Goal: Task Accomplishment & Management: Manage account settings

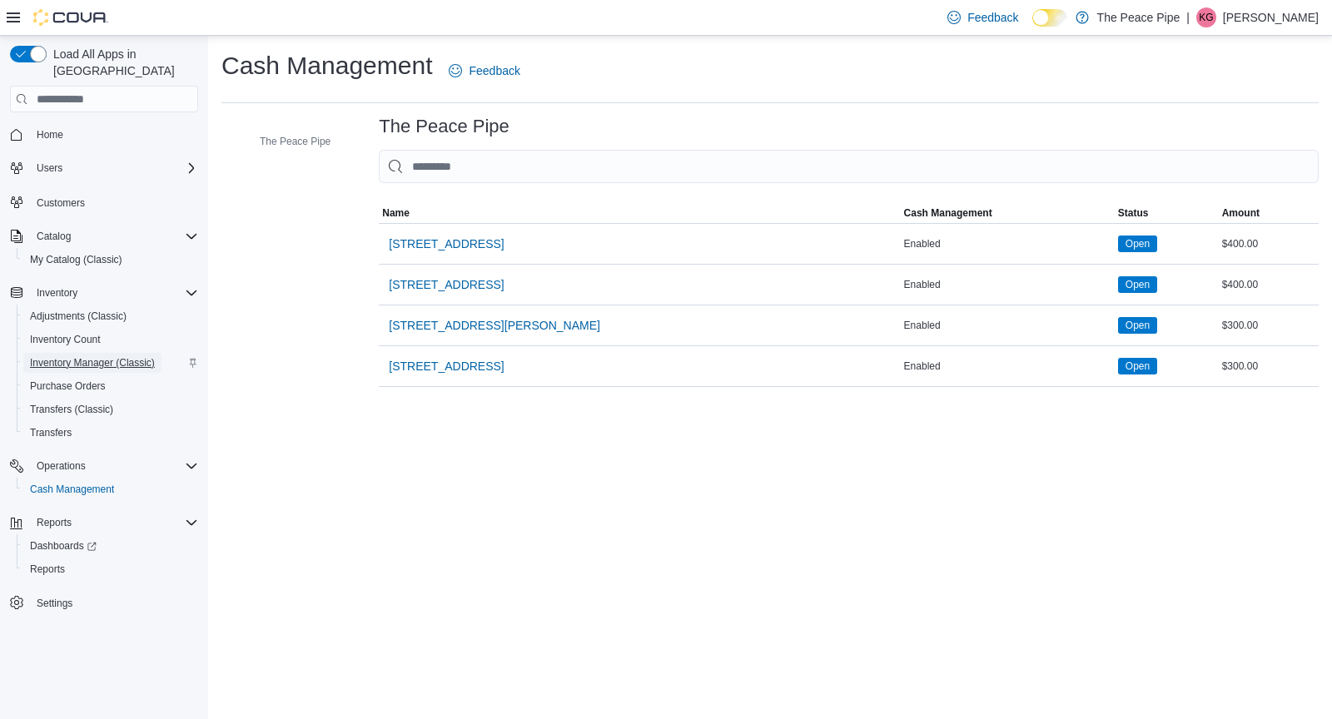
click at [87, 356] on span "Inventory Manager (Classic)" at bounding box center [92, 362] width 125 height 13
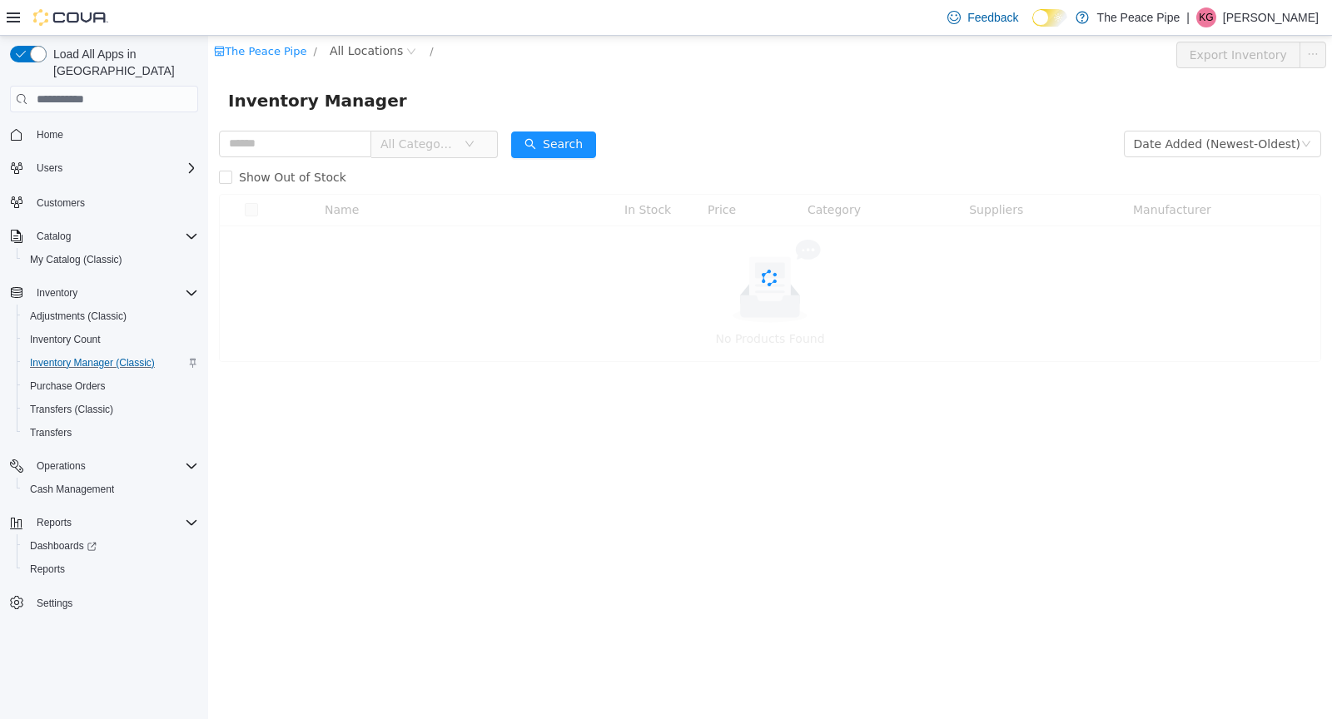
click at [87, 356] on span "Inventory Manager (Classic)" at bounding box center [92, 362] width 125 height 13
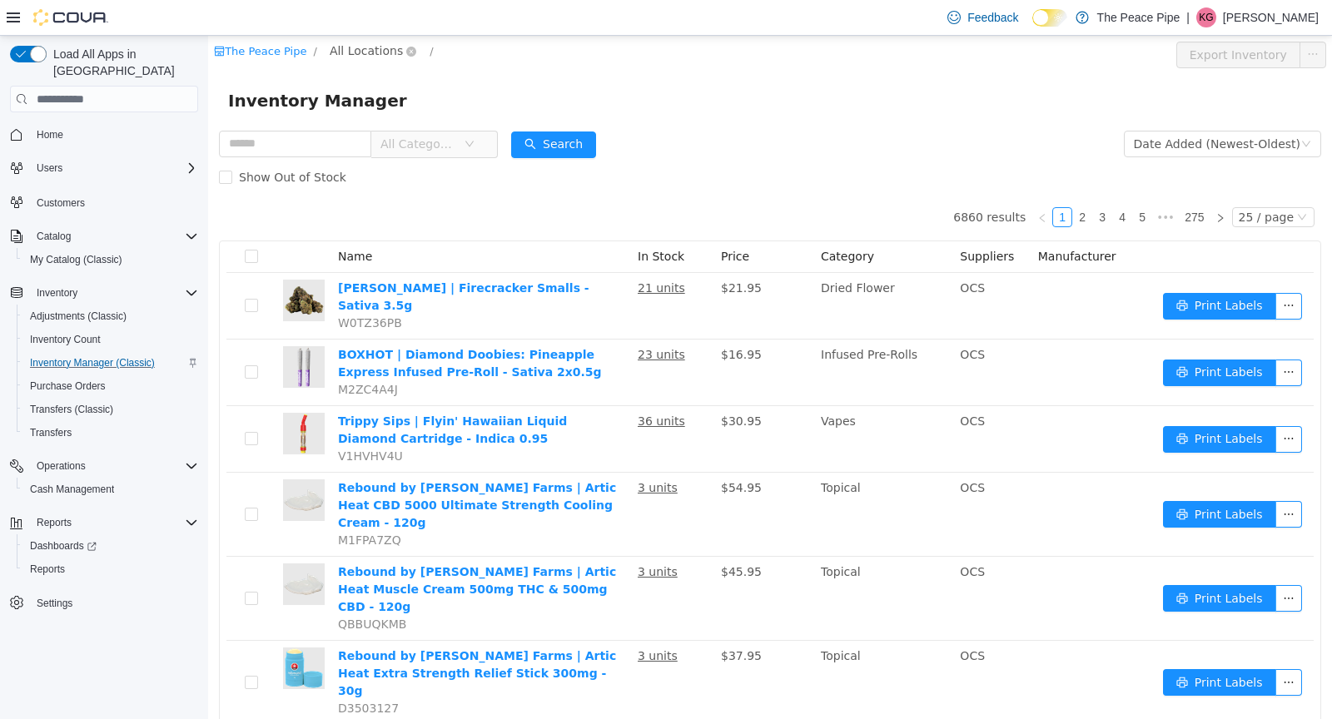
click at [349, 48] on span "All Locations" at bounding box center [366, 51] width 73 height 18
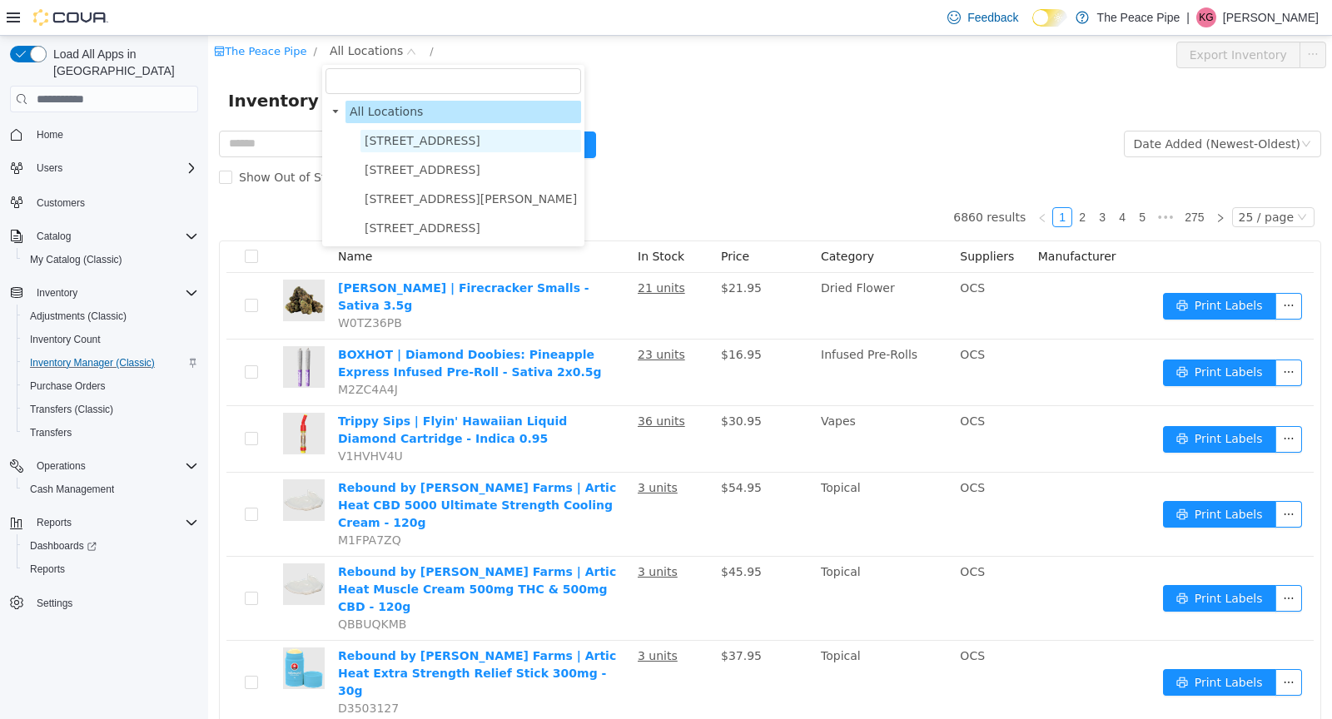
click at [424, 136] on span "[STREET_ADDRESS]" at bounding box center [423, 140] width 116 height 13
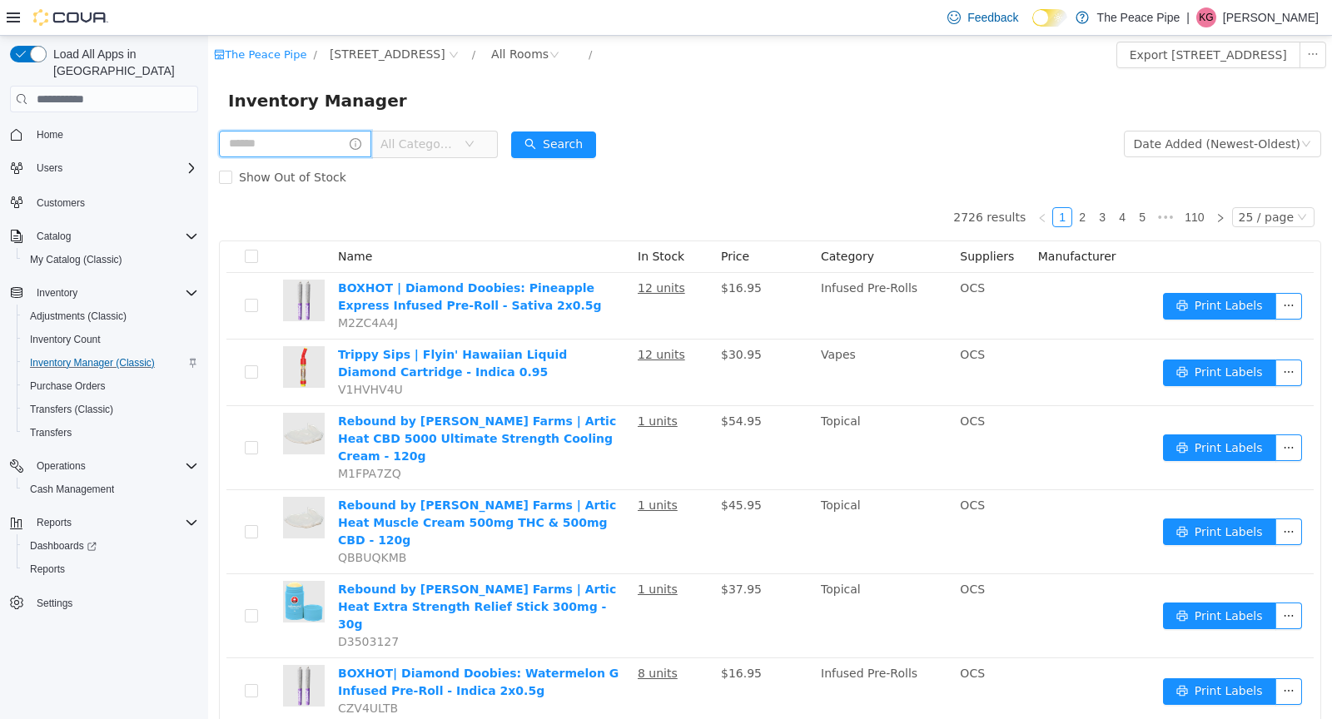
click at [281, 157] on input "text" at bounding box center [295, 144] width 152 height 27
type input "*****"
click at [581, 140] on button "Search" at bounding box center [569, 145] width 85 height 27
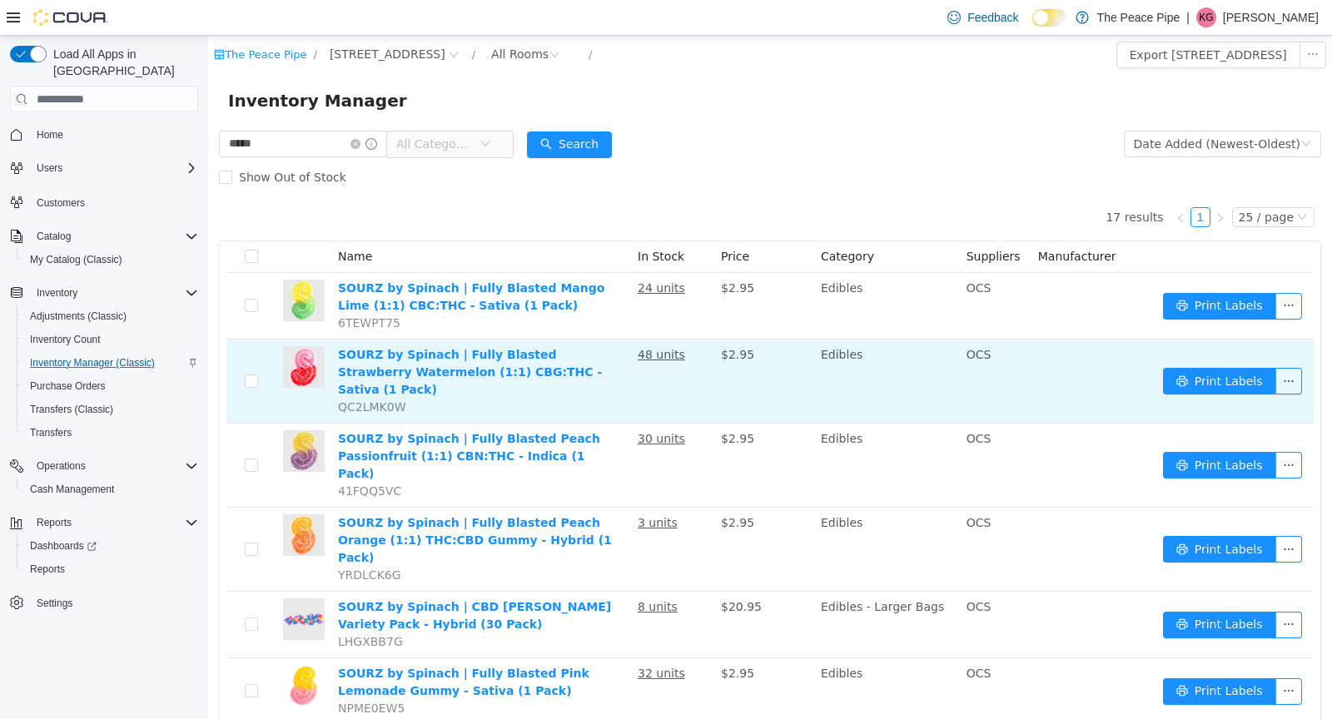
click at [1306, 381] on td "Print Labels" at bounding box center [1235, 382] width 157 height 84
click at [1294, 371] on button "button" at bounding box center [1289, 381] width 27 height 27
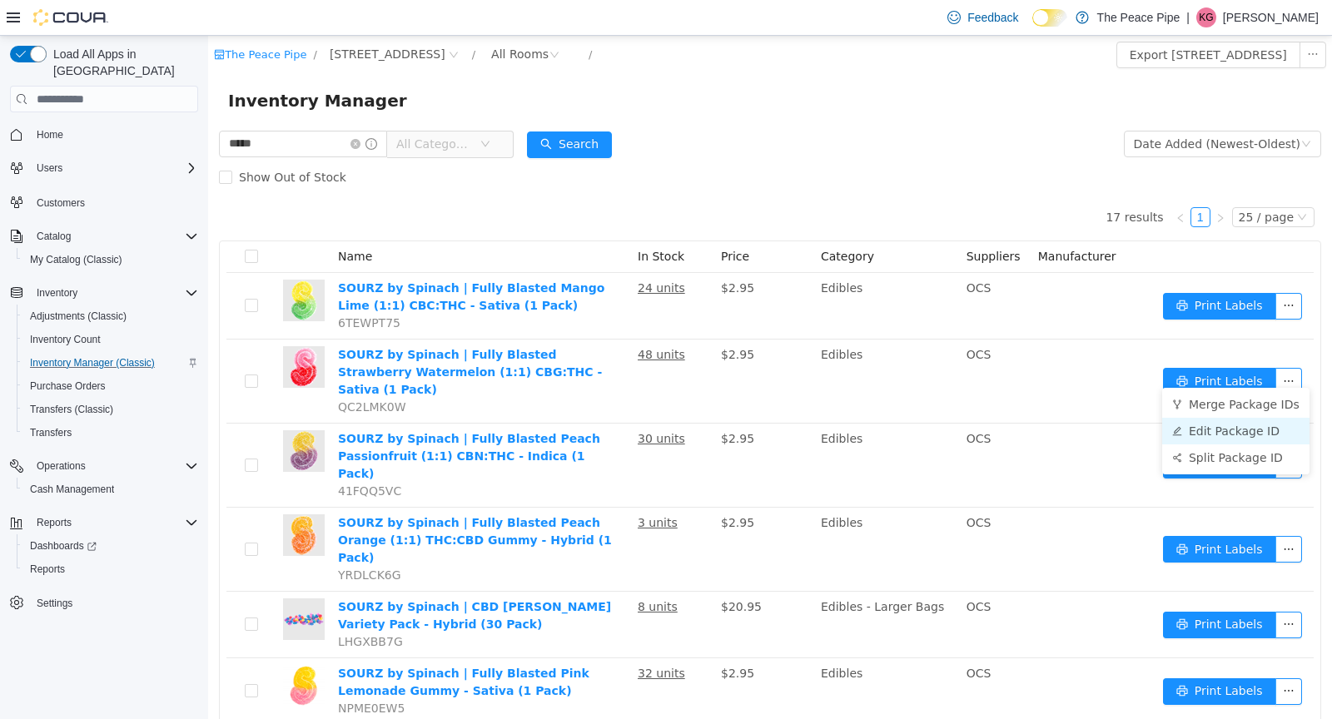
click at [1228, 426] on li "Edit Package ID" at bounding box center [1235, 431] width 147 height 27
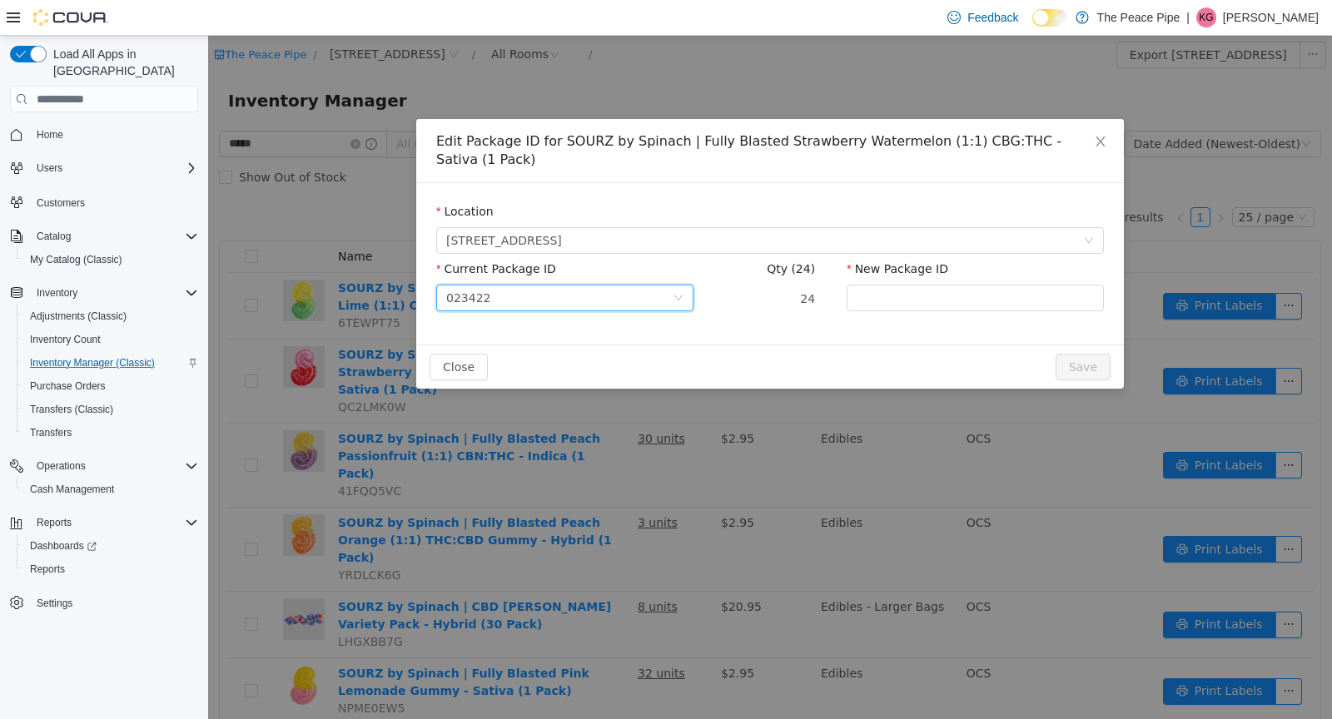
click at [595, 290] on div "023422" at bounding box center [559, 298] width 226 height 25
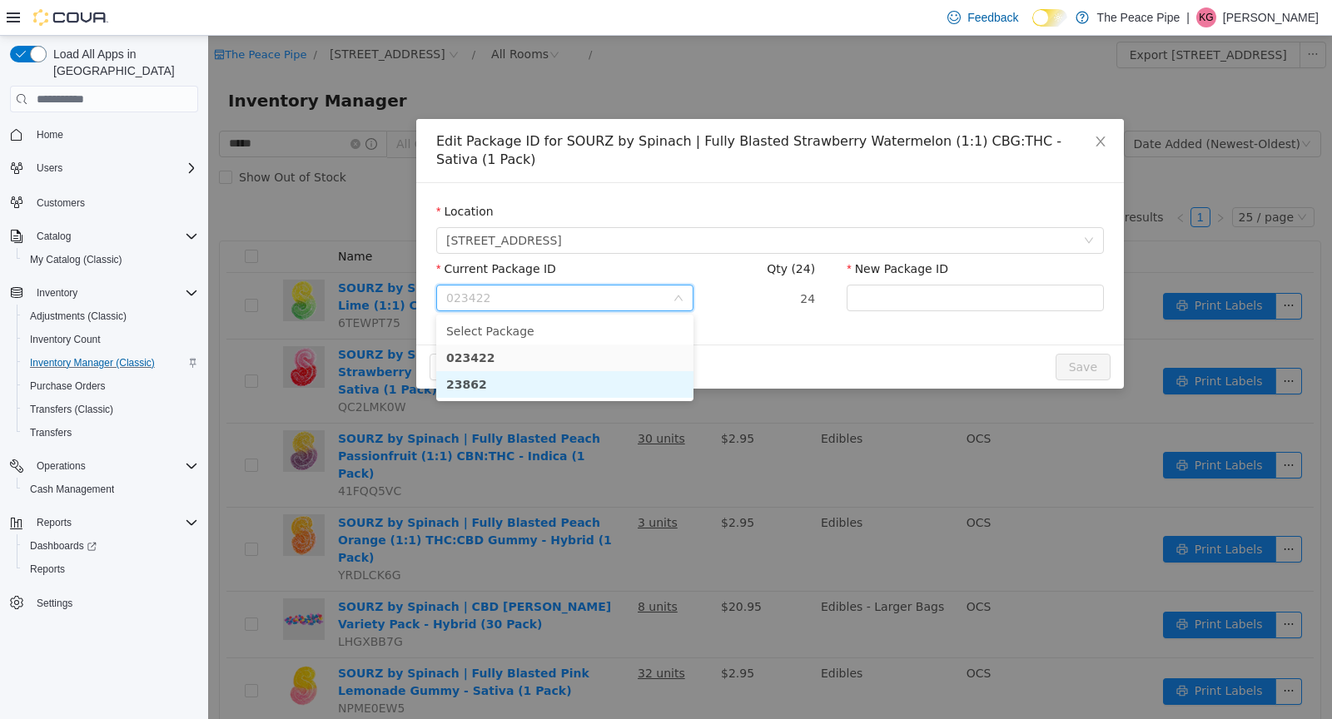
click at [499, 382] on li "23862" at bounding box center [564, 384] width 257 height 27
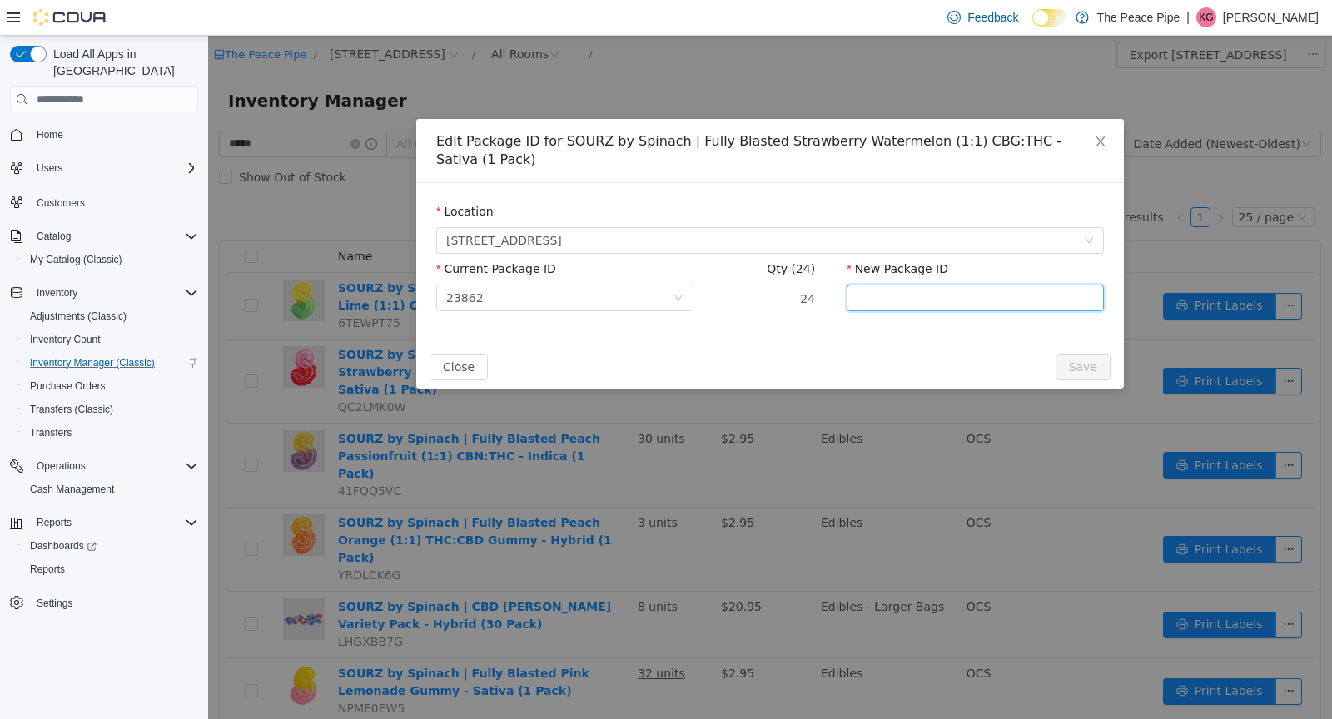
click at [979, 296] on input "New Package ID" at bounding box center [975, 298] width 257 height 27
type input "******"
click at [1090, 366] on button "Save" at bounding box center [1083, 367] width 55 height 27
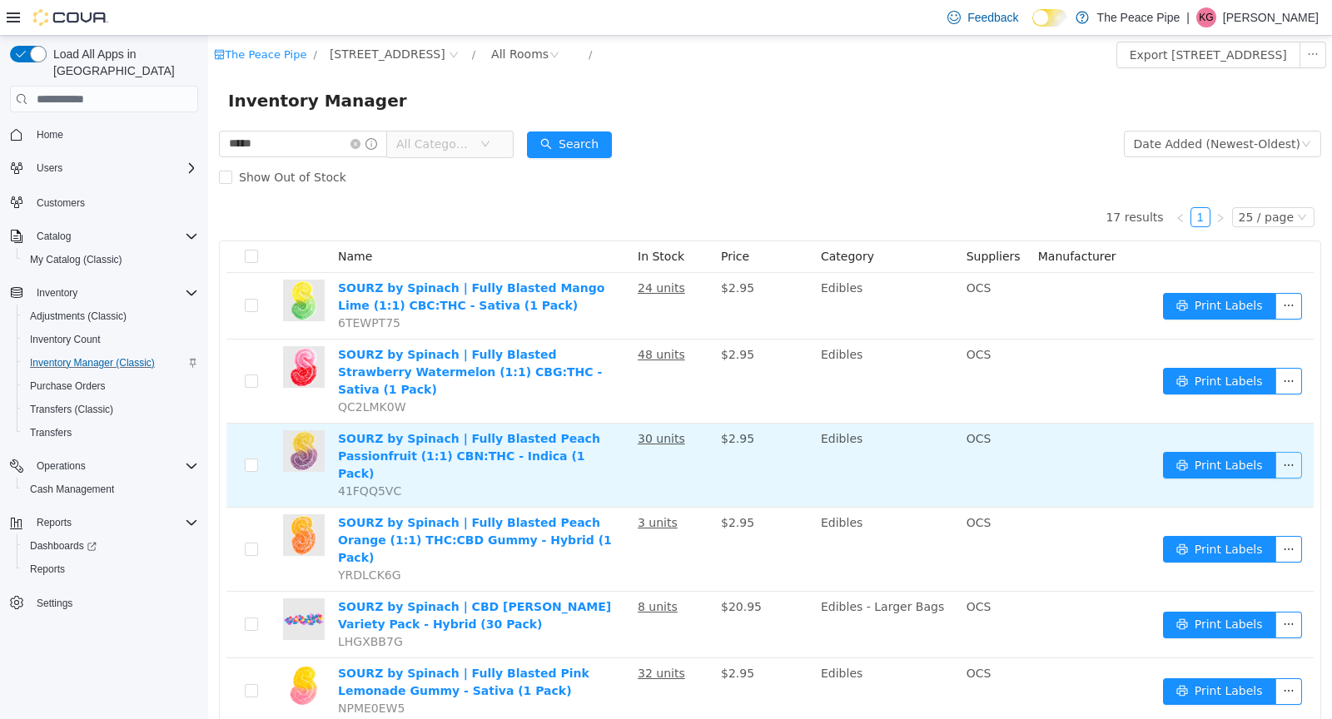
click at [1277, 452] on button "button" at bounding box center [1289, 465] width 27 height 27
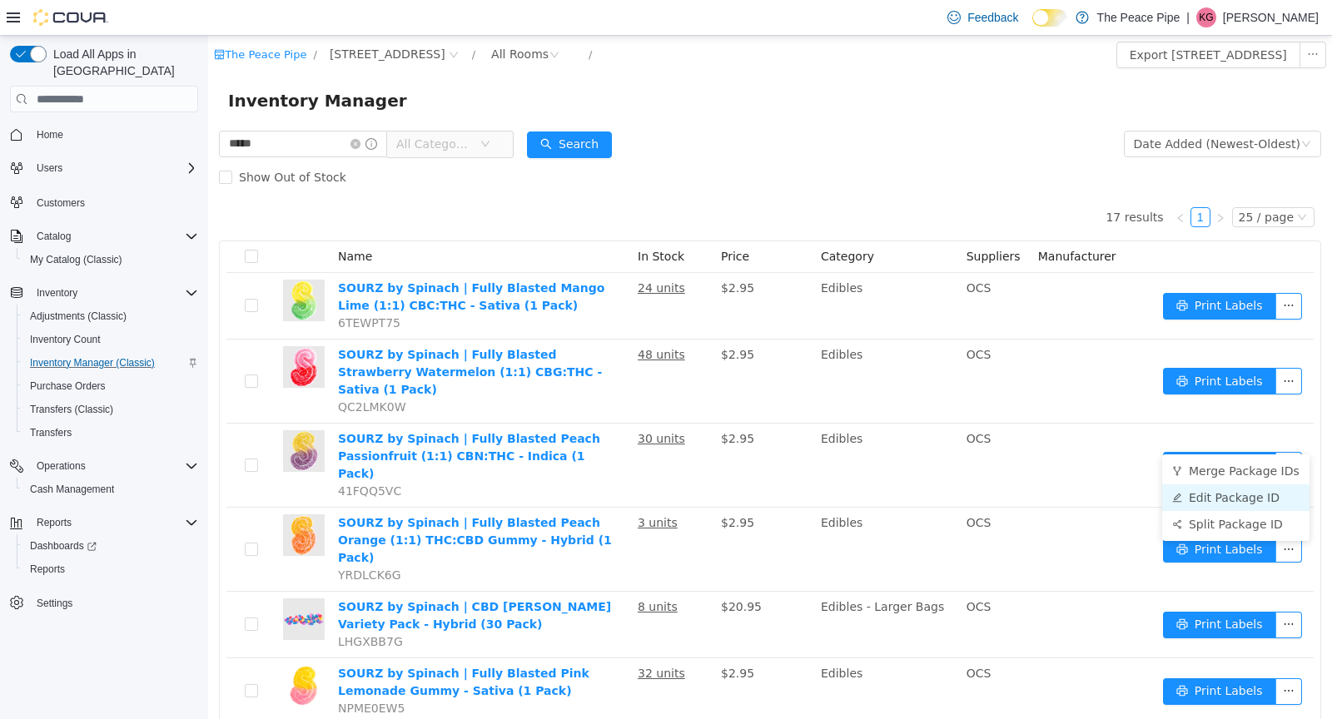
click at [1239, 492] on li "Edit Package ID" at bounding box center [1235, 498] width 147 height 27
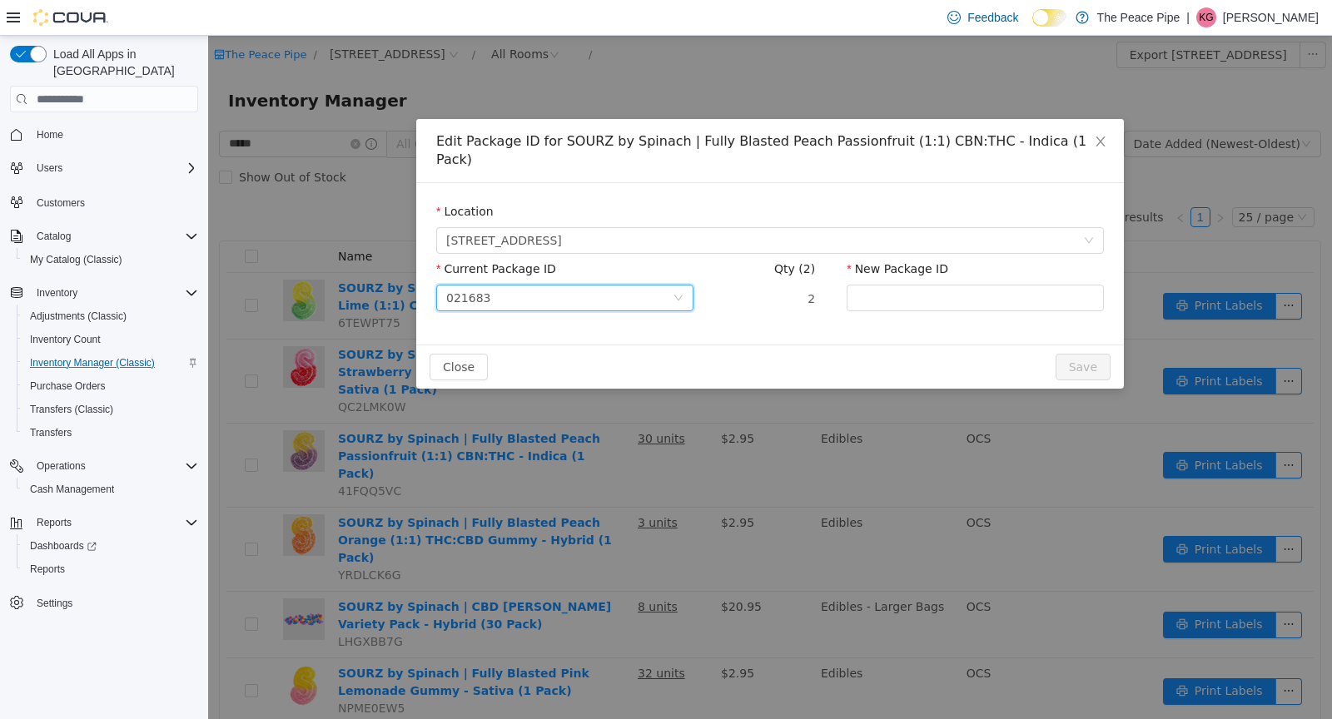
click at [643, 286] on div "021683" at bounding box center [559, 298] width 226 height 25
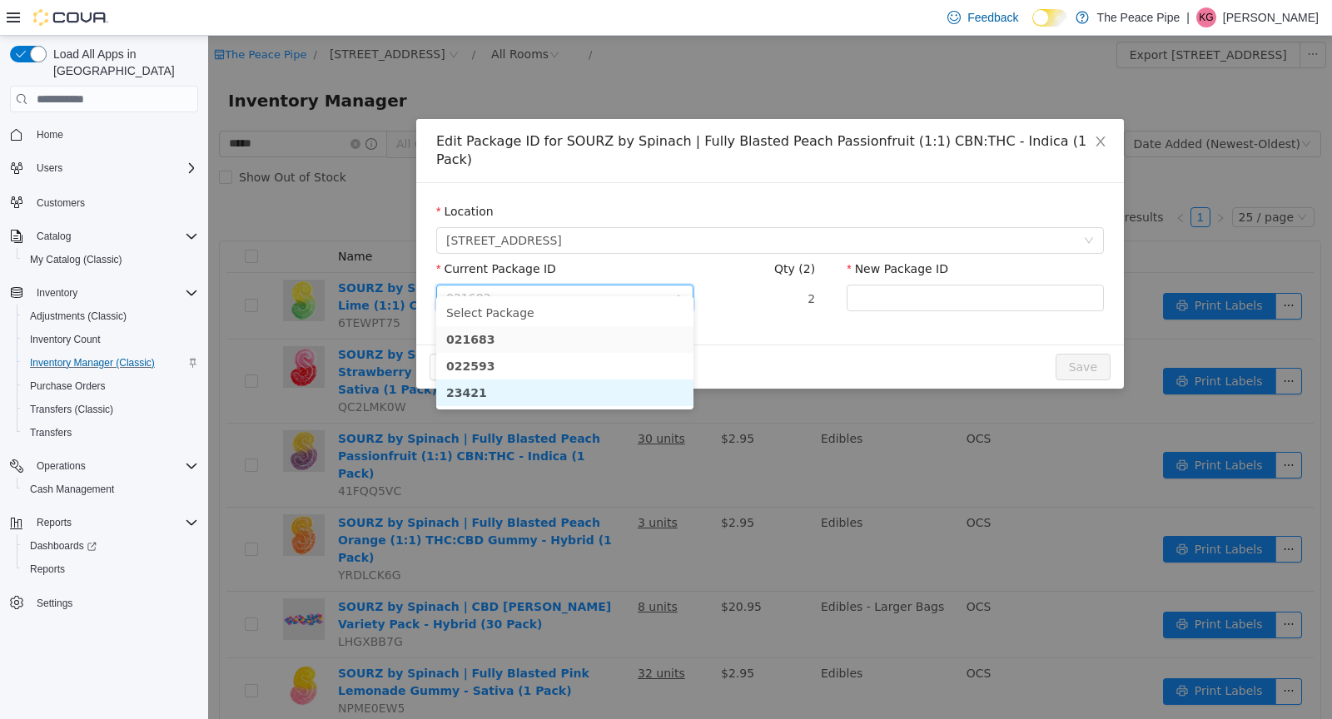
click at [524, 387] on li "23421" at bounding box center [564, 393] width 257 height 27
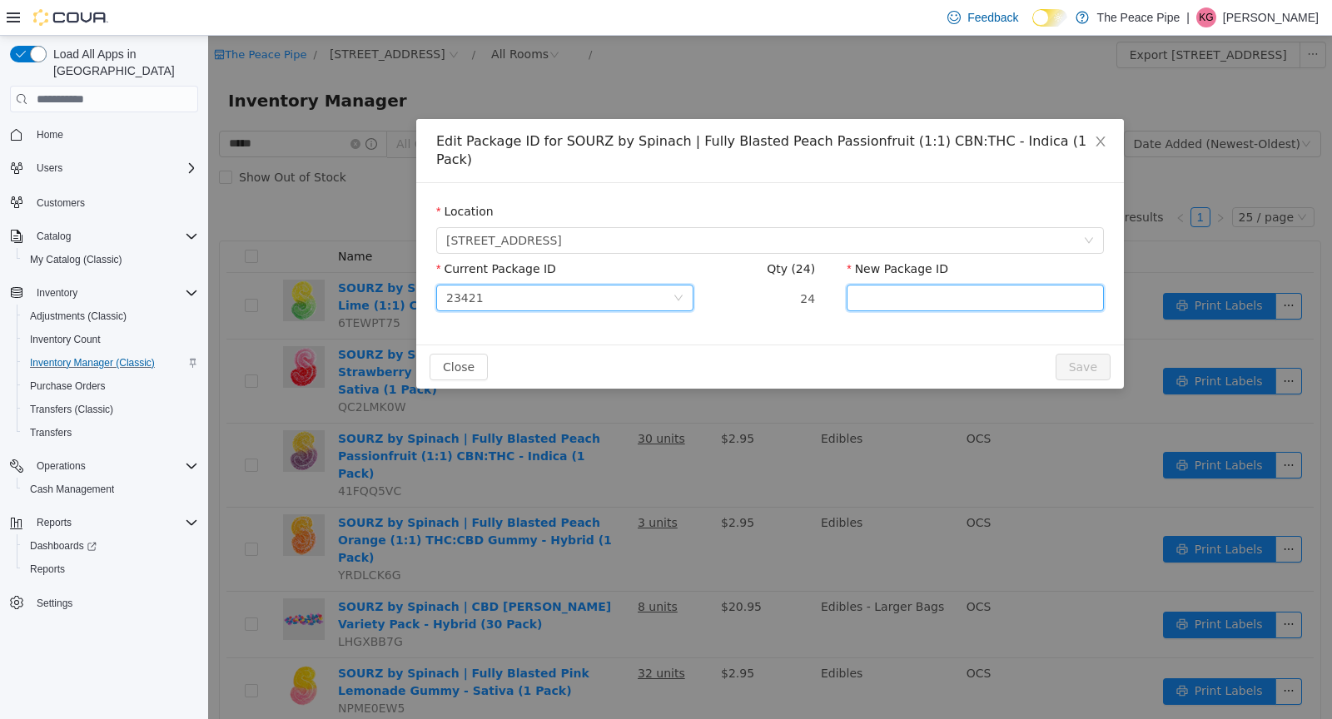
click at [928, 285] on input "New Package ID" at bounding box center [975, 298] width 257 height 27
type input "******"
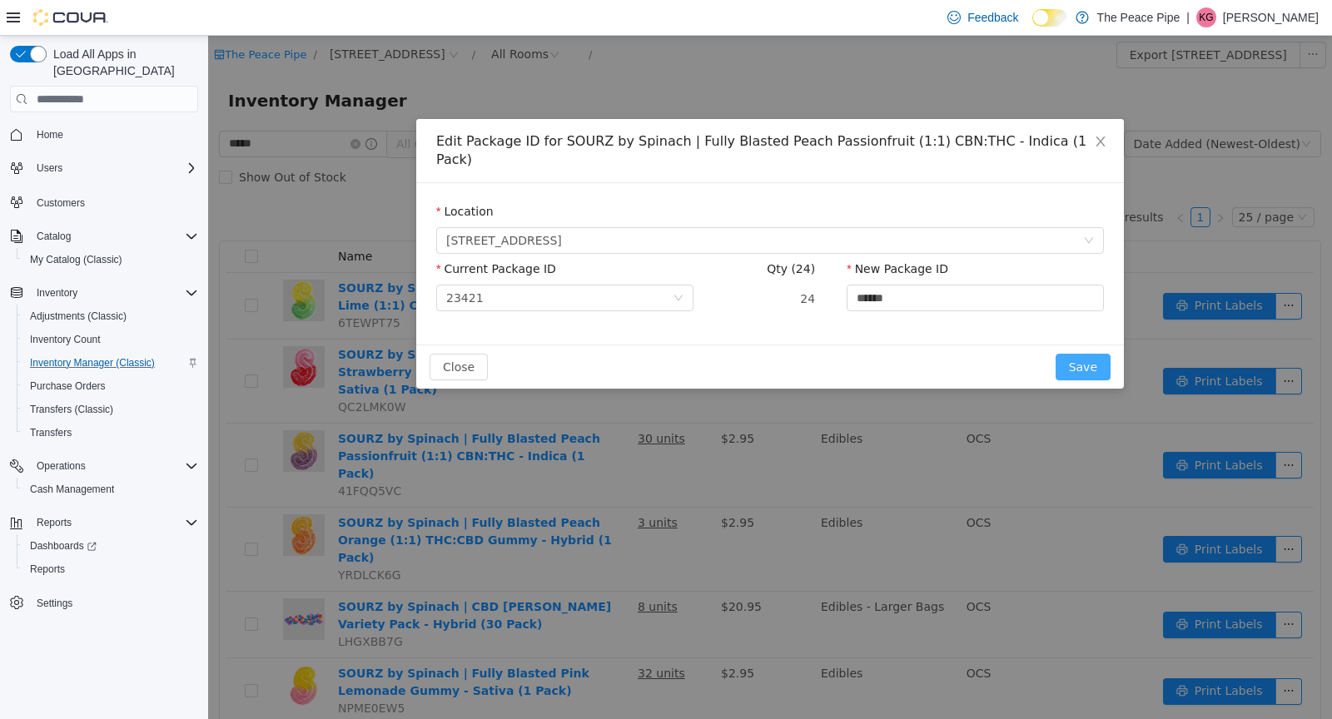
click at [1087, 354] on button "Save" at bounding box center [1083, 367] width 55 height 27
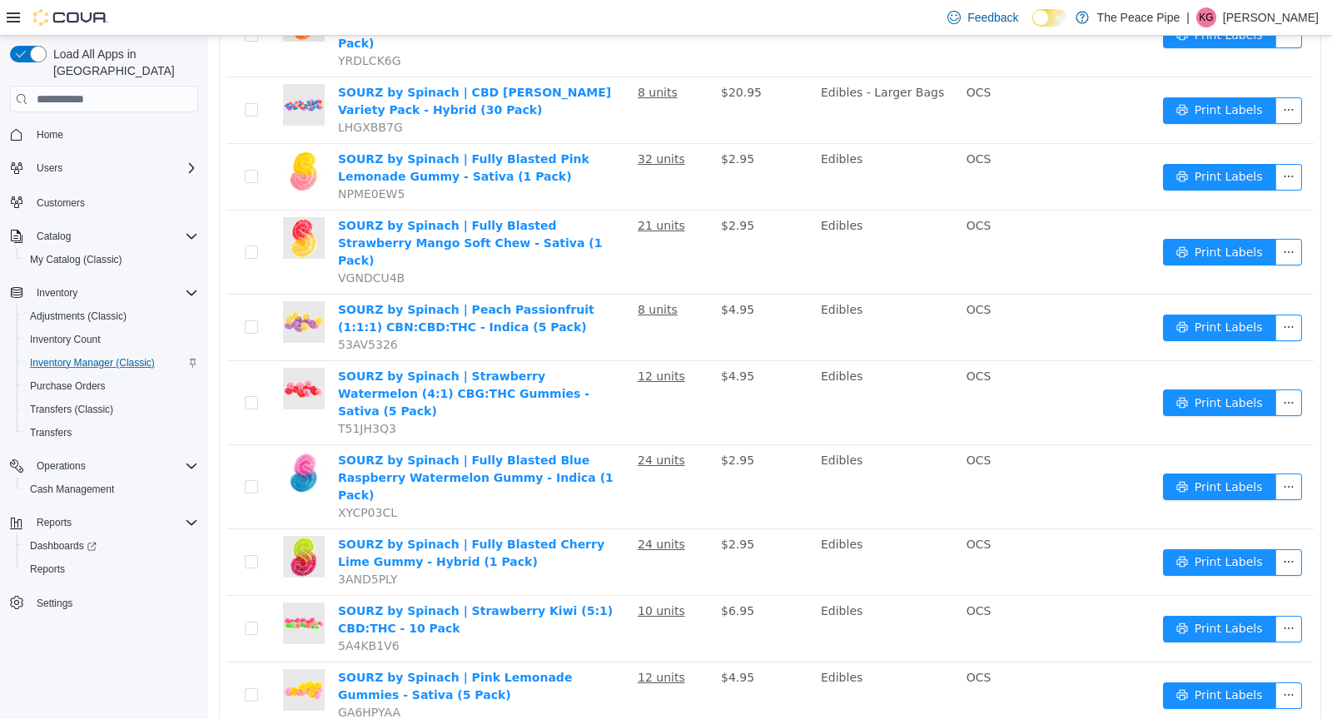
scroll to position [518, 0]
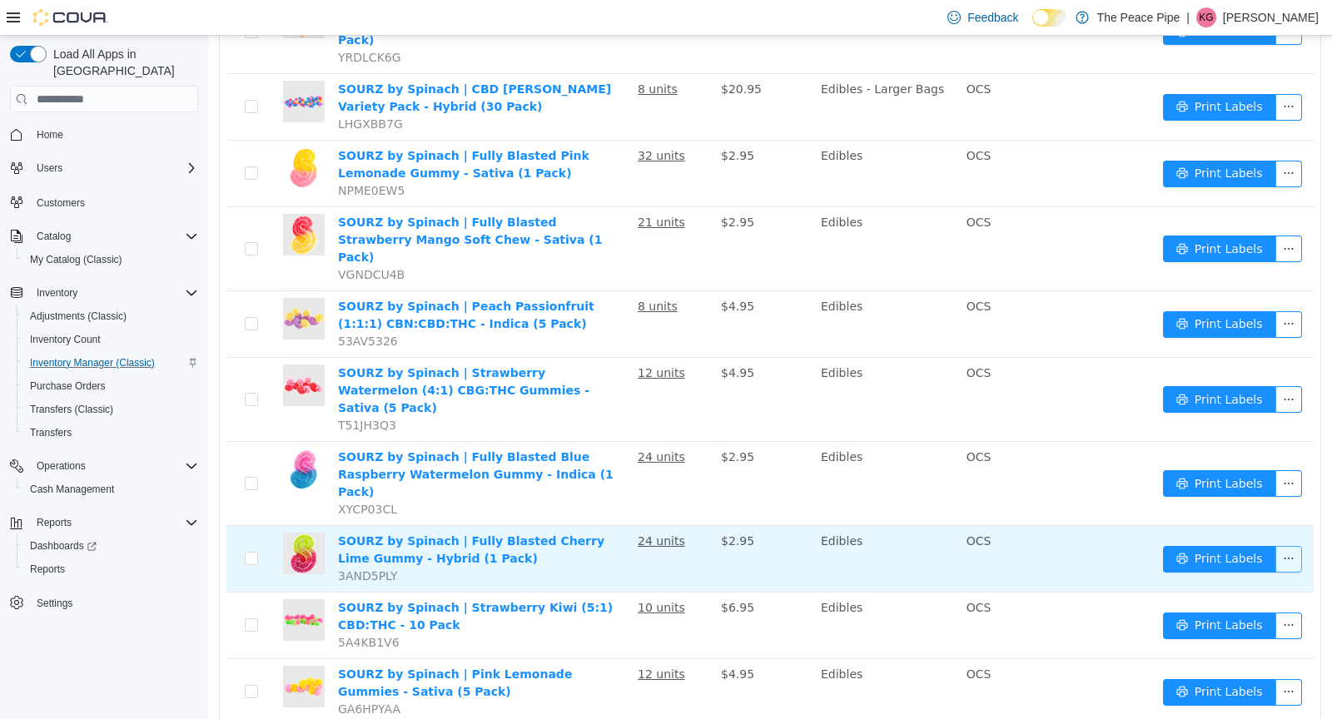
click at [1294, 546] on button "button" at bounding box center [1289, 559] width 27 height 27
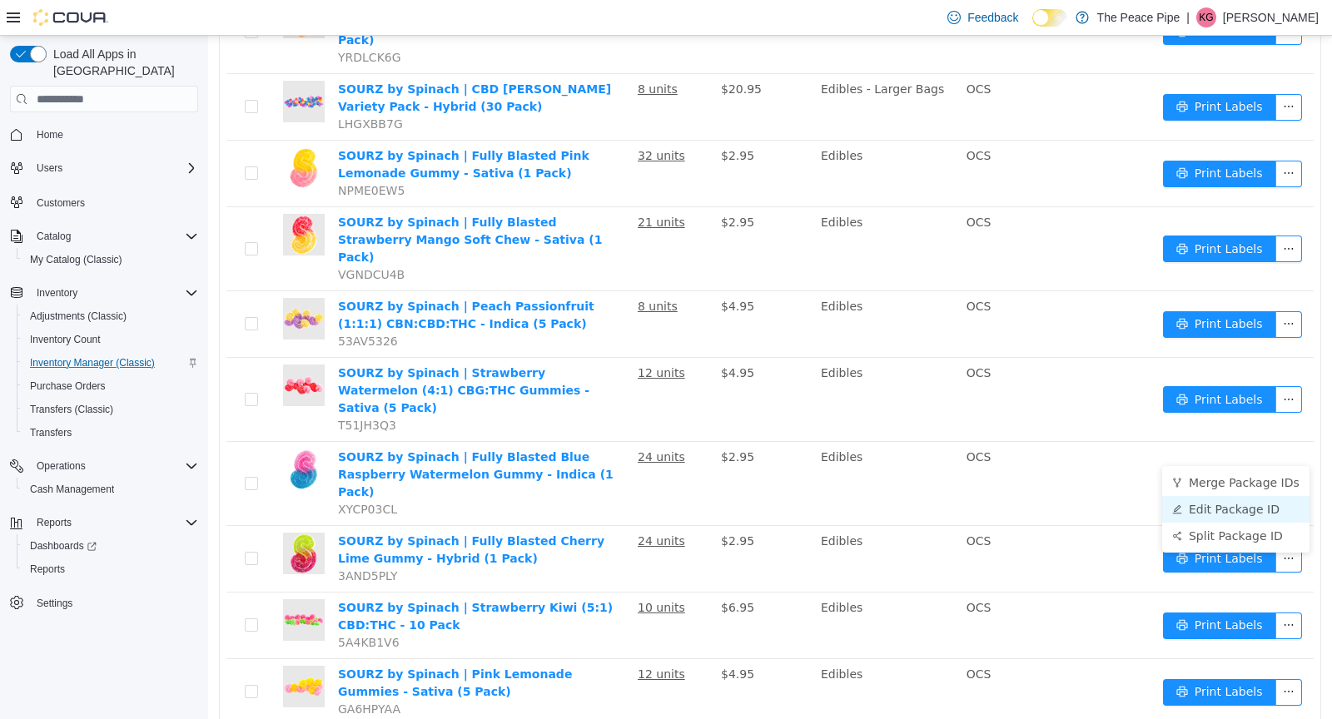
click at [1236, 513] on li "Edit Package ID" at bounding box center [1235, 509] width 147 height 27
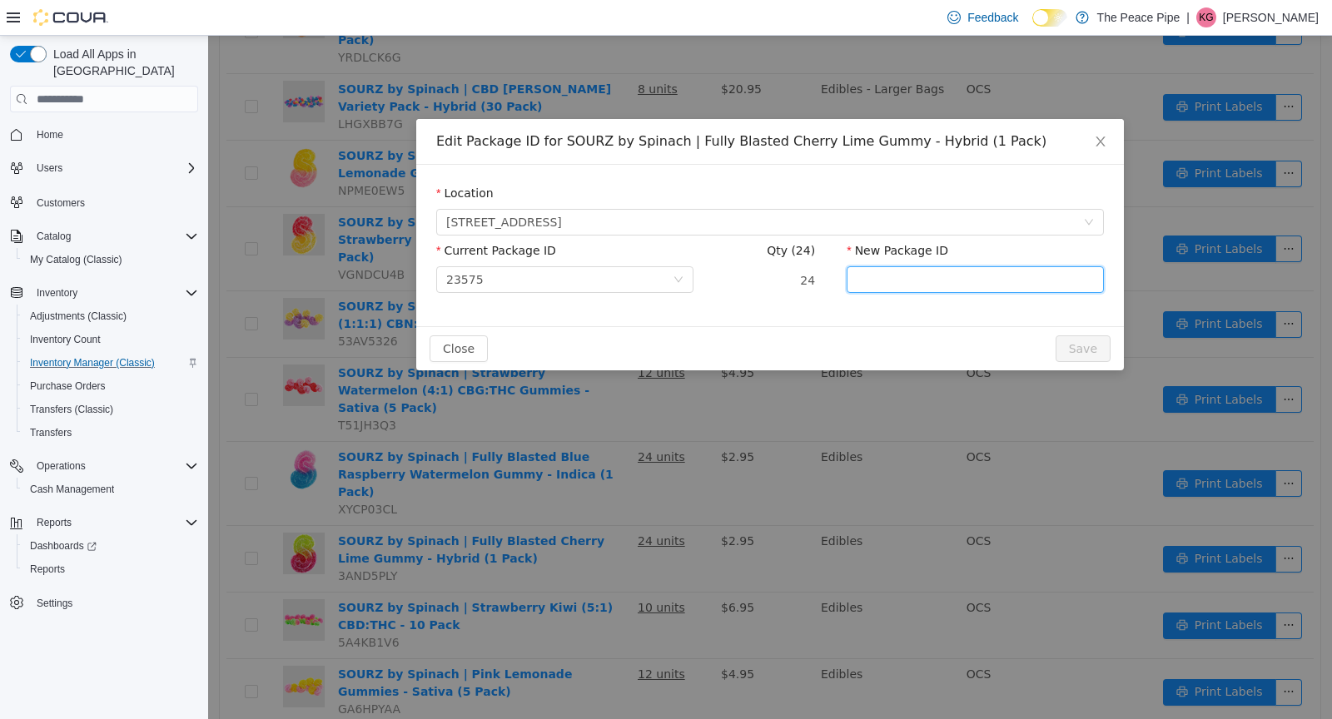
click at [867, 285] on input "New Package ID" at bounding box center [975, 279] width 257 height 27
type input "******"
click at [1087, 353] on button "Save" at bounding box center [1083, 349] width 55 height 27
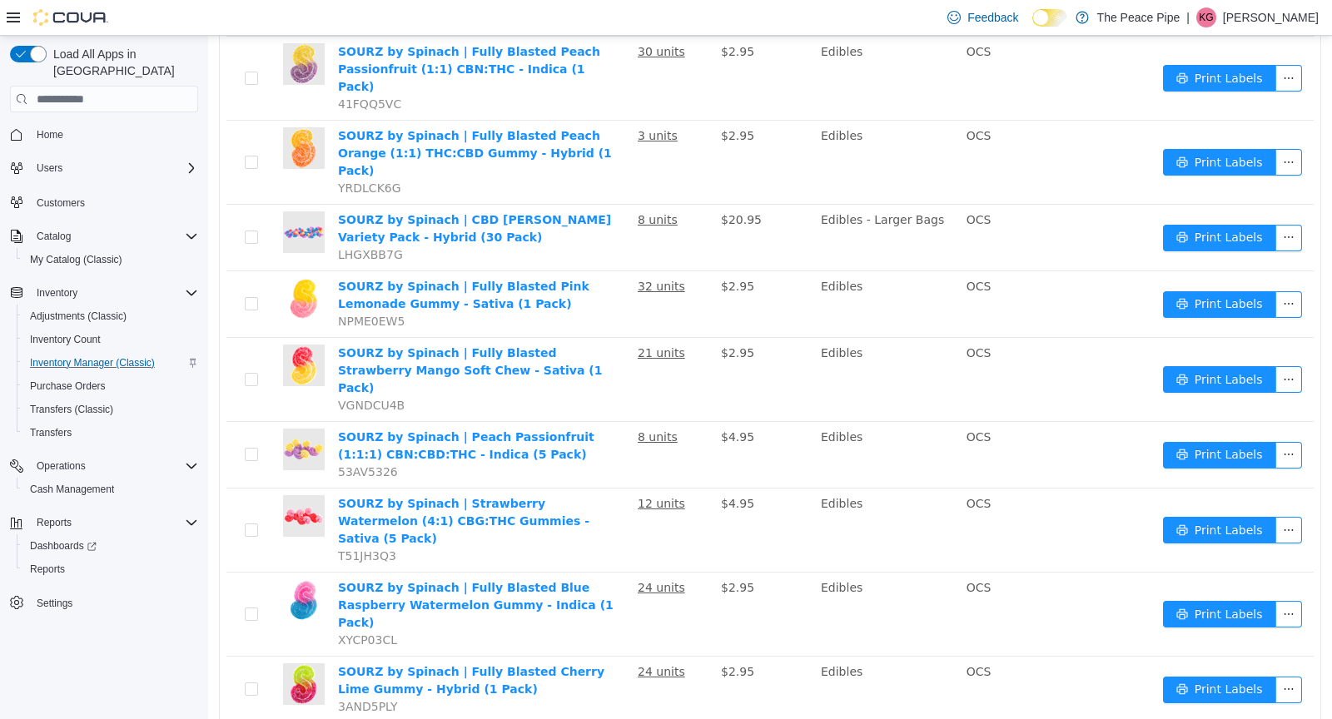
scroll to position [406, 0]
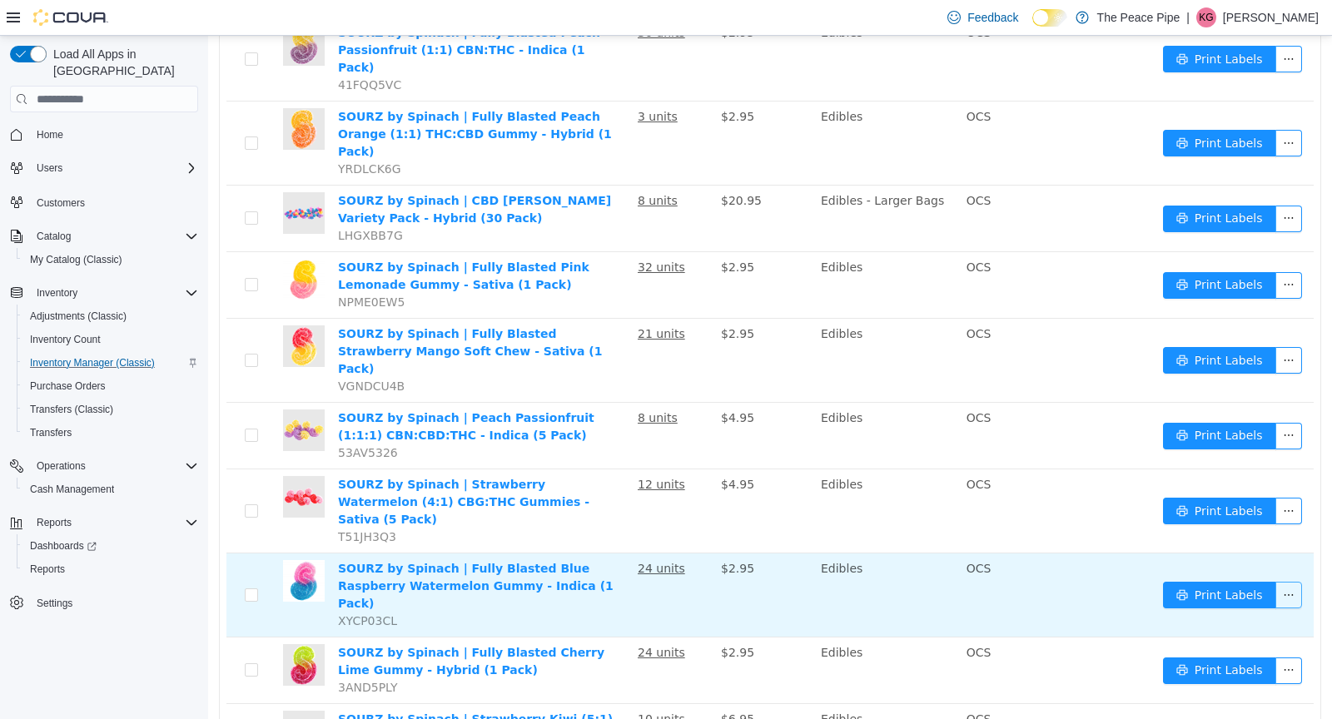
click at [1293, 582] on button "button" at bounding box center [1289, 595] width 27 height 27
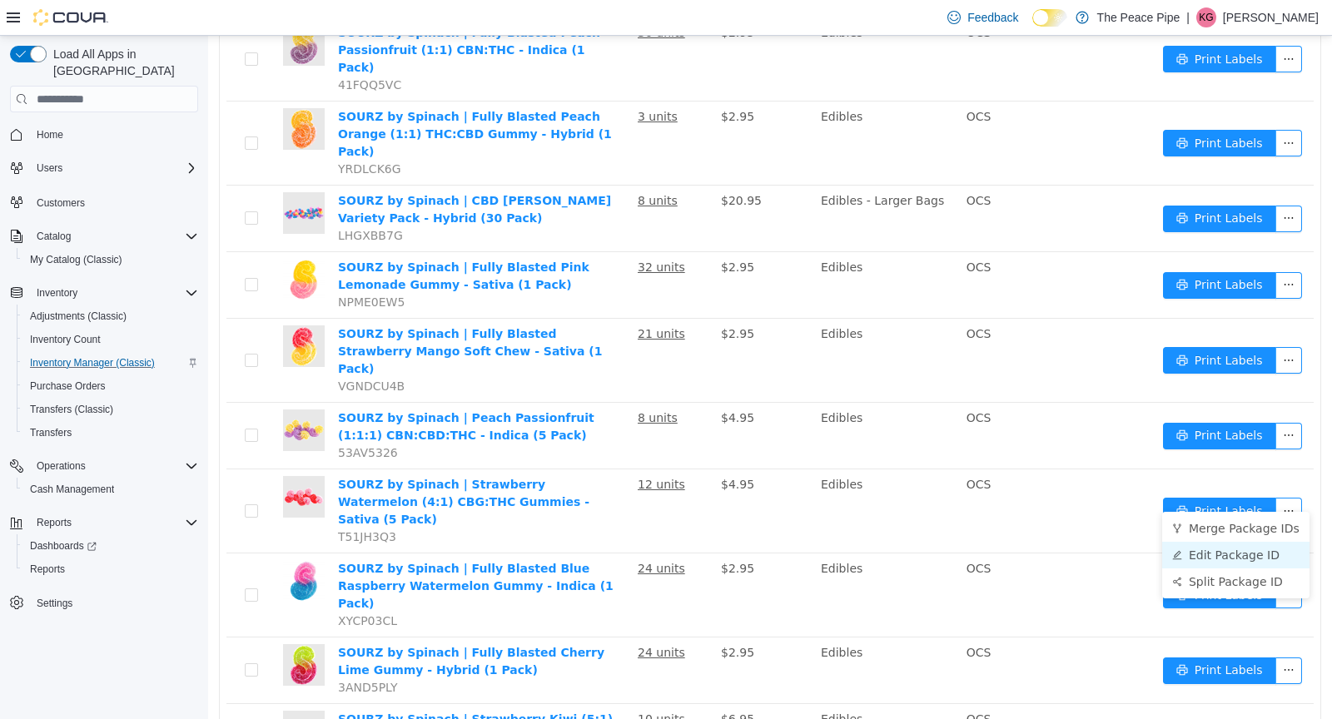
click at [1254, 552] on li "Edit Package ID" at bounding box center [1235, 555] width 147 height 27
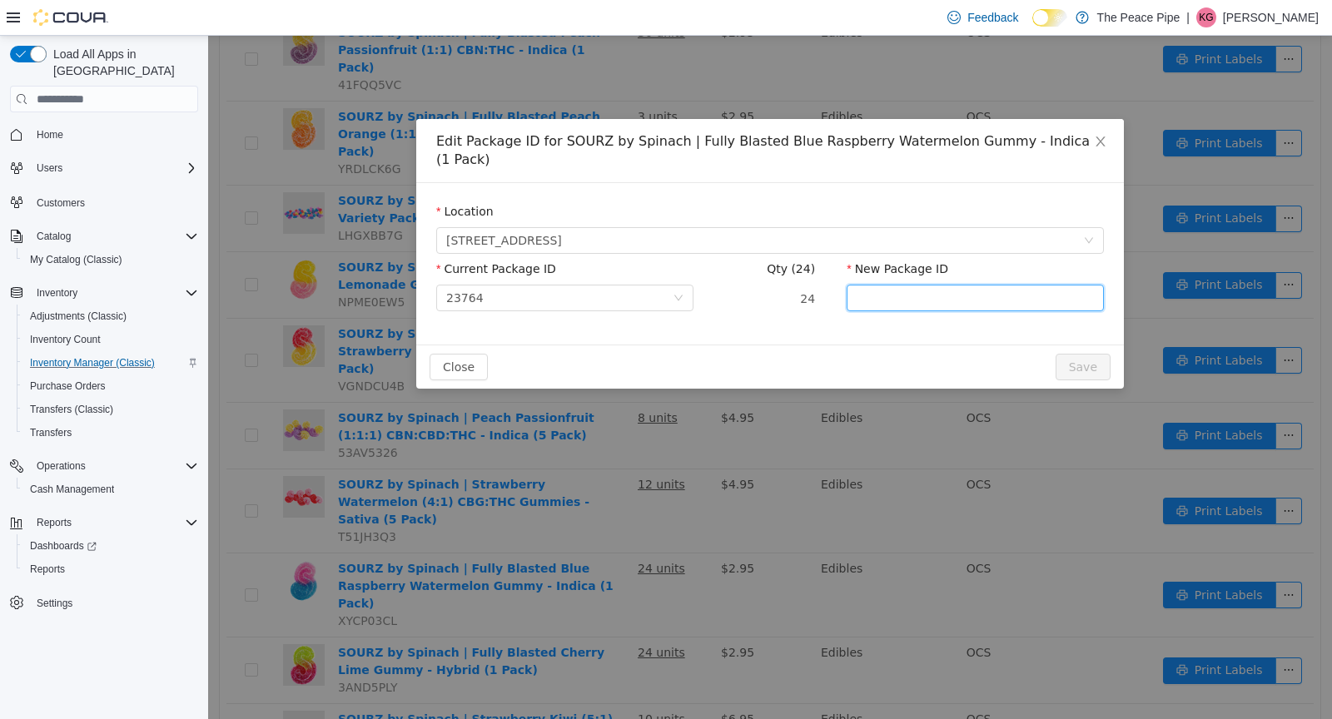
click at [971, 285] on input "New Package ID" at bounding box center [975, 298] width 257 height 27
type input "******"
click at [1078, 354] on button "Save" at bounding box center [1083, 367] width 55 height 27
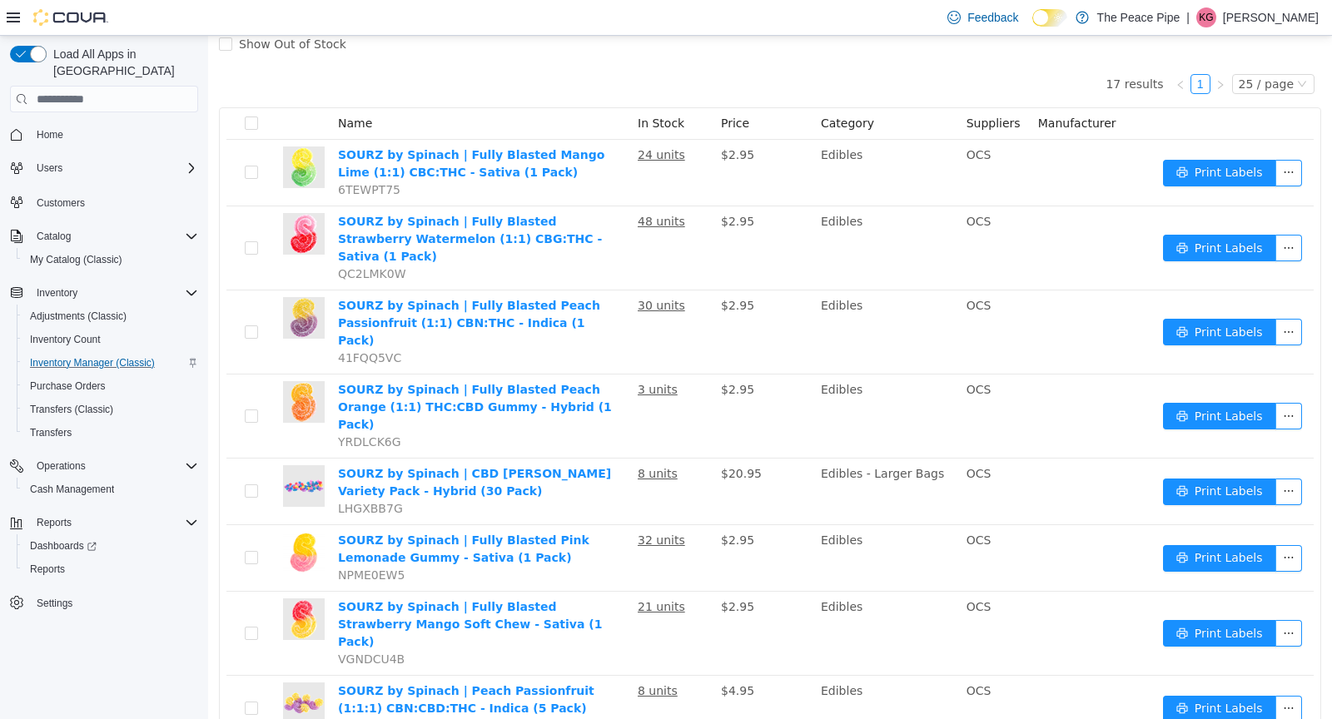
scroll to position [111, 0]
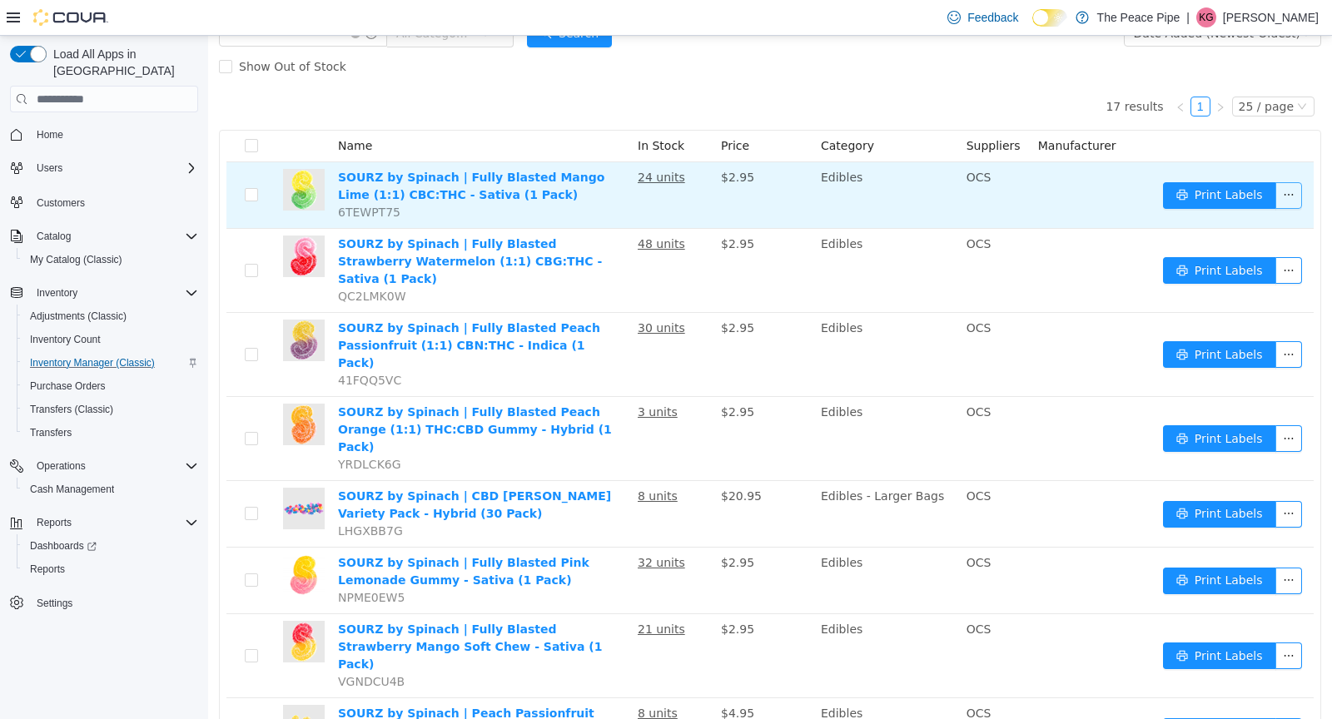
click at [1291, 197] on button "button" at bounding box center [1289, 195] width 27 height 27
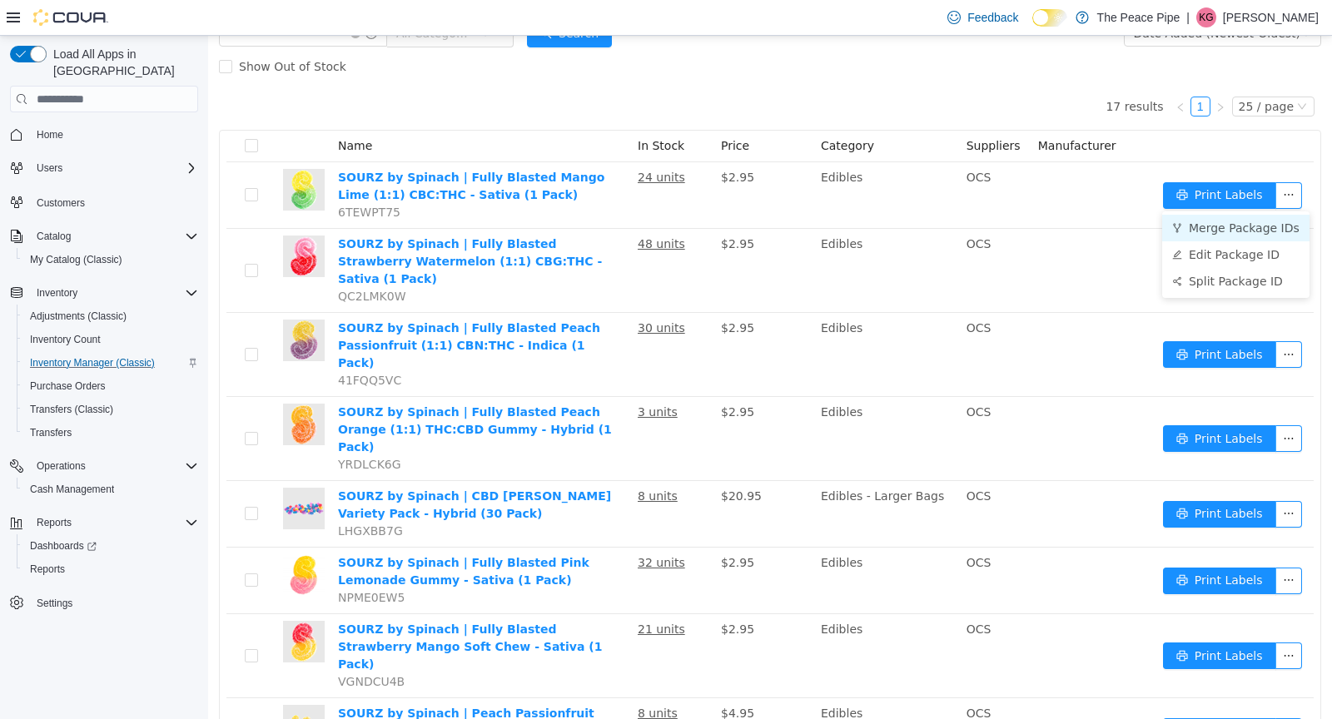
click at [1256, 240] on li "Merge Package IDs" at bounding box center [1235, 228] width 147 height 27
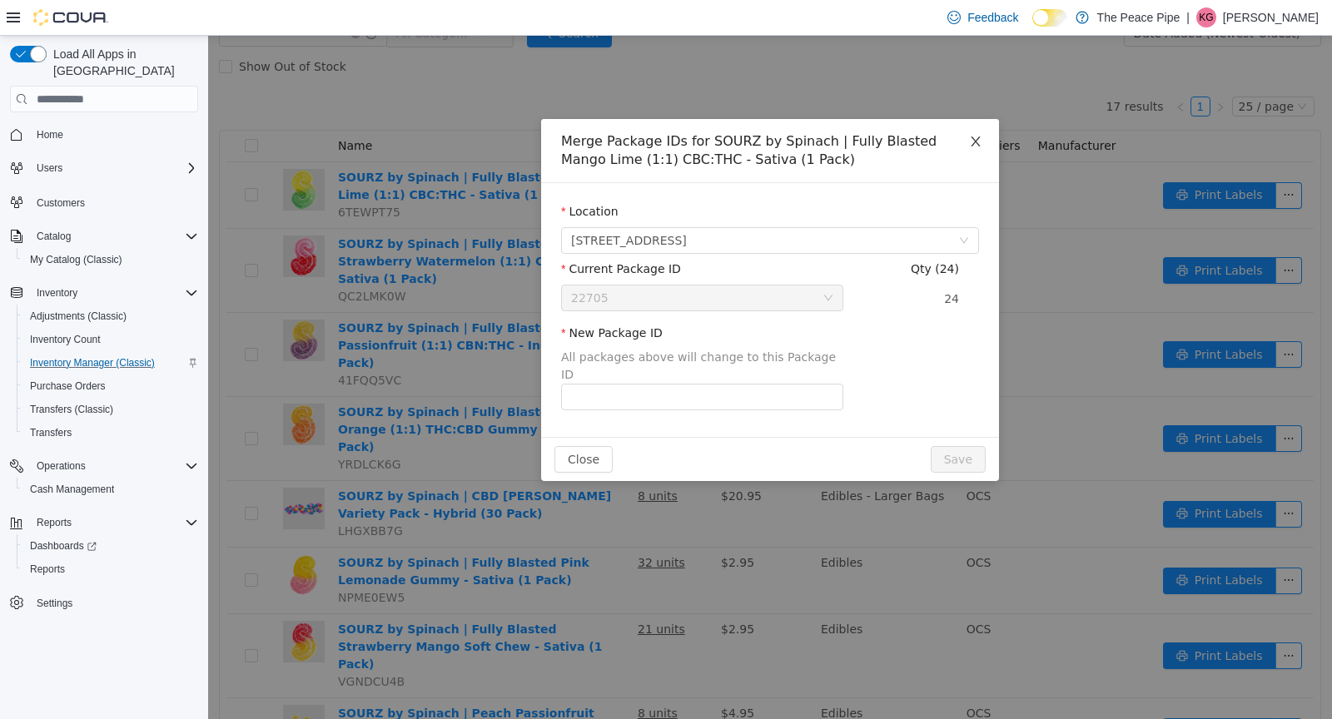
click at [973, 144] on icon "icon: close" at bounding box center [975, 142] width 9 height 10
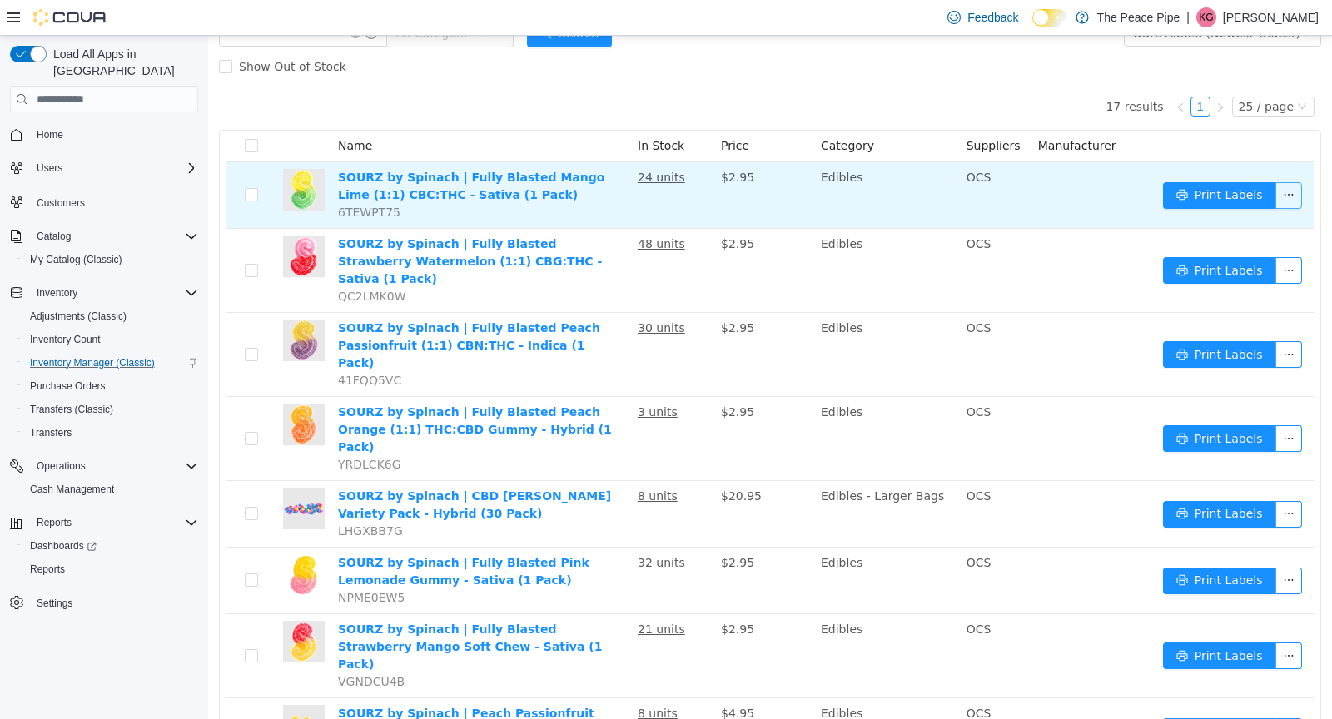
click at [1285, 206] on button "button" at bounding box center [1289, 195] width 27 height 27
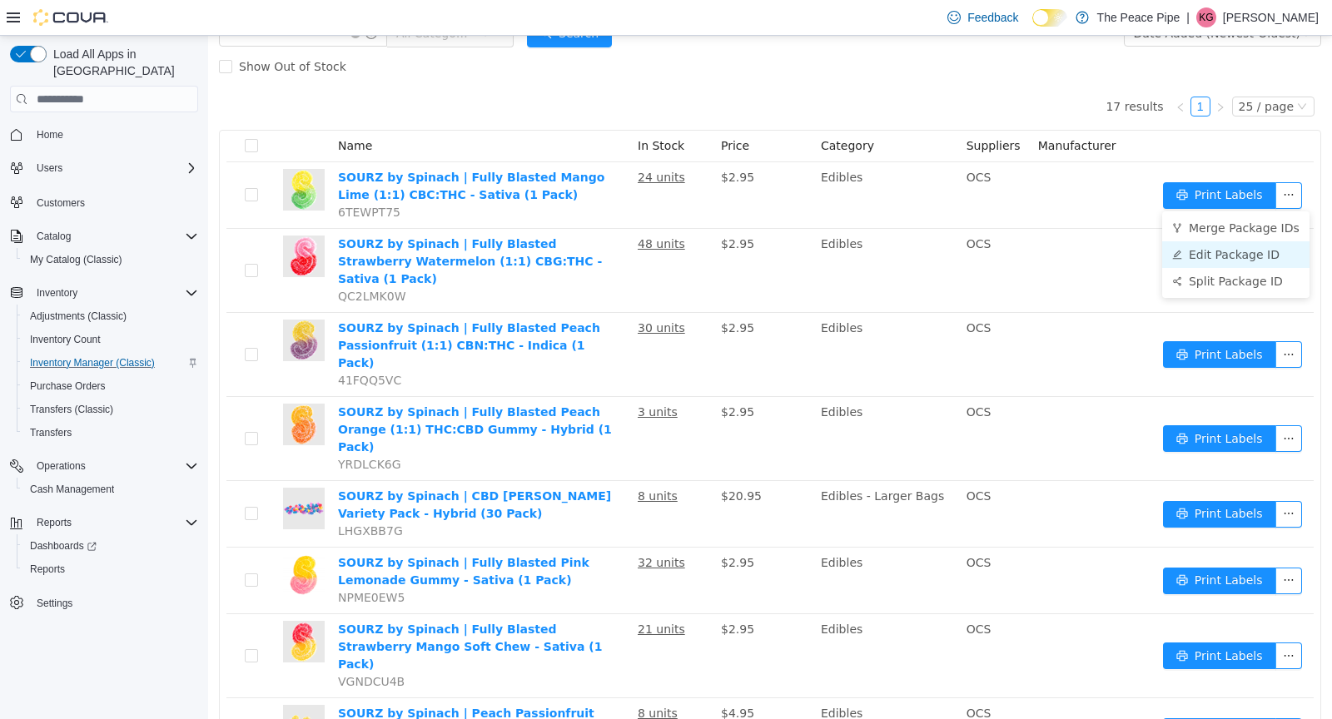
click at [1250, 256] on li "Edit Package ID" at bounding box center [1235, 254] width 147 height 27
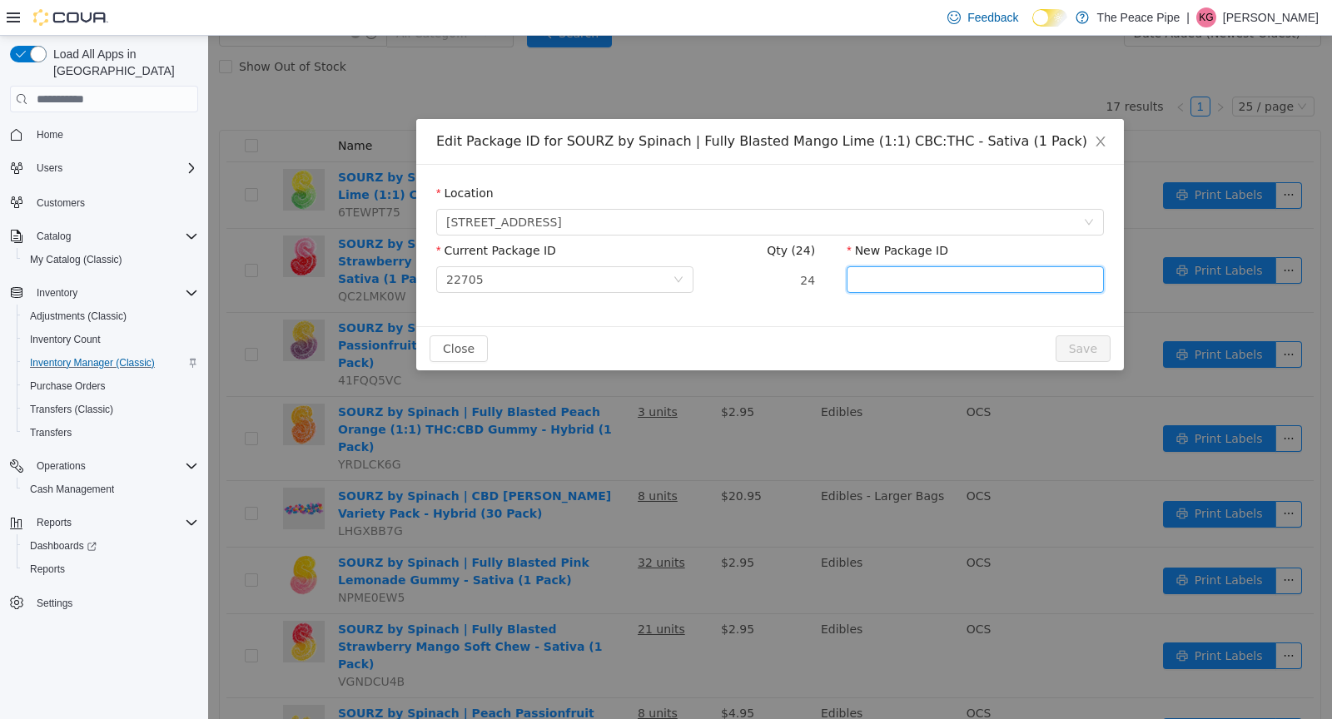
click at [961, 281] on input "New Package ID" at bounding box center [975, 279] width 257 height 27
type input "******"
click at [1092, 351] on button "Save" at bounding box center [1083, 349] width 55 height 27
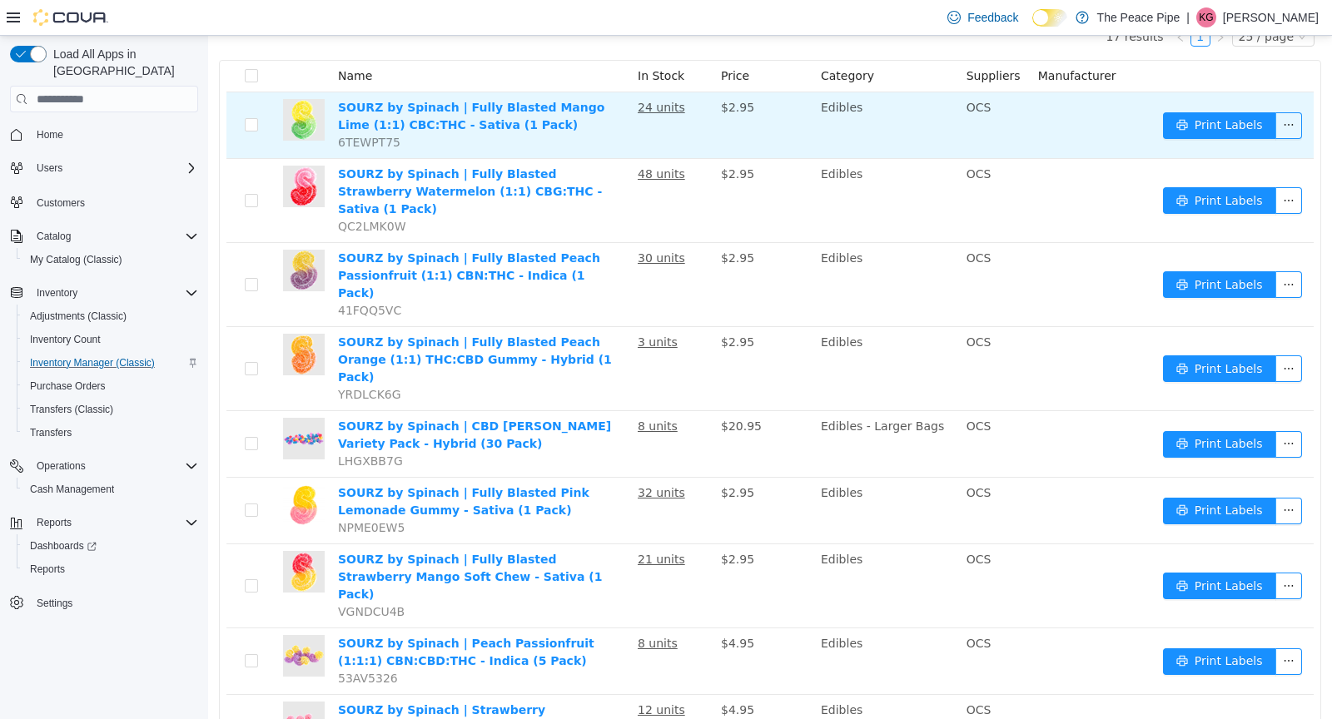
scroll to position [185, 0]
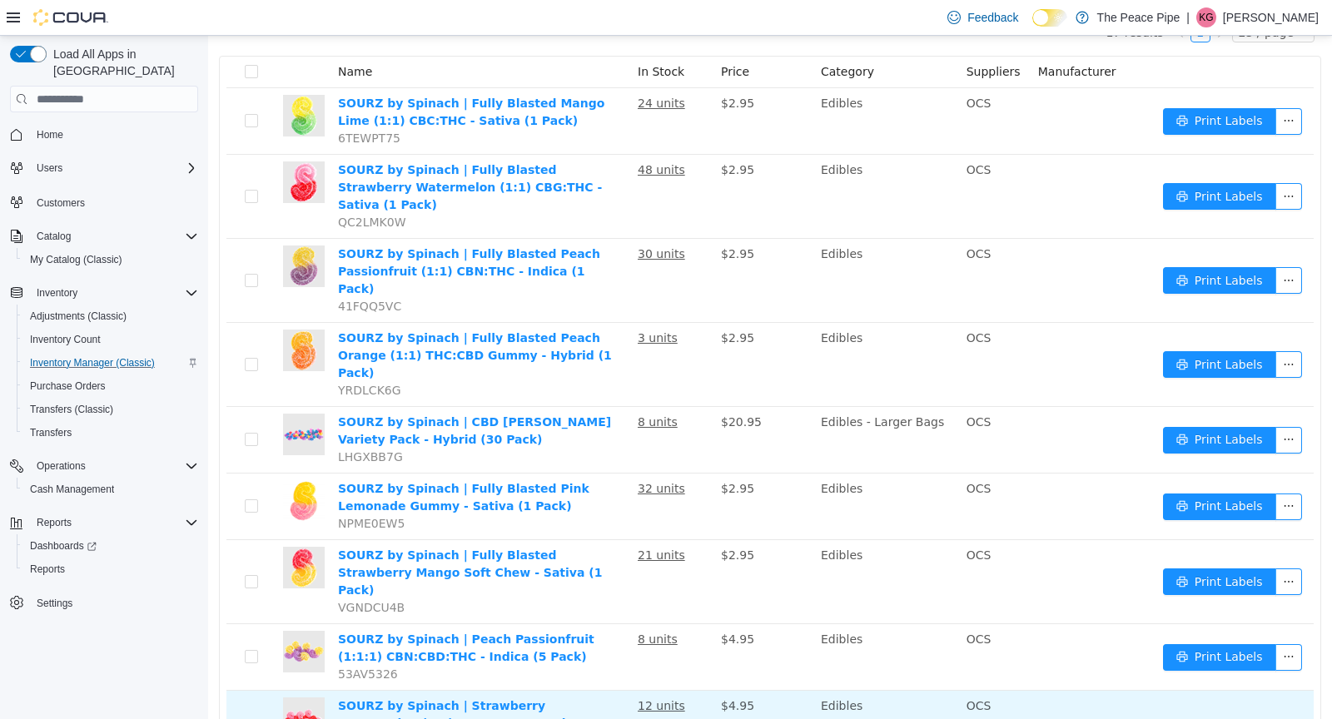
click at [1284, 719] on button "button" at bounding box center [1289, 732] width 27 height 27
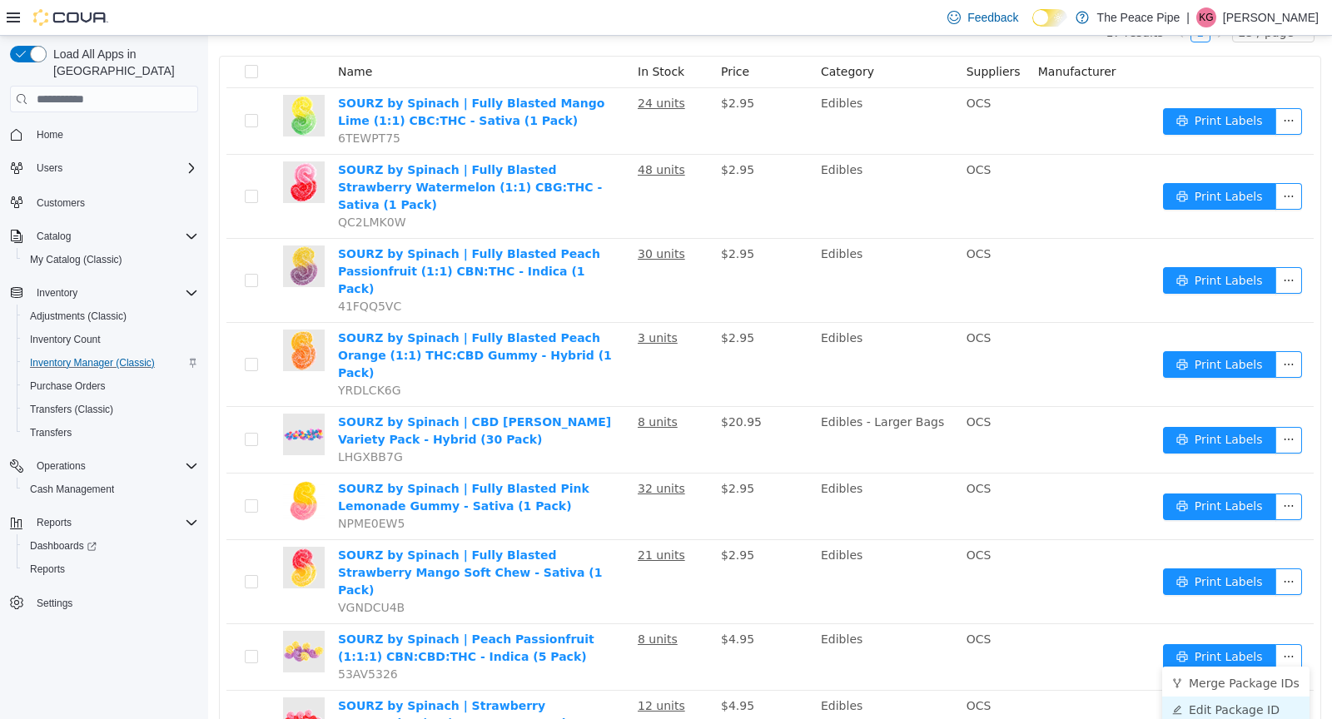
click at [1230, 709] on li "Edit Package ID" at bounding box center [1235, 710] width 147 height 27
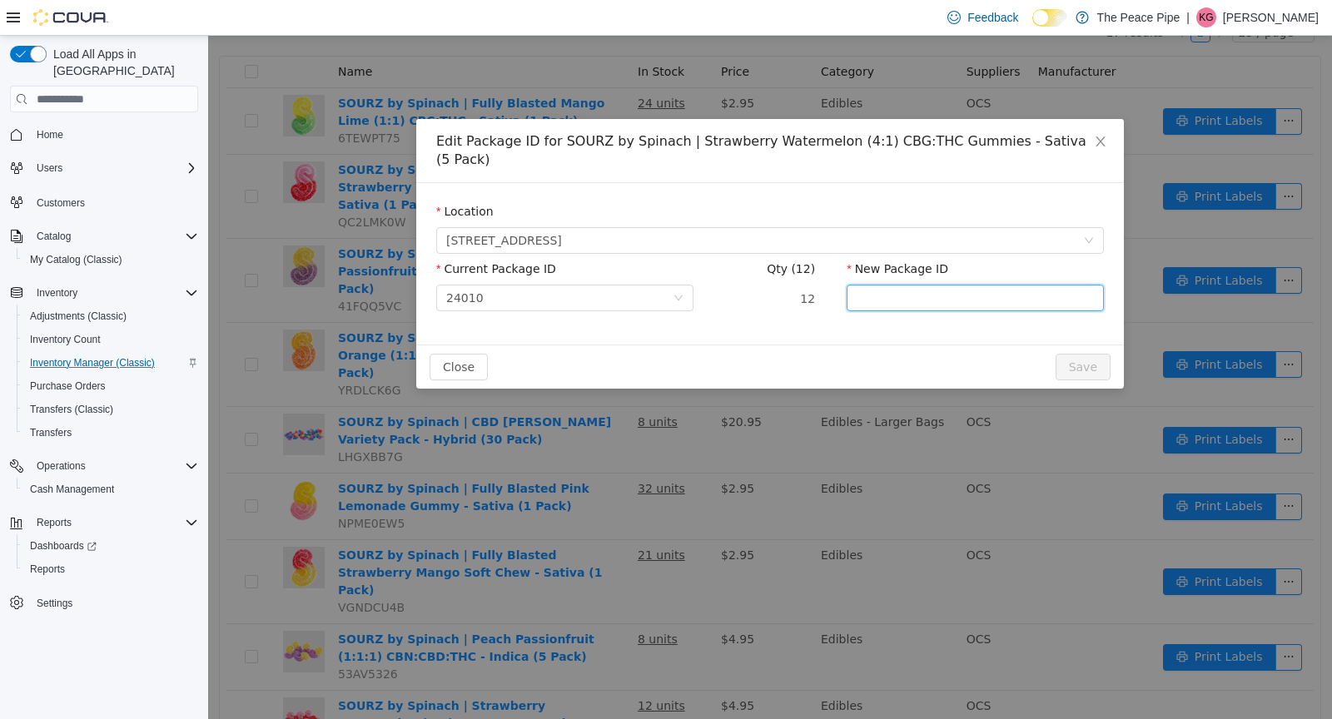
click at [901, 285] on input "New Package ID" at bounding box center [975, 298] width 257 height 27
type input "******"
click at [624, 298] on div "Current Package ID 24010" at bounding box center [564, 289] width 257 height 57
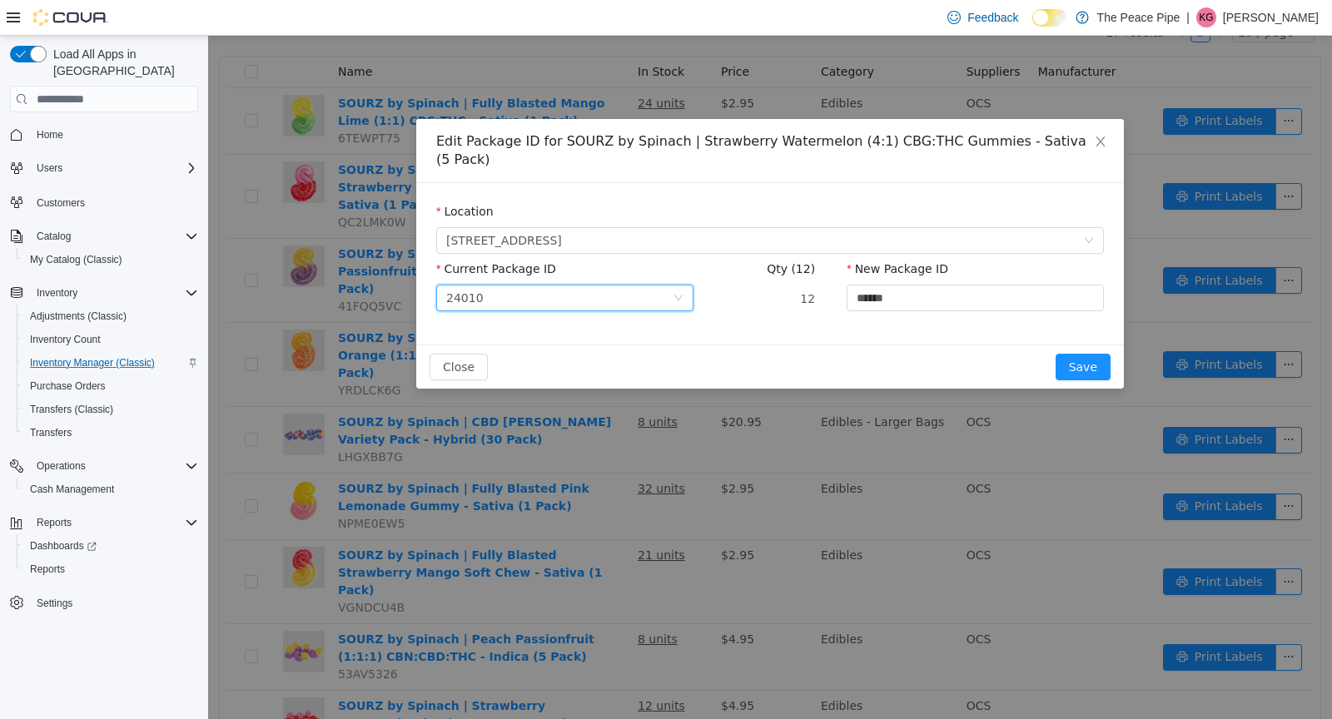
click at [618, 288] on div "24010" at bounding box center [559, 298] width 226 height 25
click at [820, 345] on div "Close Save" at bounding box center [770, 367] width 708 height 44
click at [1080, 354] on button "Save" at bounding box center [1083, 367] width 55 height 27
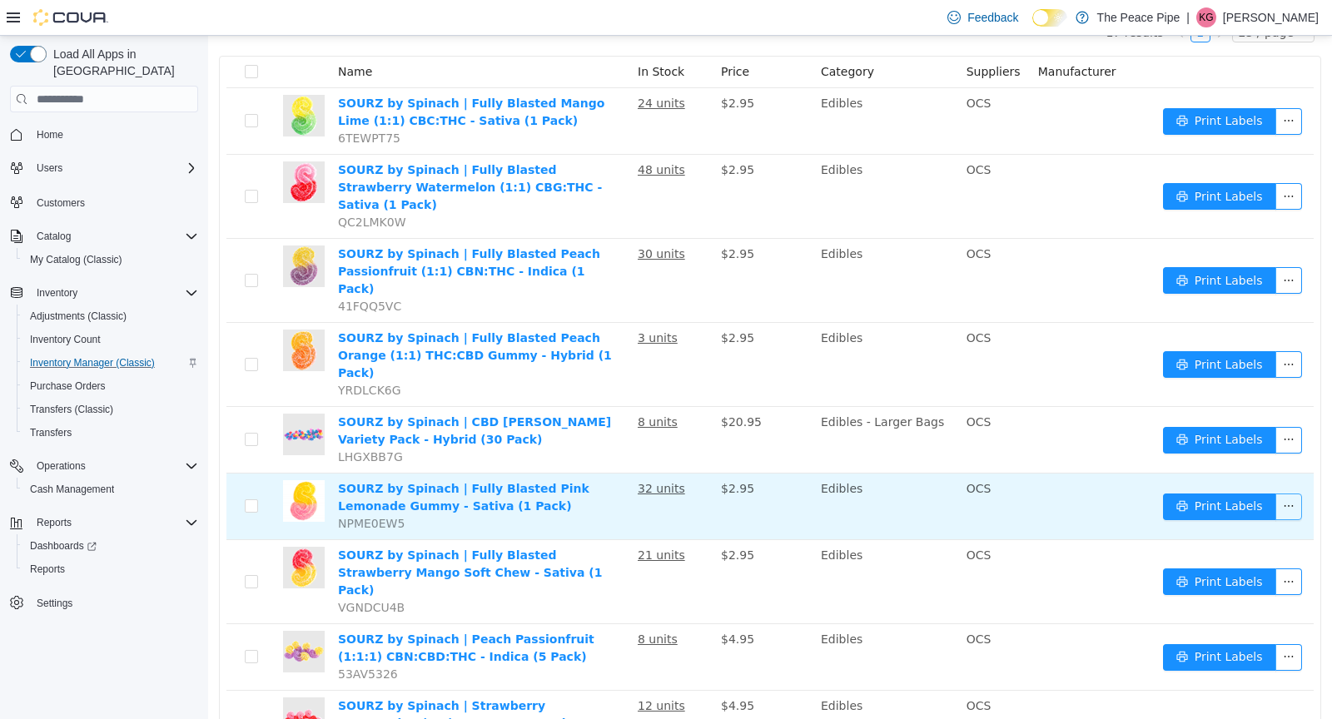
click at [1293, 494] on button "button" at bounding box center [1289, 507] width 27 height 27
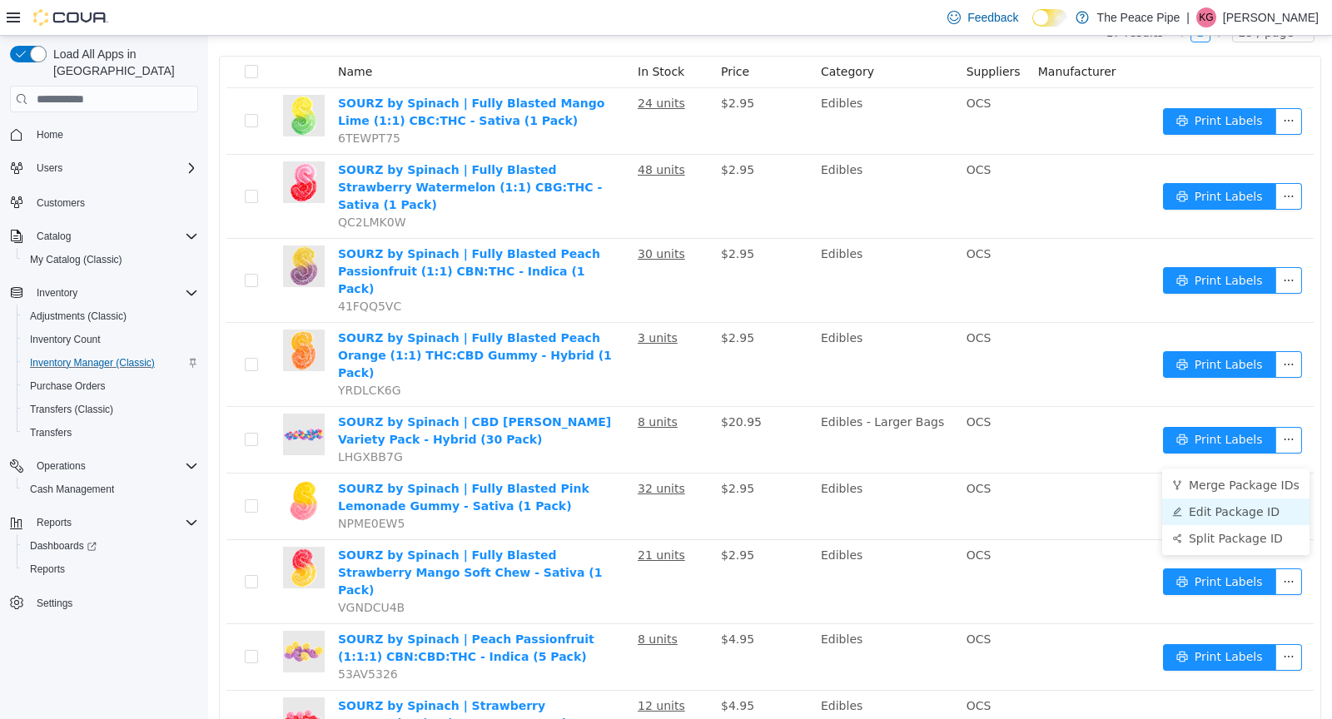
click at [1226, 509] on li "Edit Package ID" at bounding box center [1235, 512] width 147 height 27
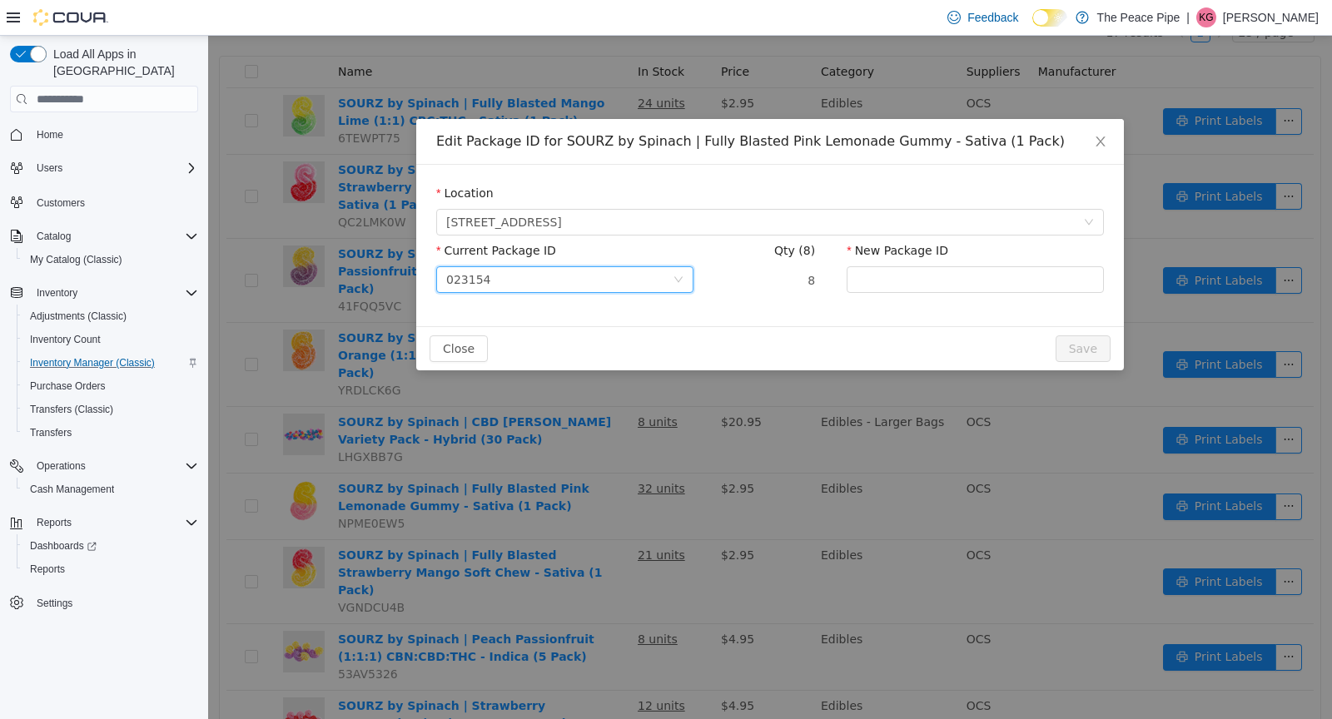
click at [636, 291] on div "023154" at bounding box center [564, 279] width 257 height 27
click at [565, 365] on li "23569" at bounding box center [564, 366] width 257 height 27
click at [899, 284] on input "New Package ID" at bounding box center [975, 279] width 257 height 27
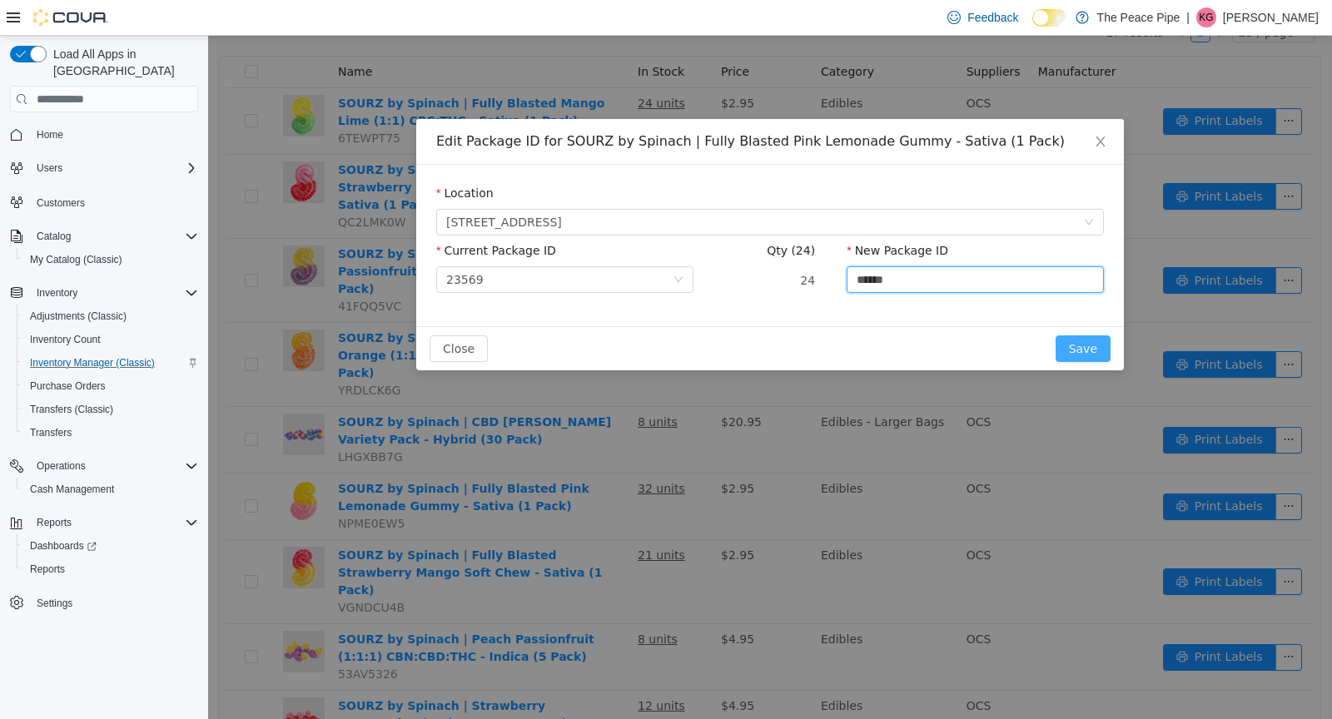
type input "******"
click at [1067, 354] on button "Save" at bounding box center [1083, 349] width 55 height 27
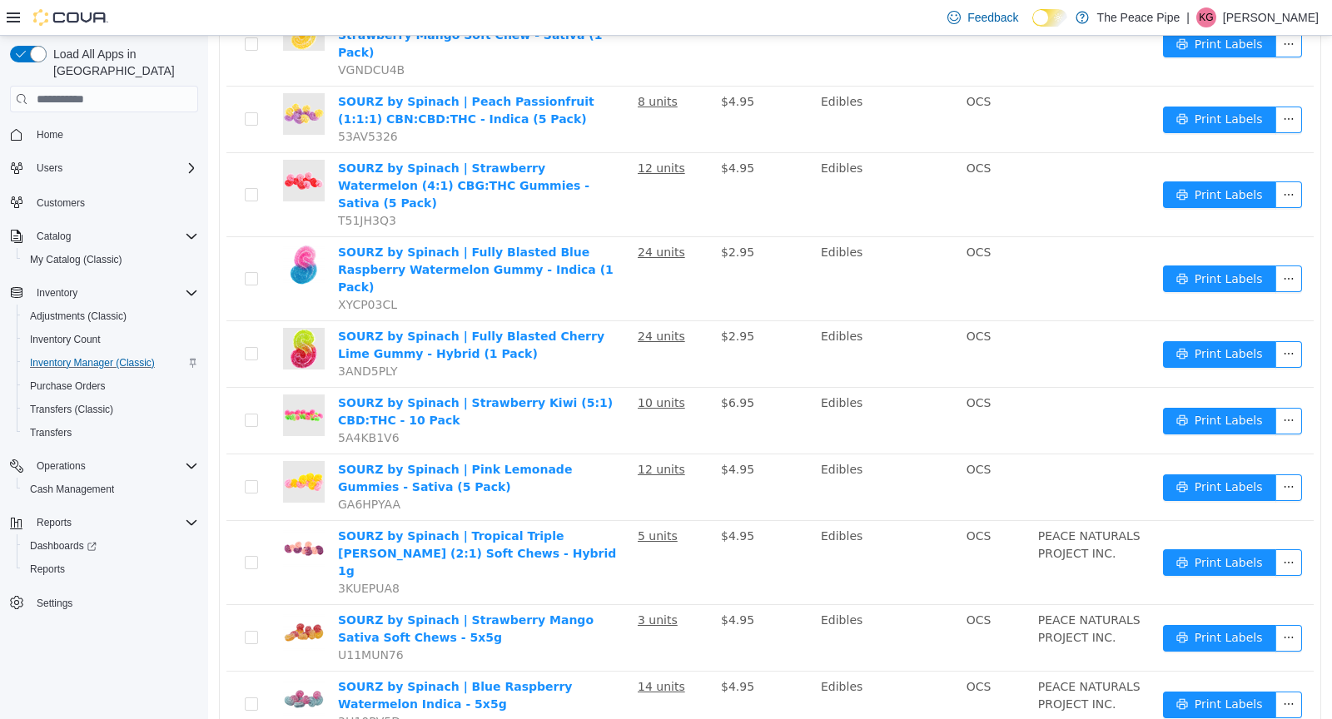
scroll to position [725, 0]
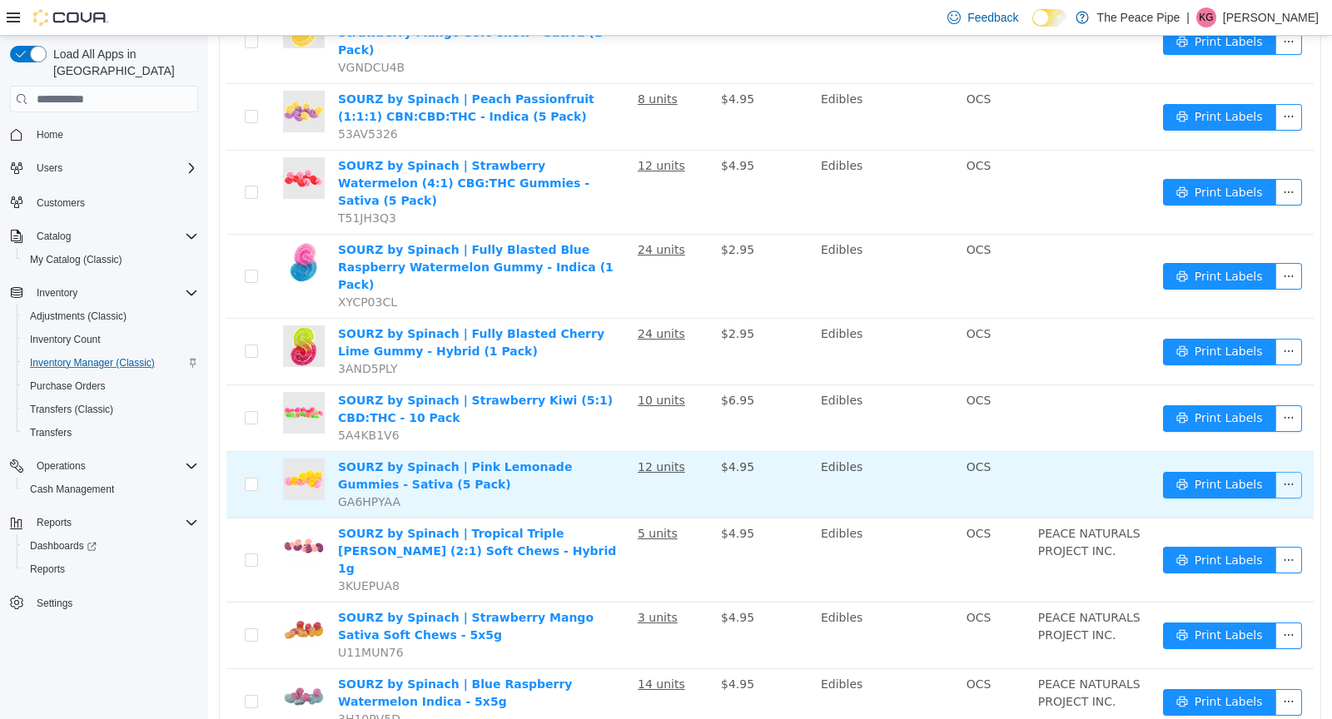
click at [1296, 472] on button "button" at bounding box center [1289, 485] width 27 height 27
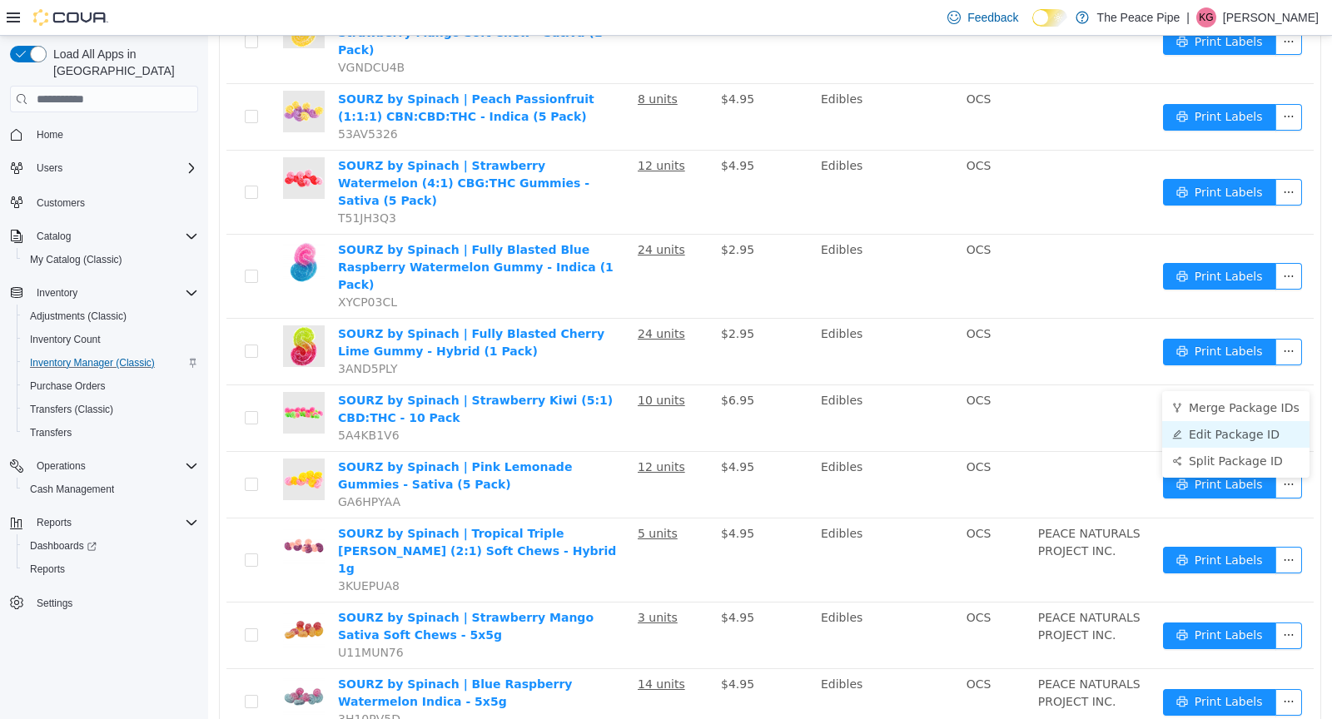
click at [1251, 425] on li "Edit Package ID" at bounding box center [1235, 434] width 147 height 27
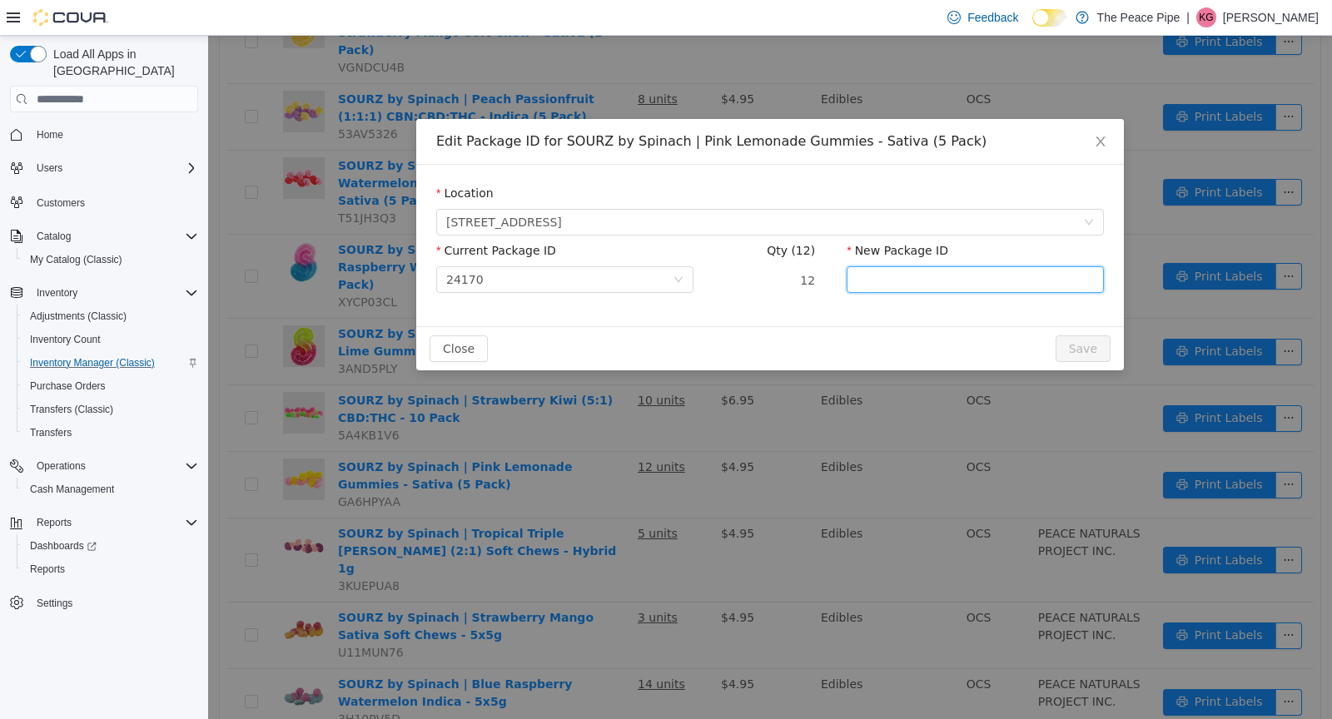
click at [885, 277] on input "New Package ID" at bounding box center [975, 279] width 257 height 27
type input "******"
click at [1071, 342] on button "Save" at bounding box center [1083, 349] width 55 height 27
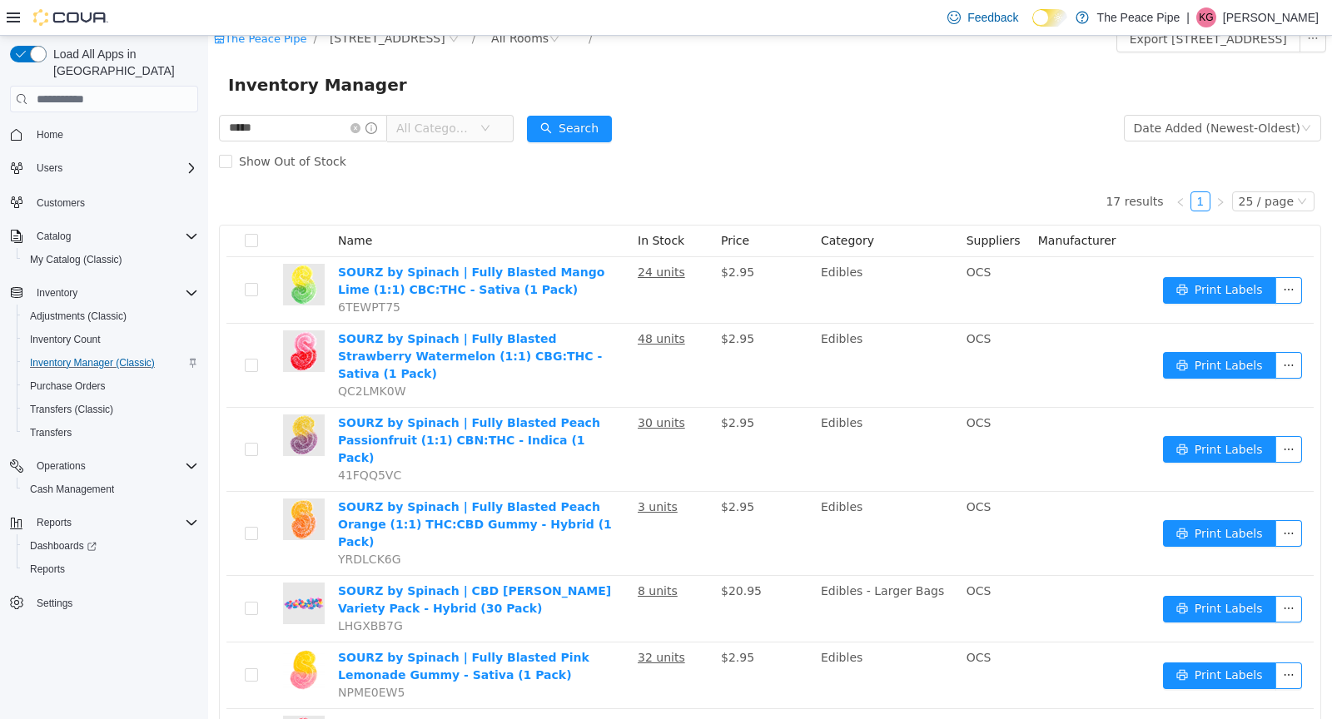
scroll to position [0, 0]
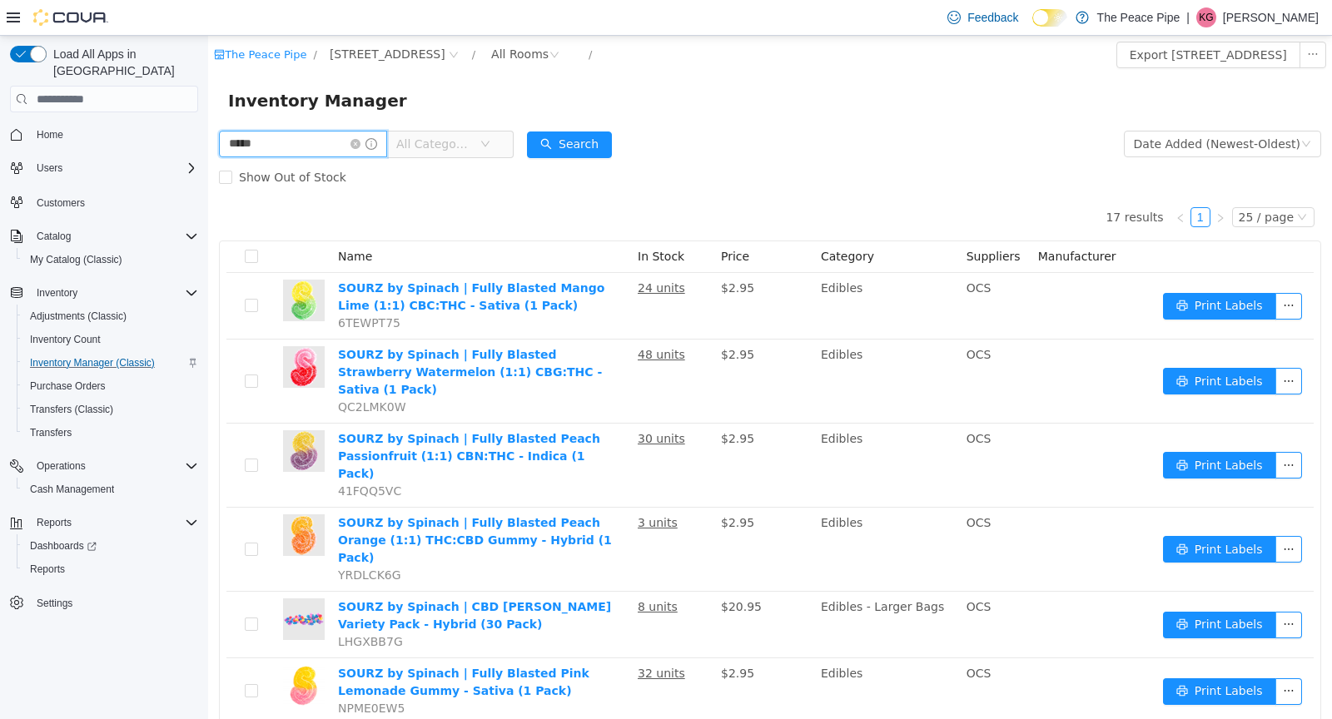
click at [289, 141] on input "*****" at bounding box center [303, 144] width 168 height 27
type input "*"
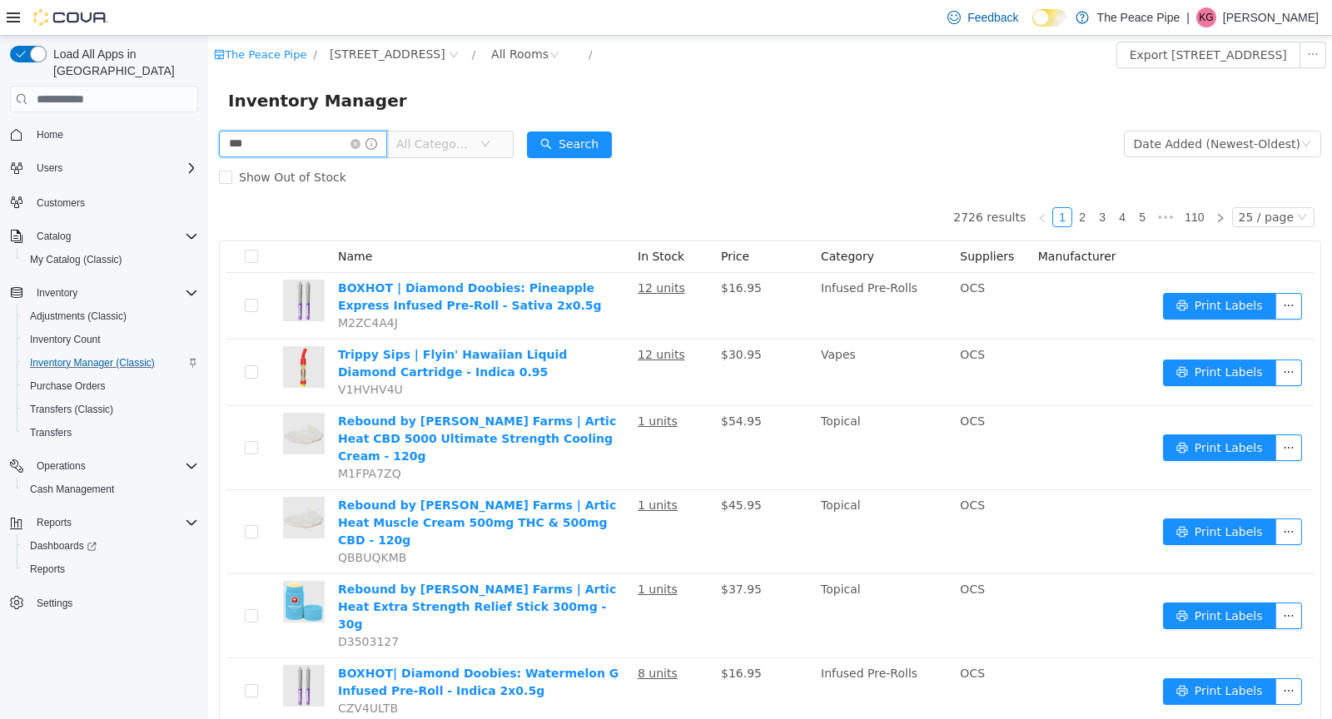
type input "*******"
click at [453, 144] on span "All Categories" at bounding box center [434, 144] width 76 height 17
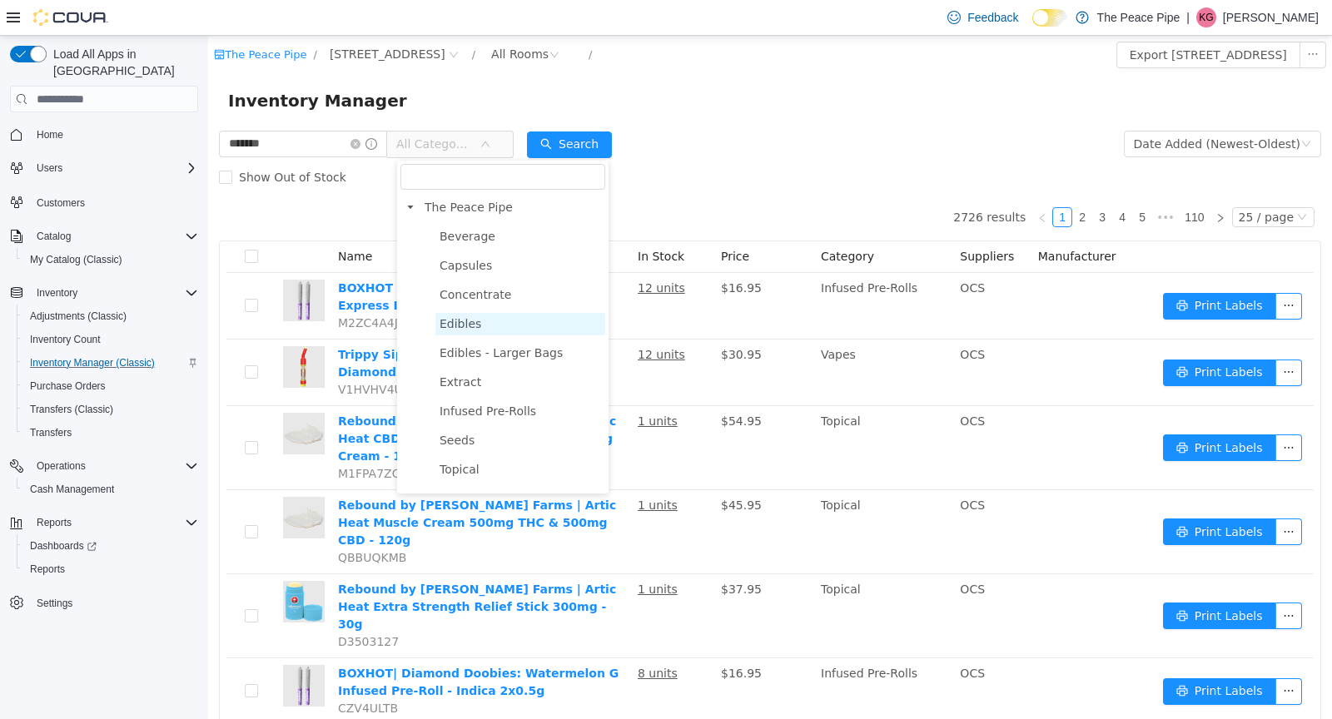
click at [481, 330] on span "Edibles" at bounding box center [520, 324] width 170 height 22
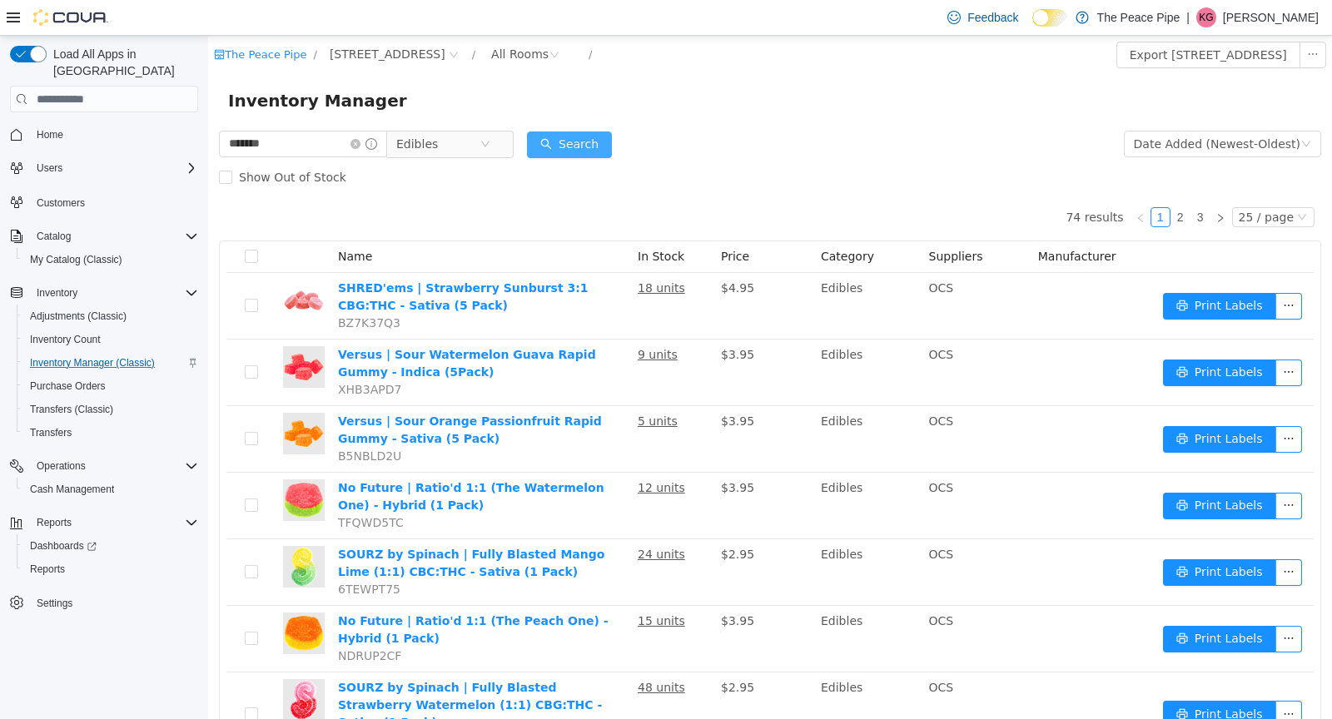
click at [560, 157] on button "Search" at bounding box center [569, 145] width 85 height 27
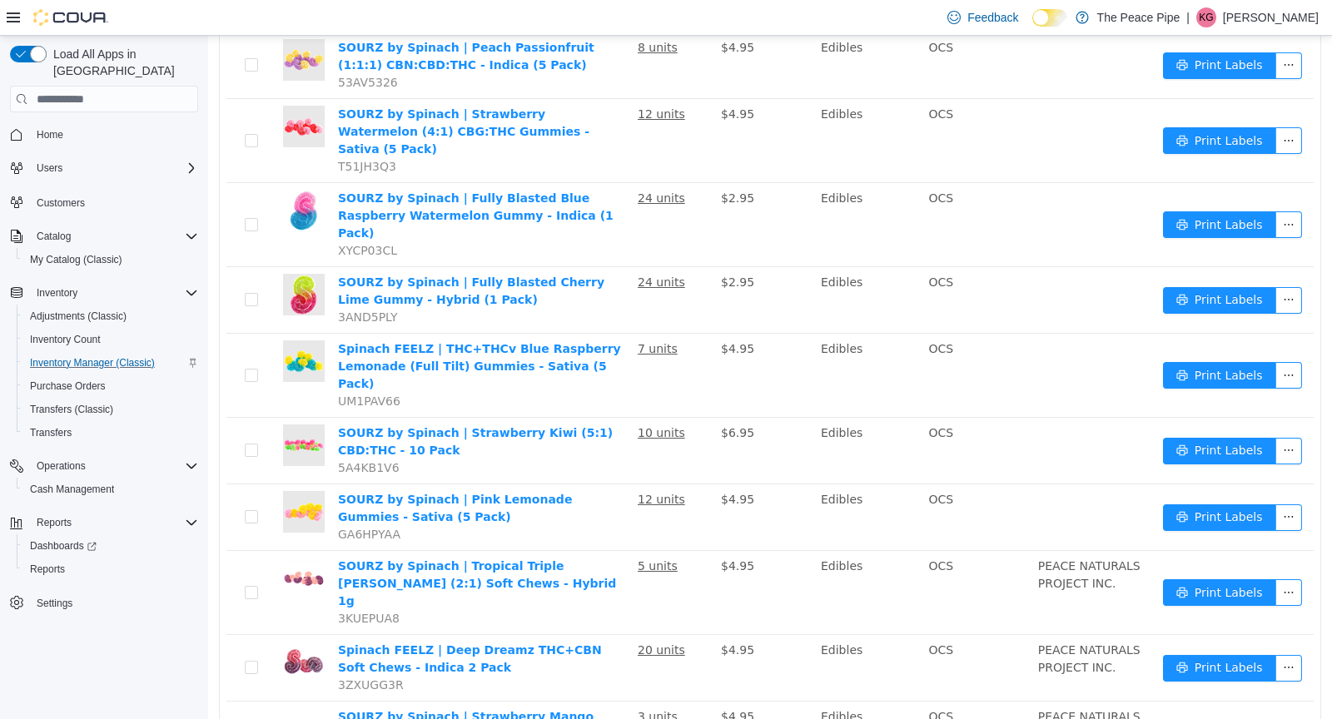
scroll to position [739, 0]
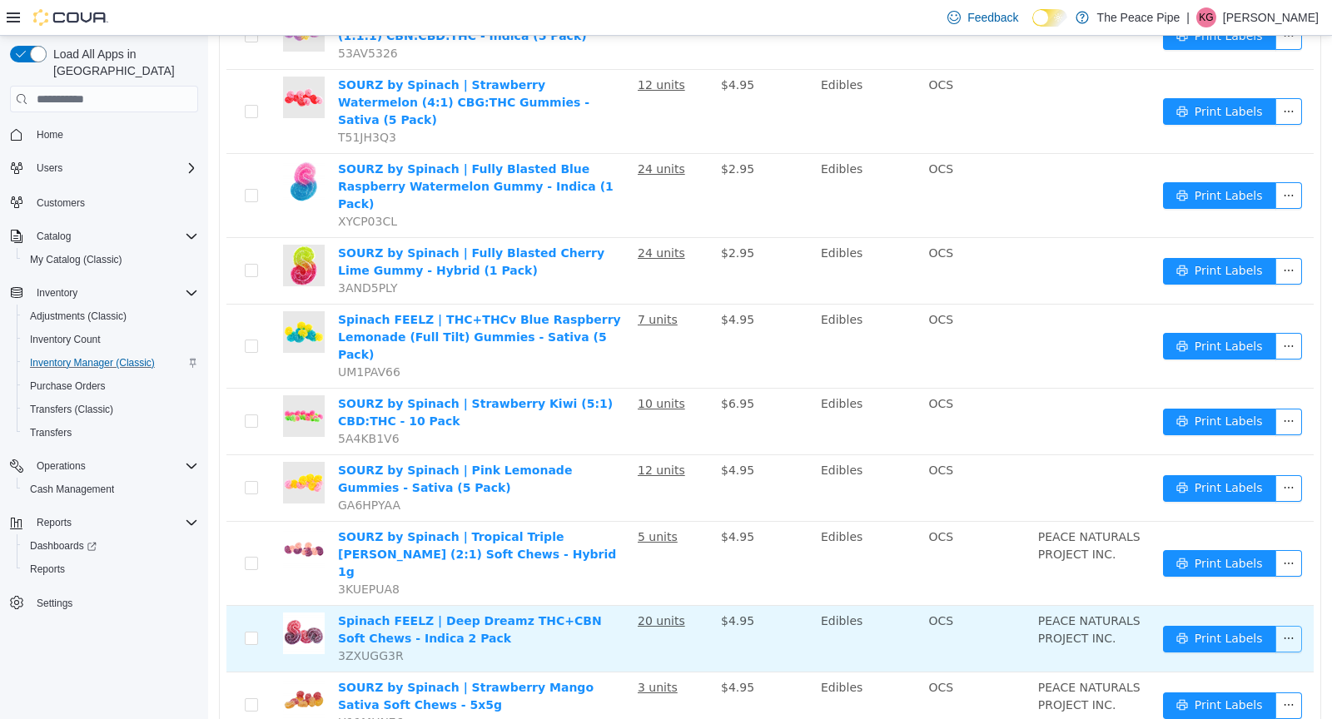
click at [1289, 626] on button "button" at bounding box center [1289, 639] width 27 height 27
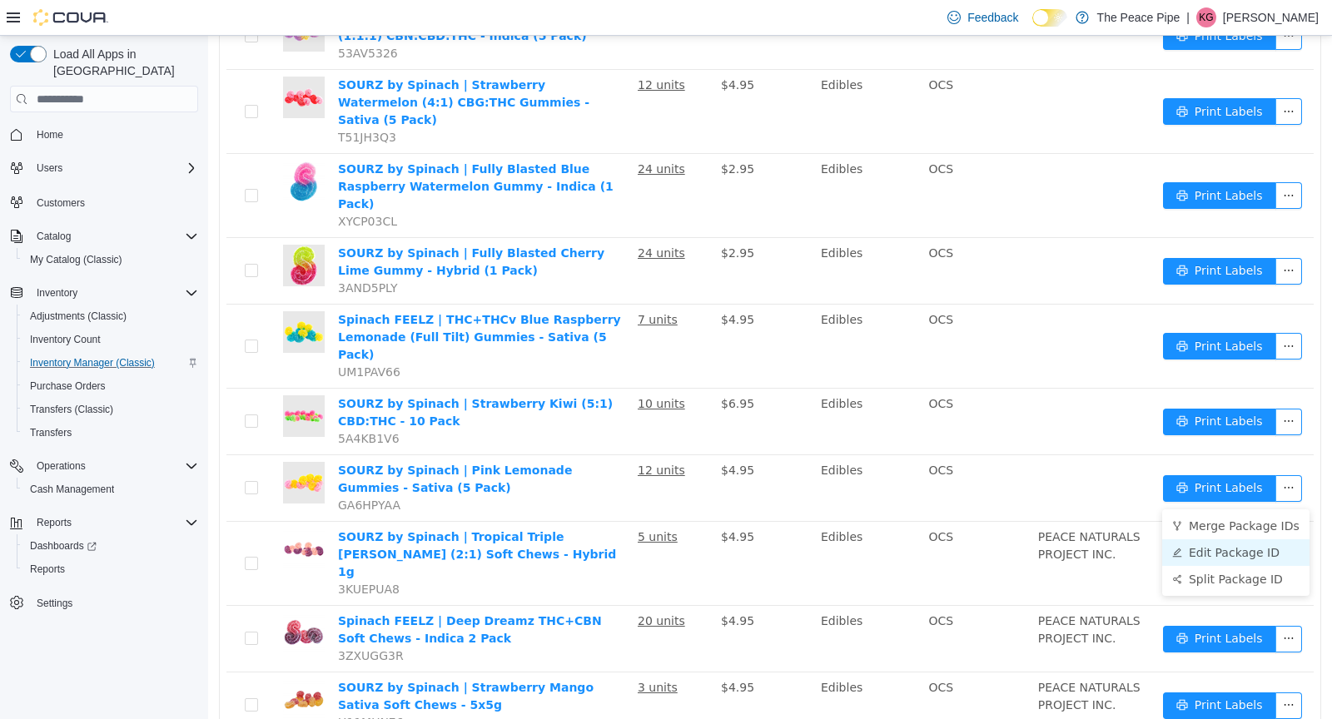
click at [1249, 550] on li "Edit Package ID" at bounding box center [1235, 553] width 147 height 27
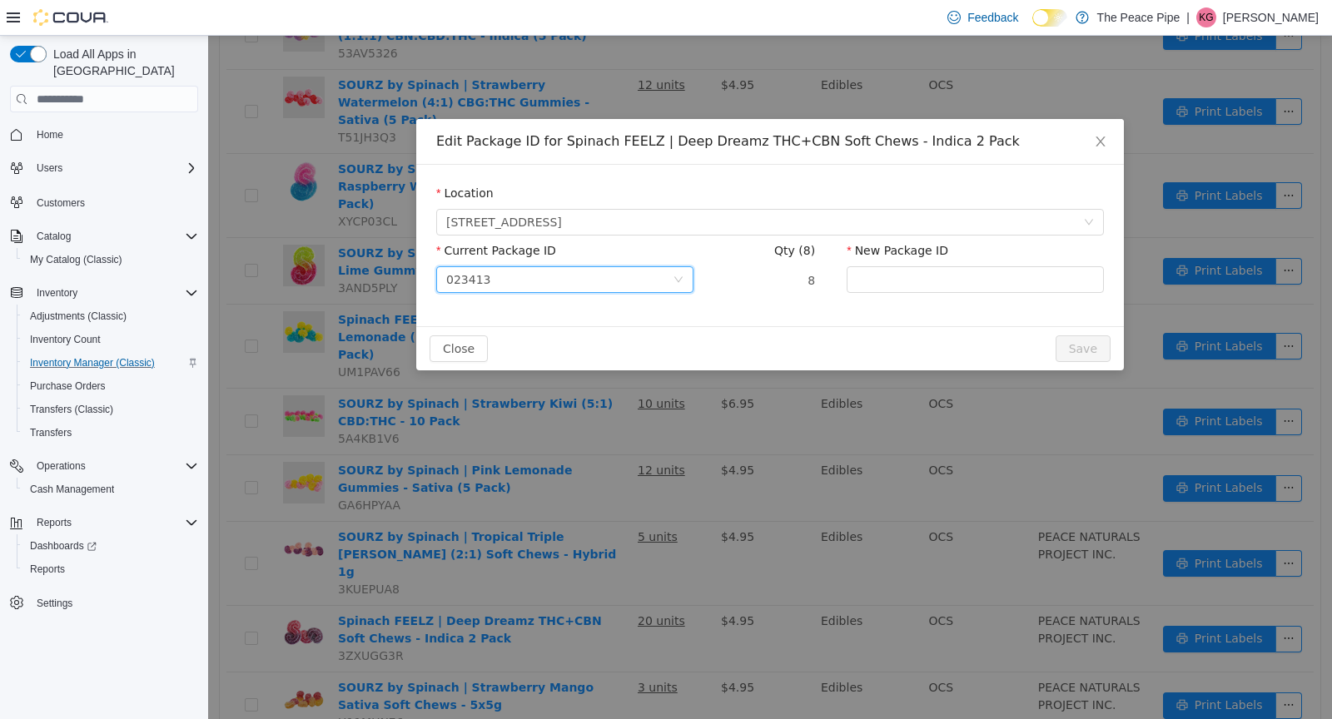
click at [655, 279] on div "023413" at bounding box center [559, 279] width 226 height 25
click at [578, 356] on li "23413" at bounding box center [564, 366] width 257 height 27
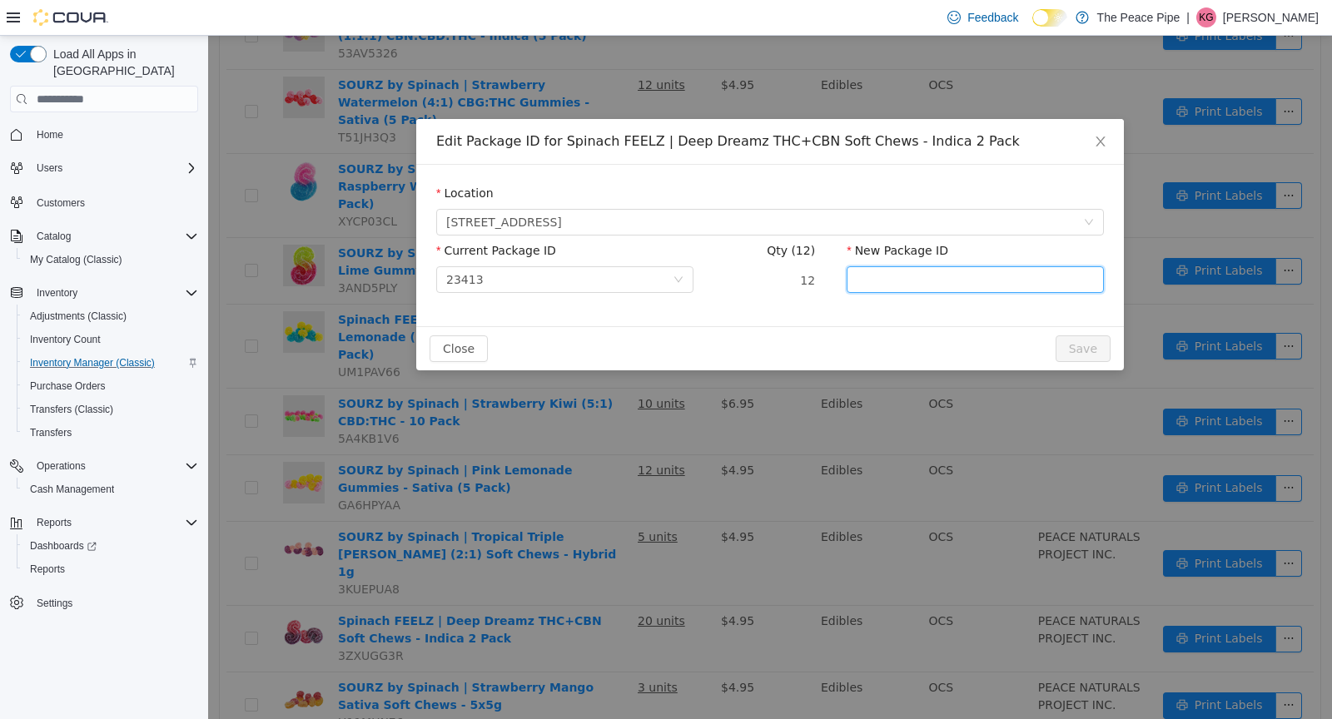
click at [873, 278] on input "New Package ID" at bounding box center [975, 279] width 257 height 27
type input "******"
click at [1062, 354] on button "Save" at bounding box center [1083, 349] width 55 height 27
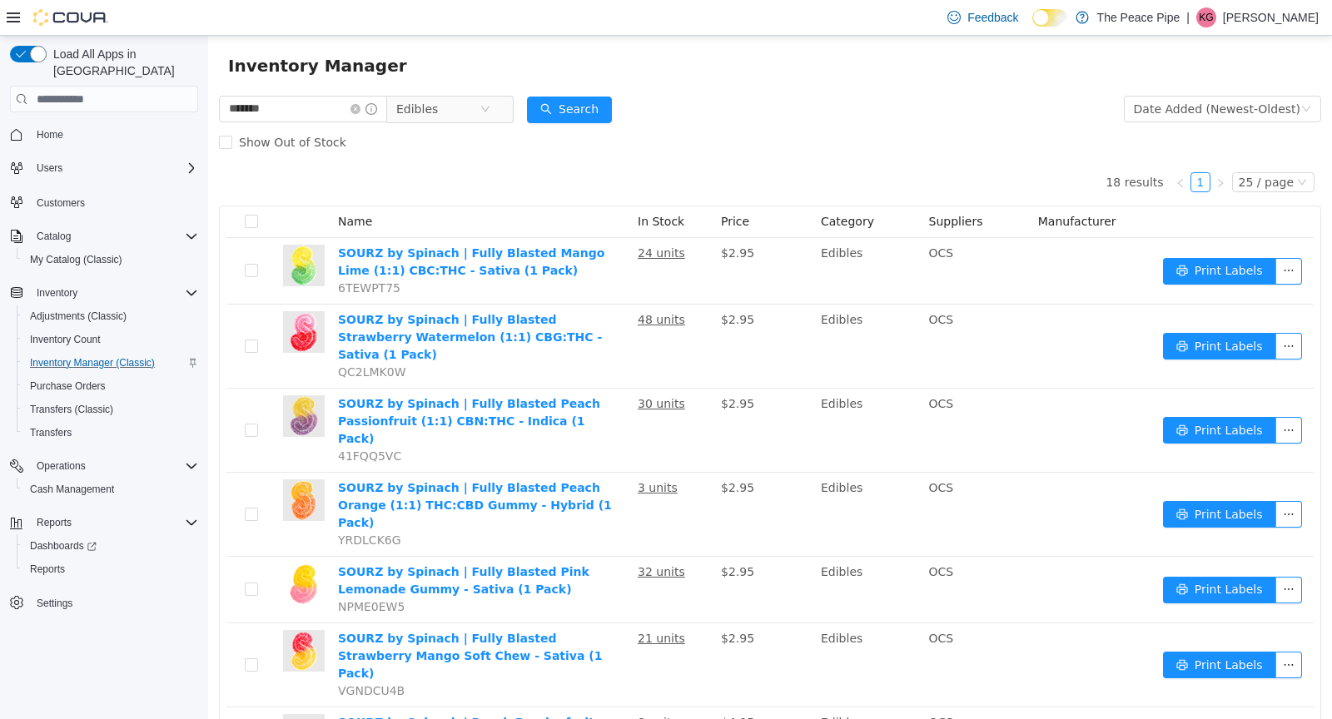
scroll to position [0, 0]
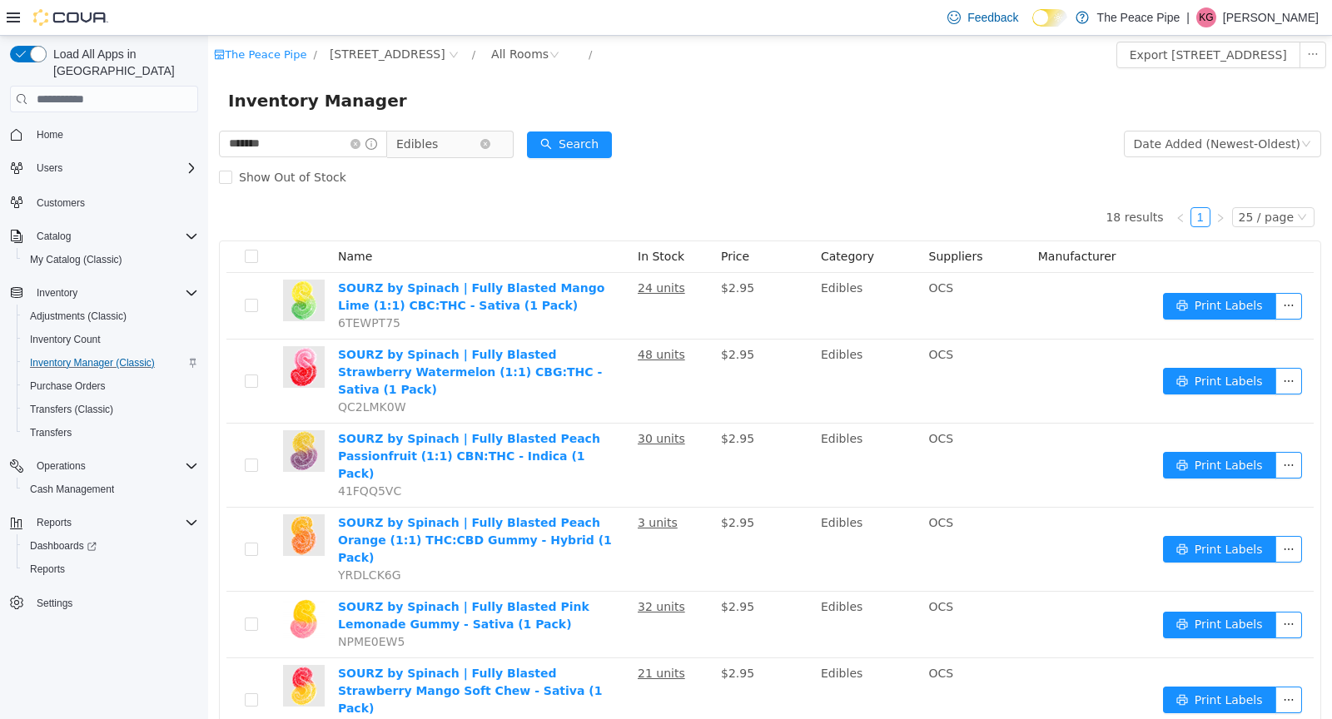
click at [465, 153] on span "Edibles" at bounding box center [437, 144] width 83 height 25
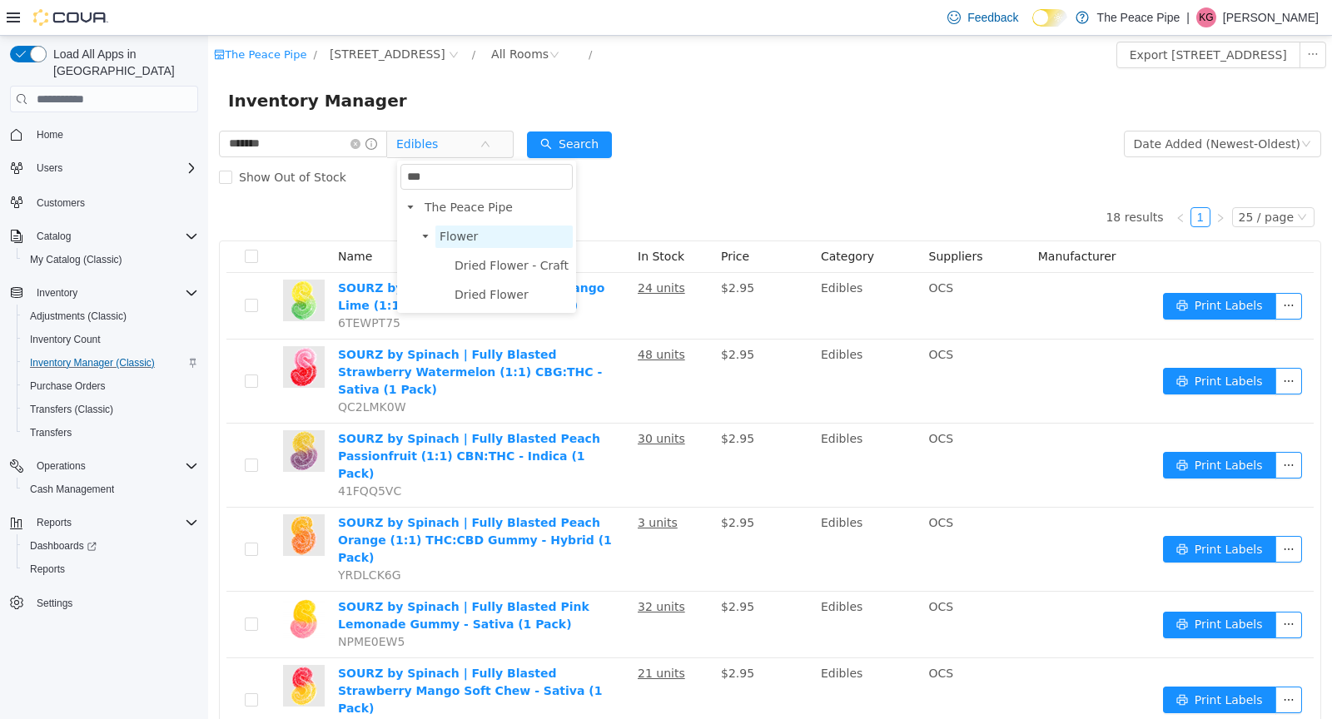
type input "***"
click at [470, 238] on span "Flower" at bounding box center [459, 236] width 38 height 13
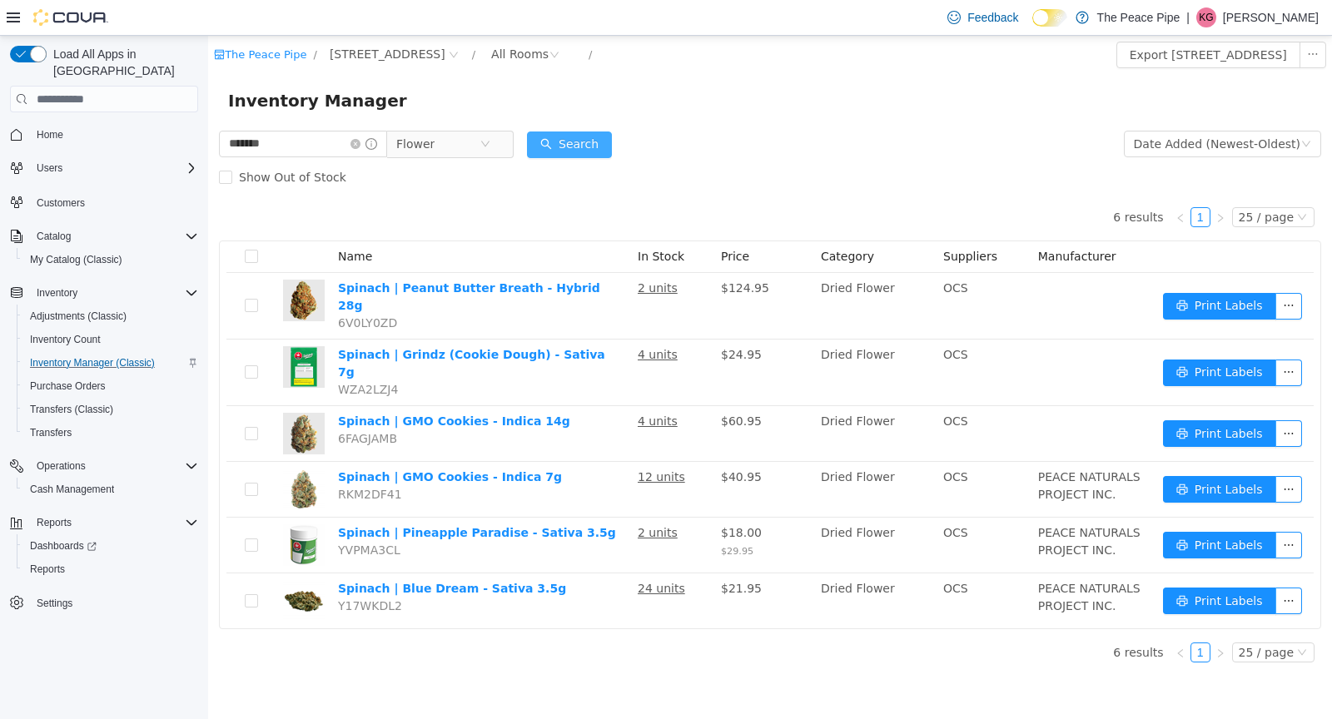
click at [590, 150] on button "Search" at bounding box center [569, 145] width 85 height 27
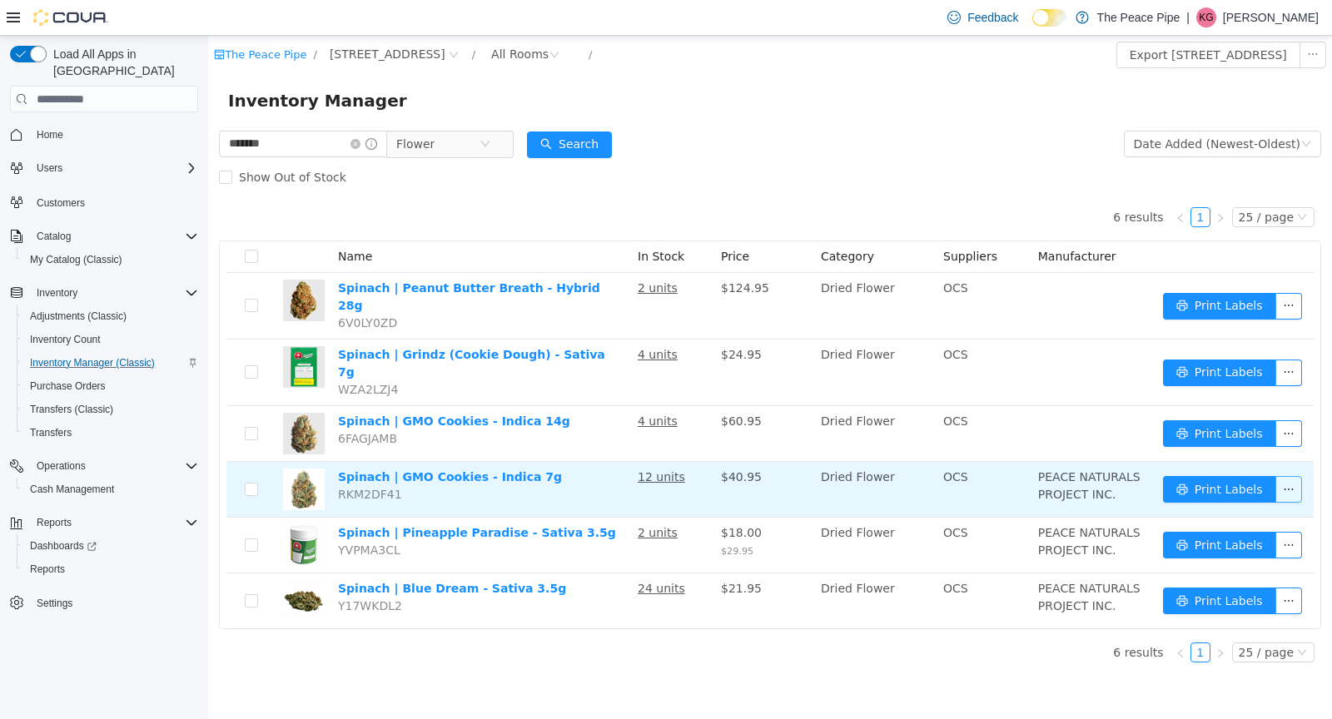
click at [1294, 476] on button "button" at bounding box center [1289, 489] width 27 height 27
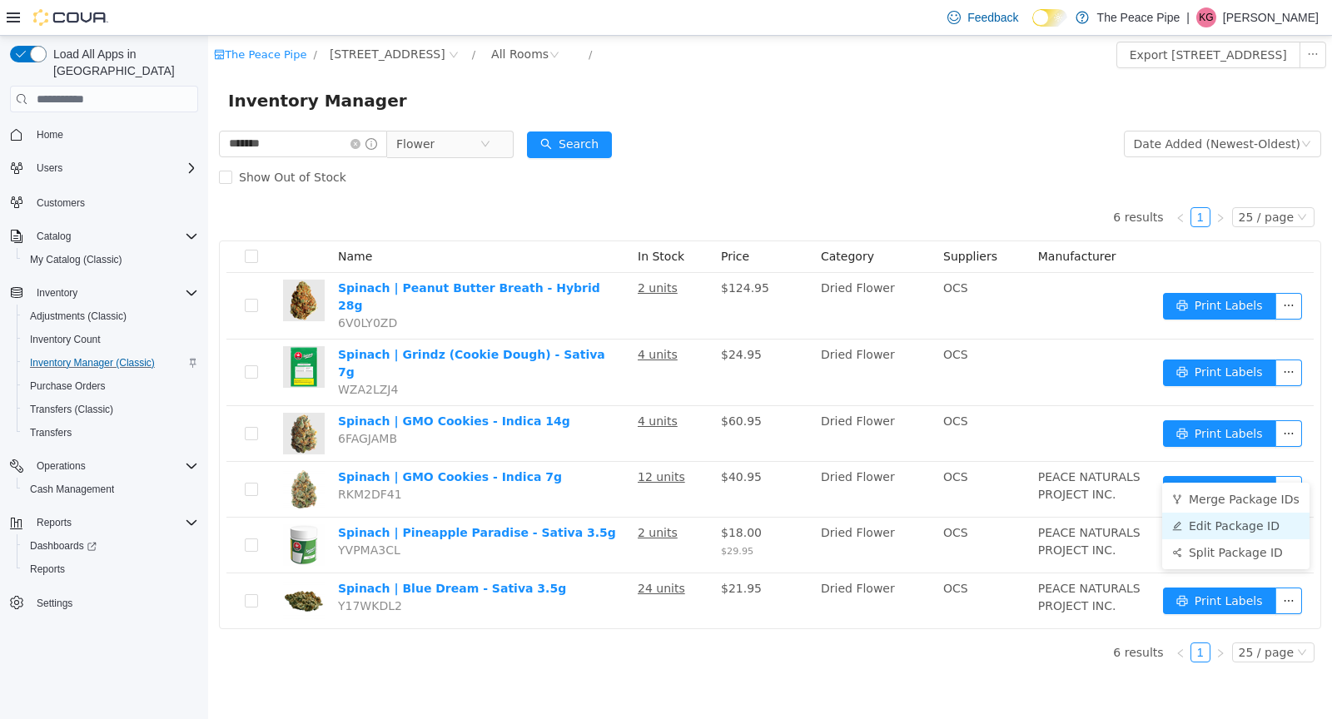
click at [1229, 530] on li "Edit Package ID" at bounding box center [1235, 526] width 147 height 27
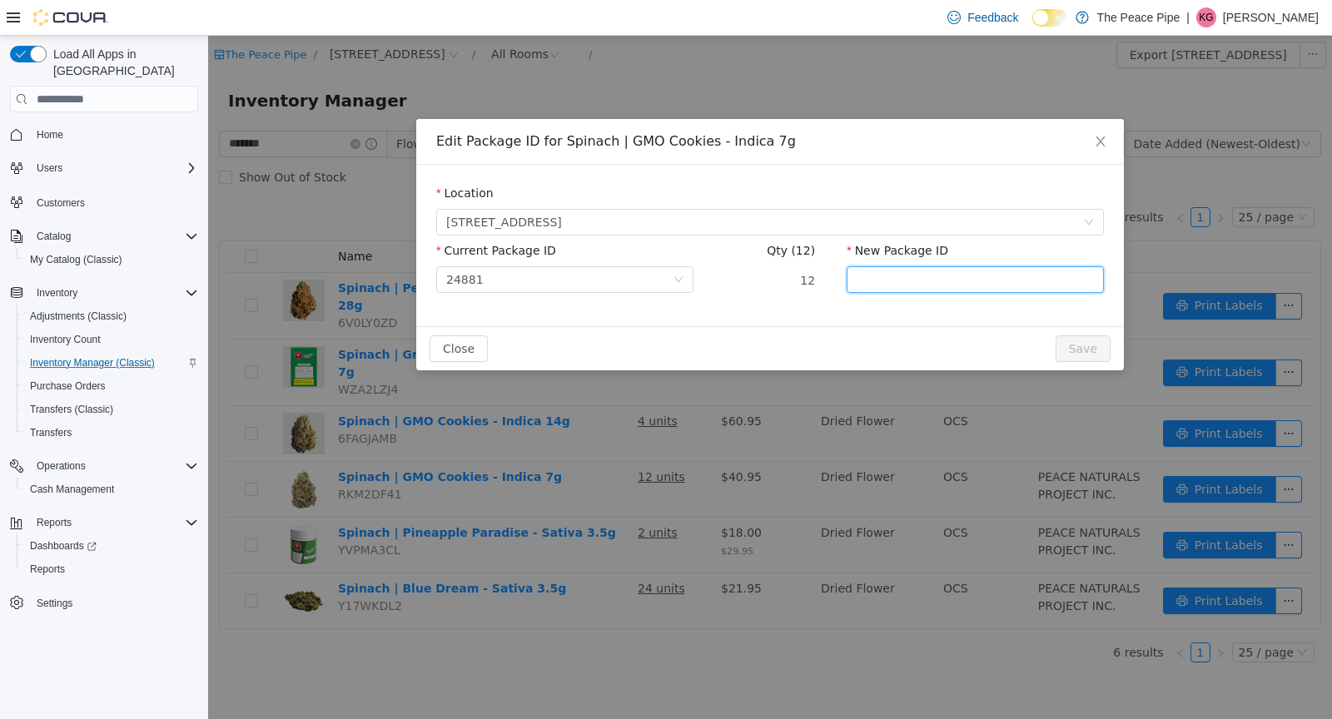
click at [921, 291] on input "New Package ID" at bounding box center [975, 279] width 257 height 27
type input "******"
click at [1088, 340] on button "Save" at bounding box center [1083, 349] width 55 height 27
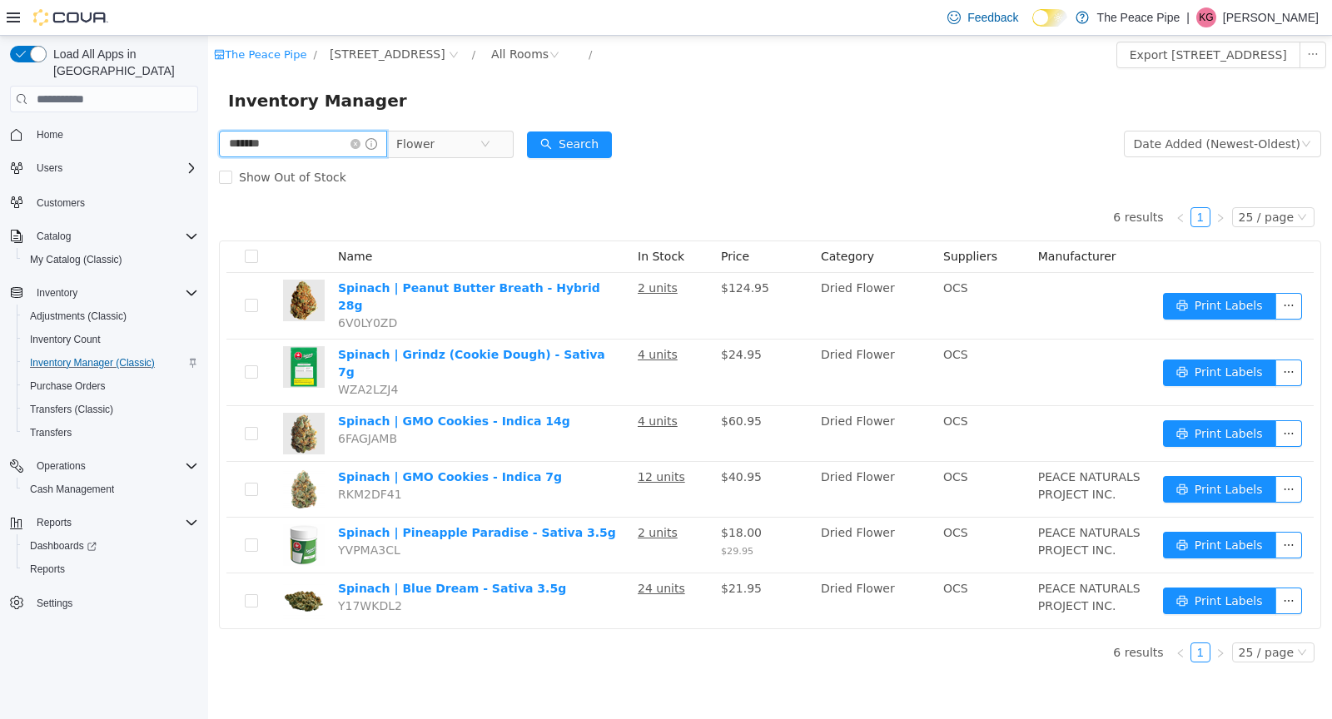
click at [296, 142] on input "*******" at bounding box center [303, 144] width 168 height 27
type input "*"
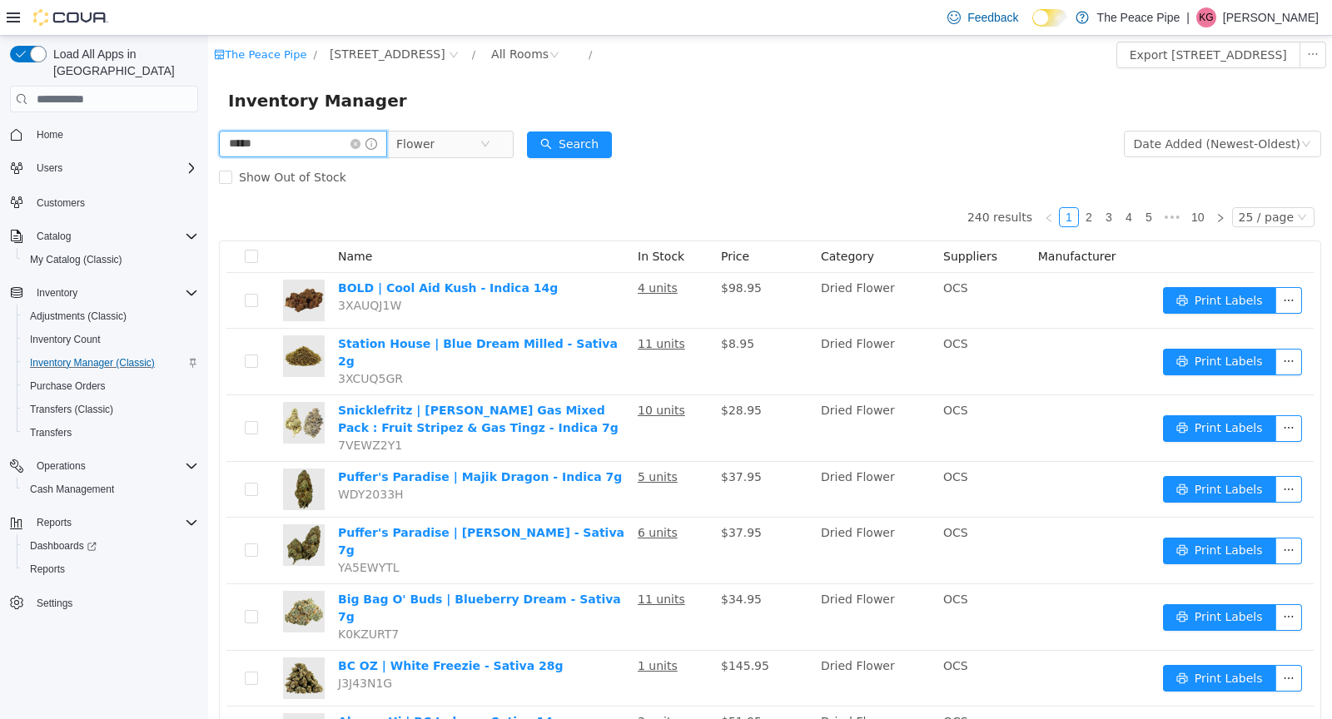
type input "**********"
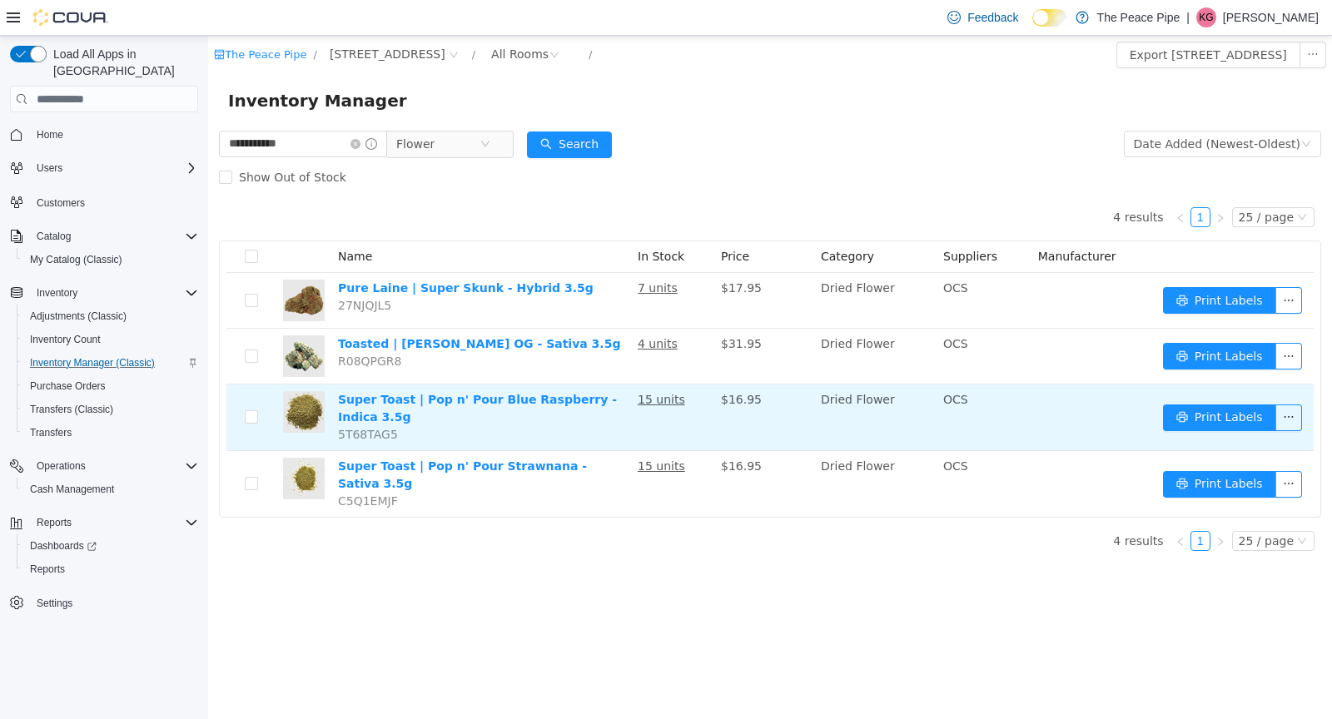
click at [1302, 414] on td "Print Labels" at bounding box center [1235, 418] width 157 height 67
click at [1291, 410] on button "button" at bounding box center [1289, 418] width 27 height 27
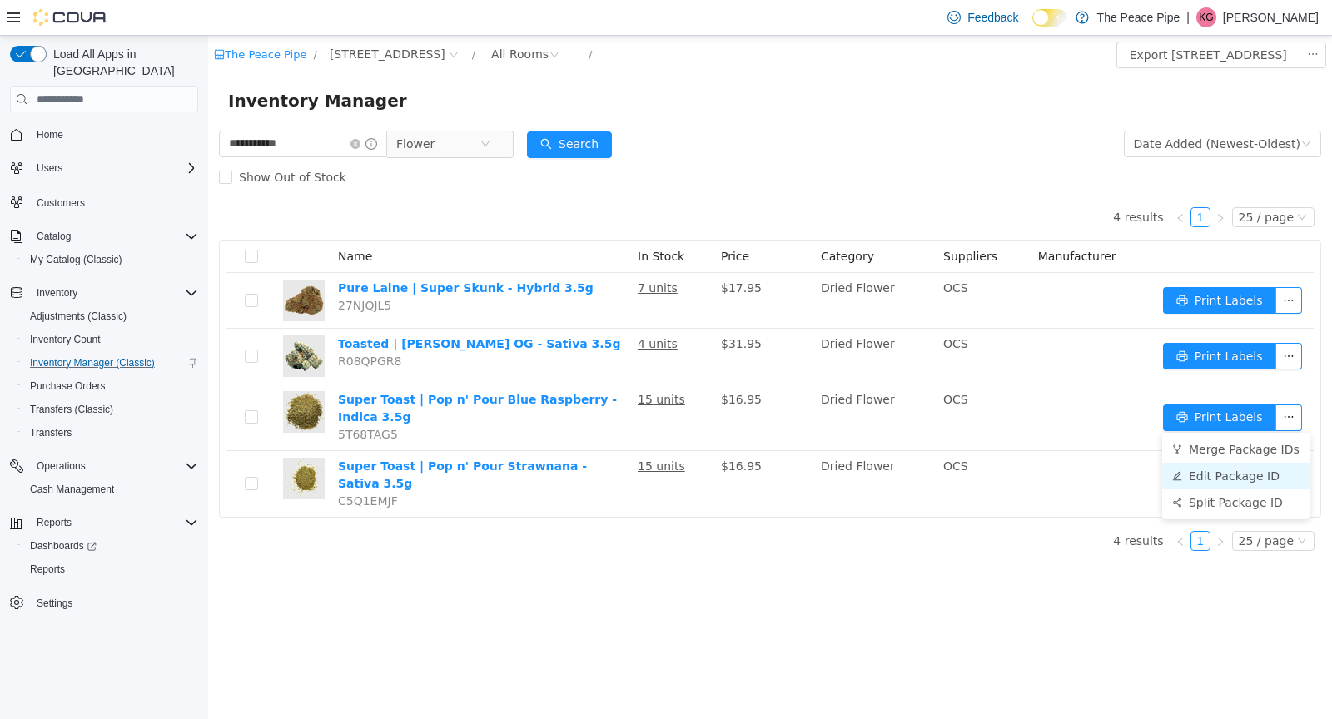
click at [1244, 479] on li "Edit Package ID" at bounding box center [1235, 476] width 147 height 27
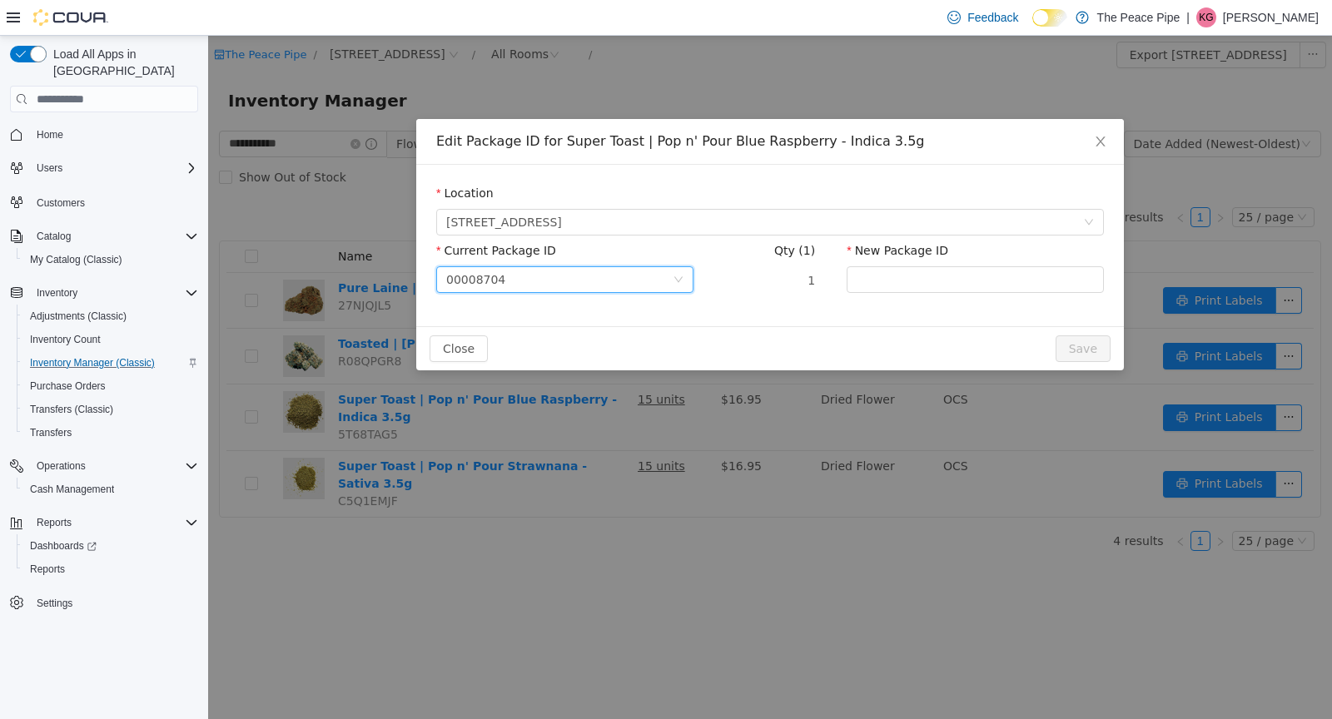
click at [641, 276] on div "00008704" at bounding box center [559, 279] width 226 height 25
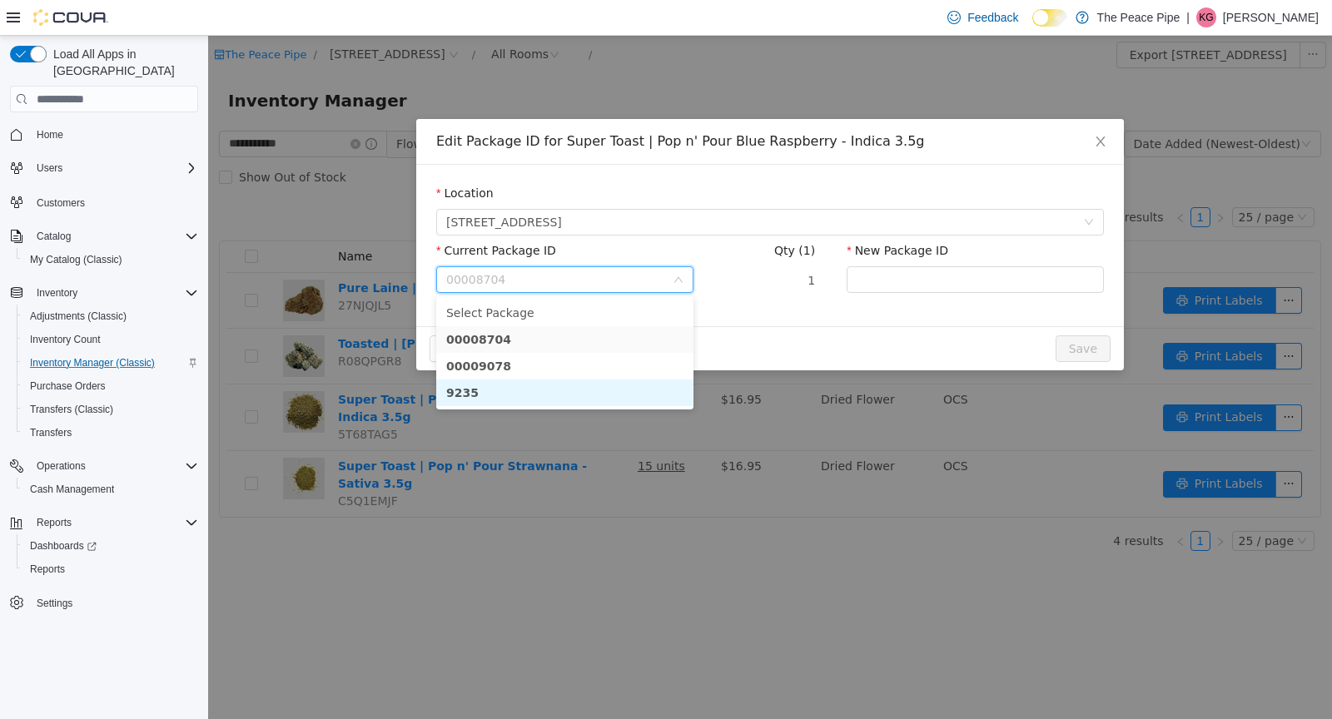
click at [529, 387] on li "9235" at bounding box center [564, 393] width 257 height 27
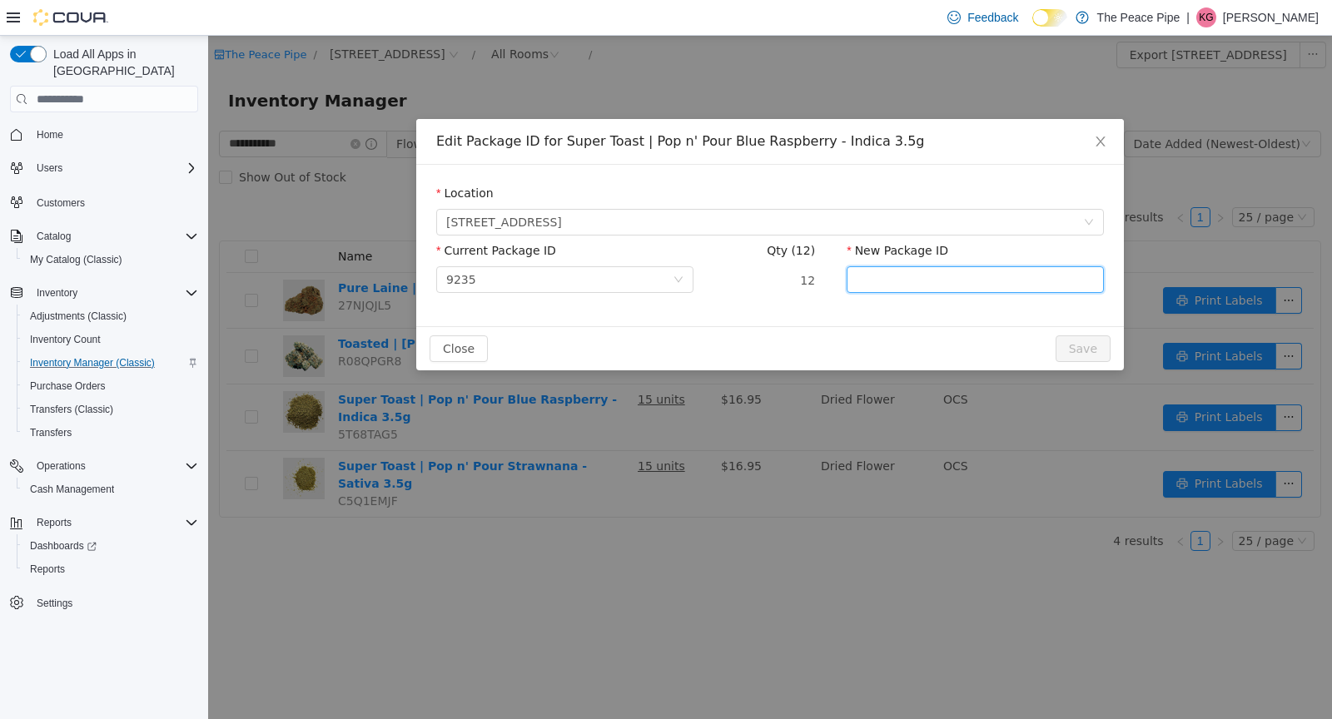
click at [878, 276] on input "New Package ID" at bounding box center [975, 279] width 257 height 27
type input "********"
click at [1106, 350] on button "Save" at bounding box center [1083, 349] width 55 height 27
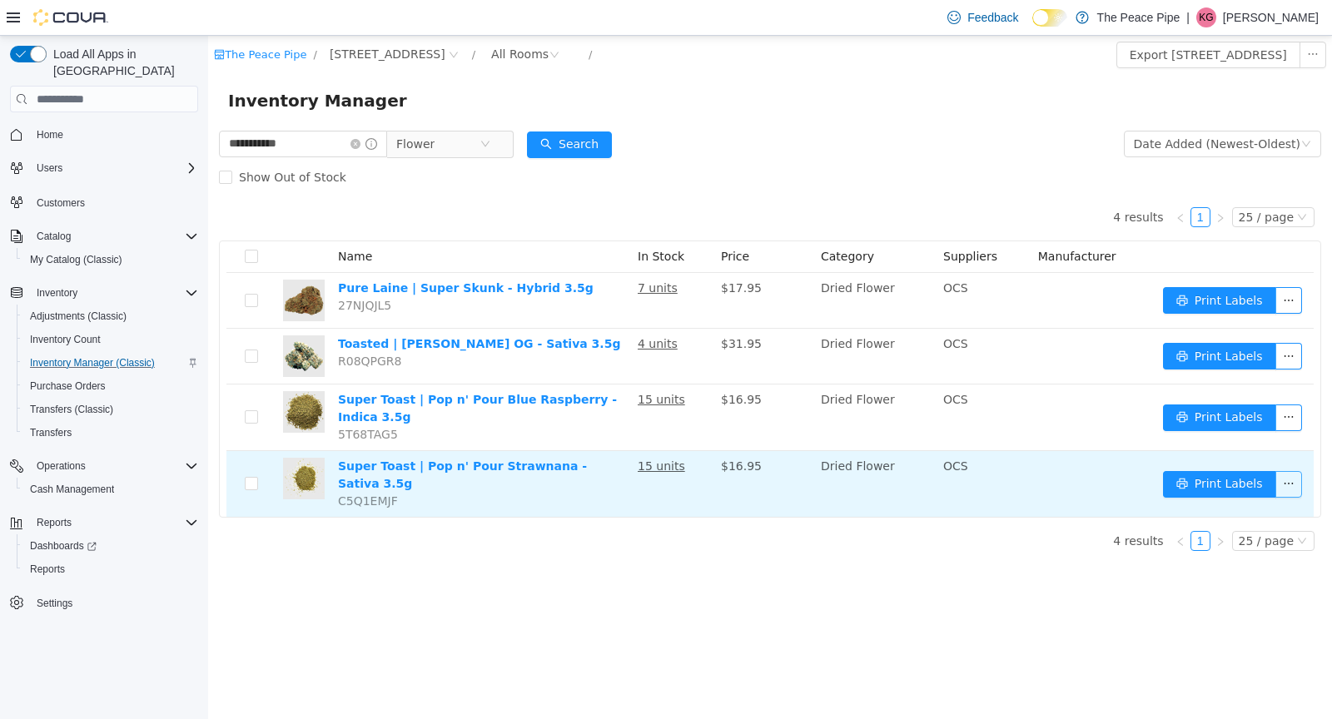
click at [1294, 480] on button "button" at bounding box center [1289, 484] width 27 height 27
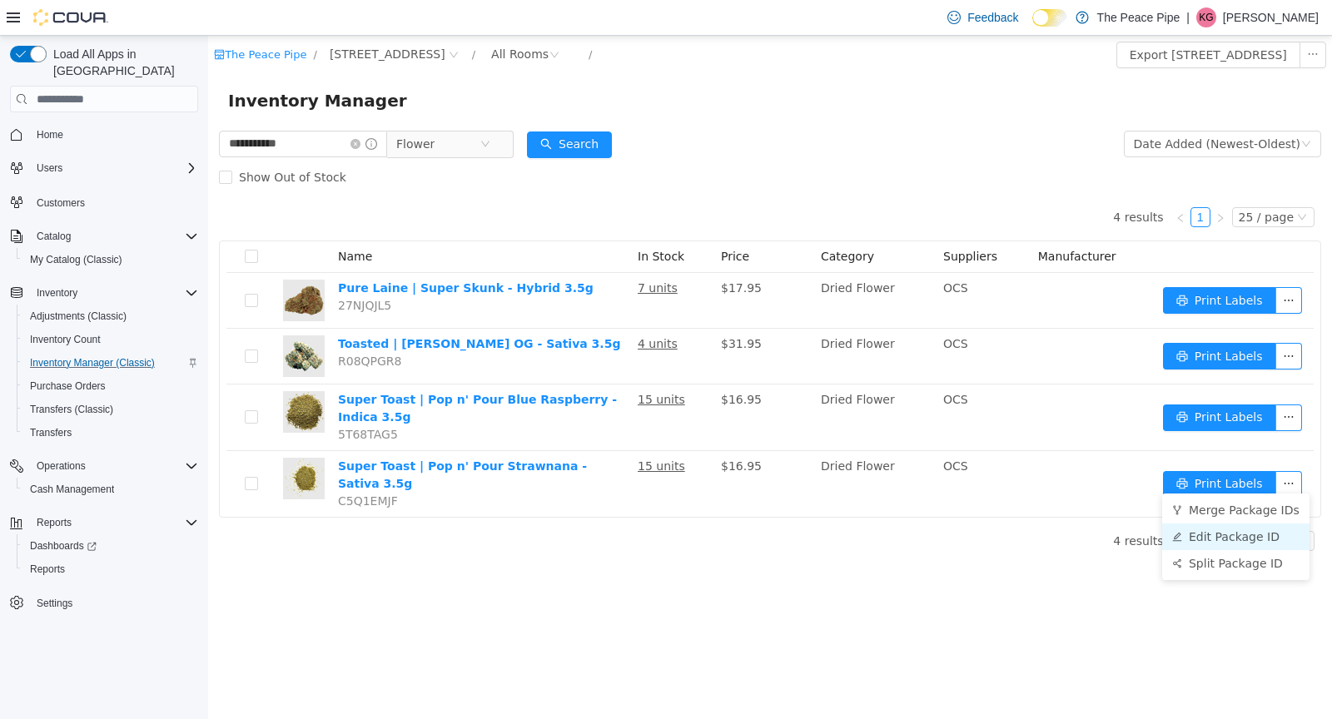
click at [1256, 532] on li "Edit Package ID" at bounding box center [1235, 537] width 147 height 27
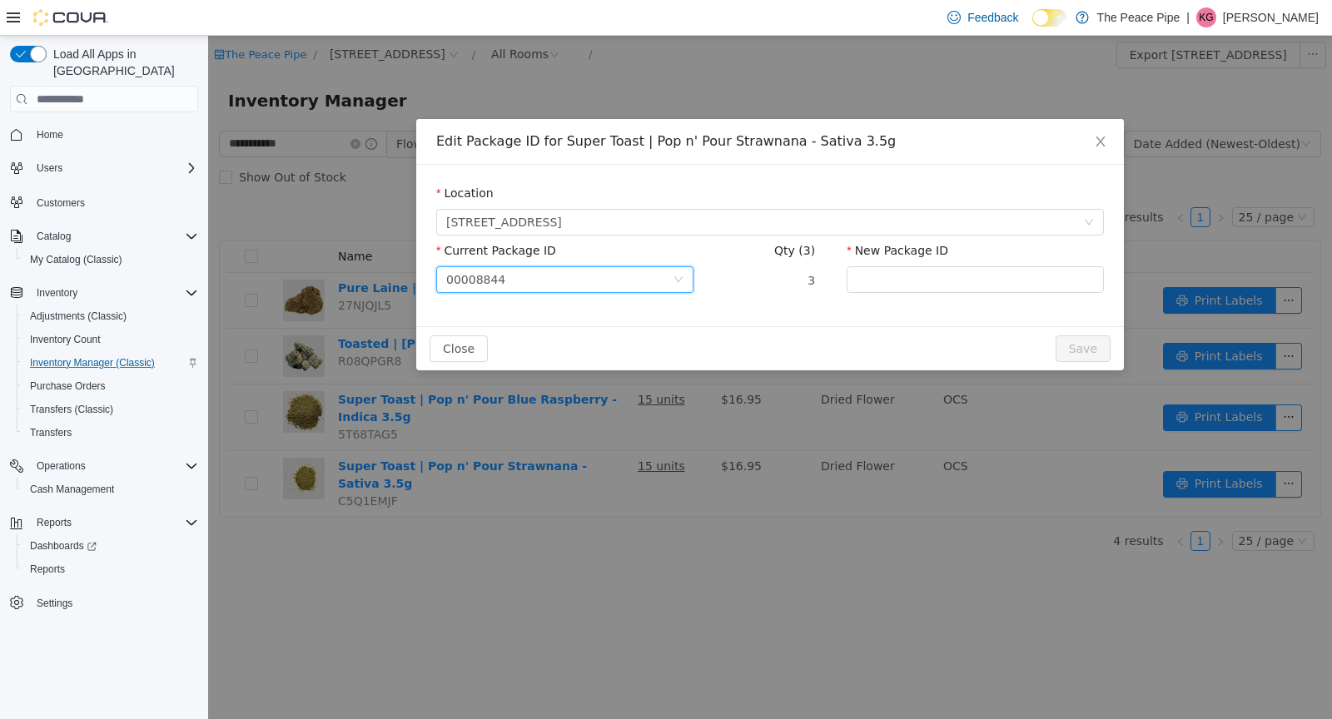
click at [638, 286] on div "00008844" at bounding box center [559, 279] width 226 height 25
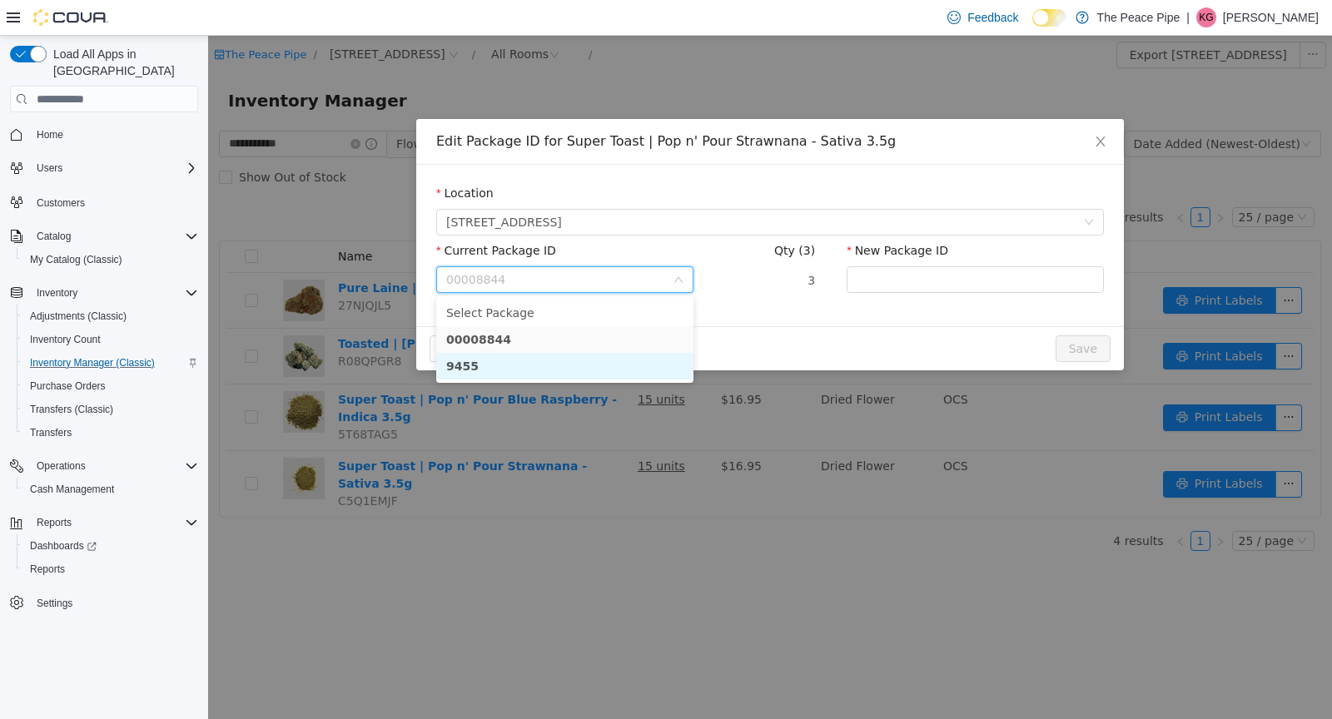
click at [513, 371] on li "9455" at bounding box center [564, 366] width 257 height 27
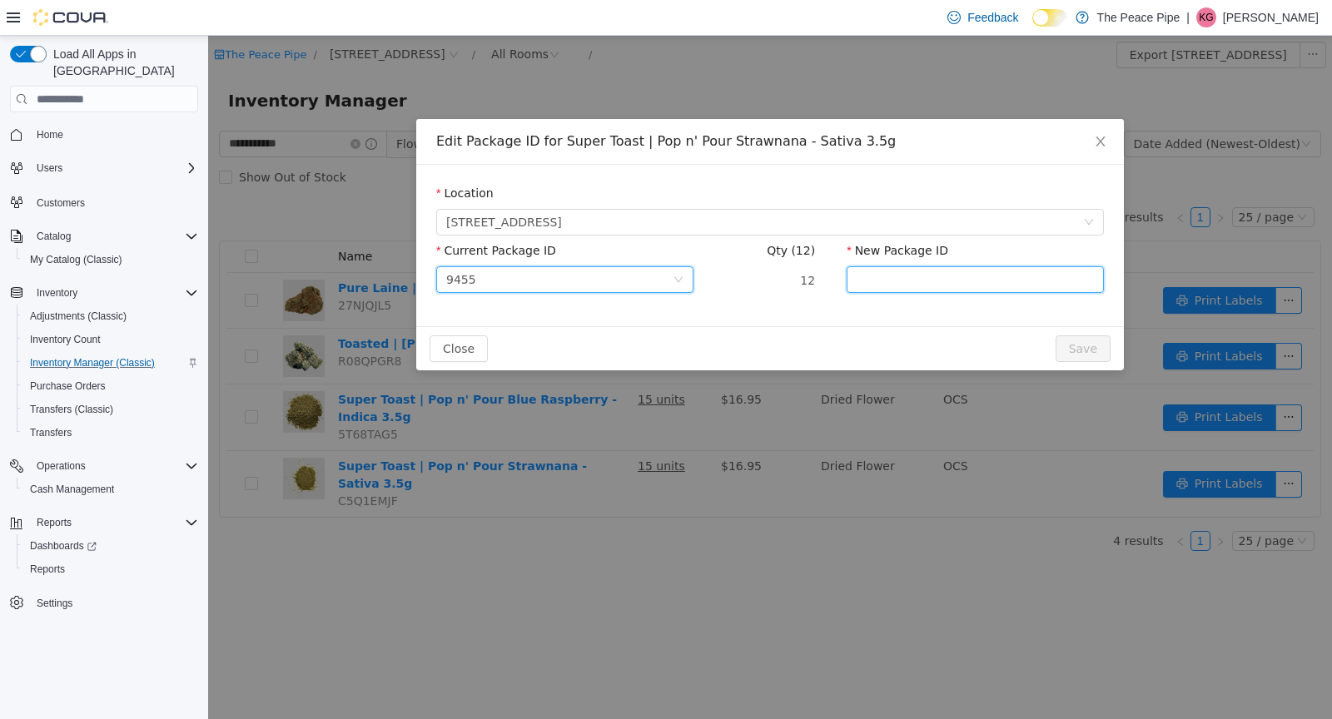
click at [864, 282] on input "New Package ID" at bounding box center [975, 279] width 257 height 27
type input "********"
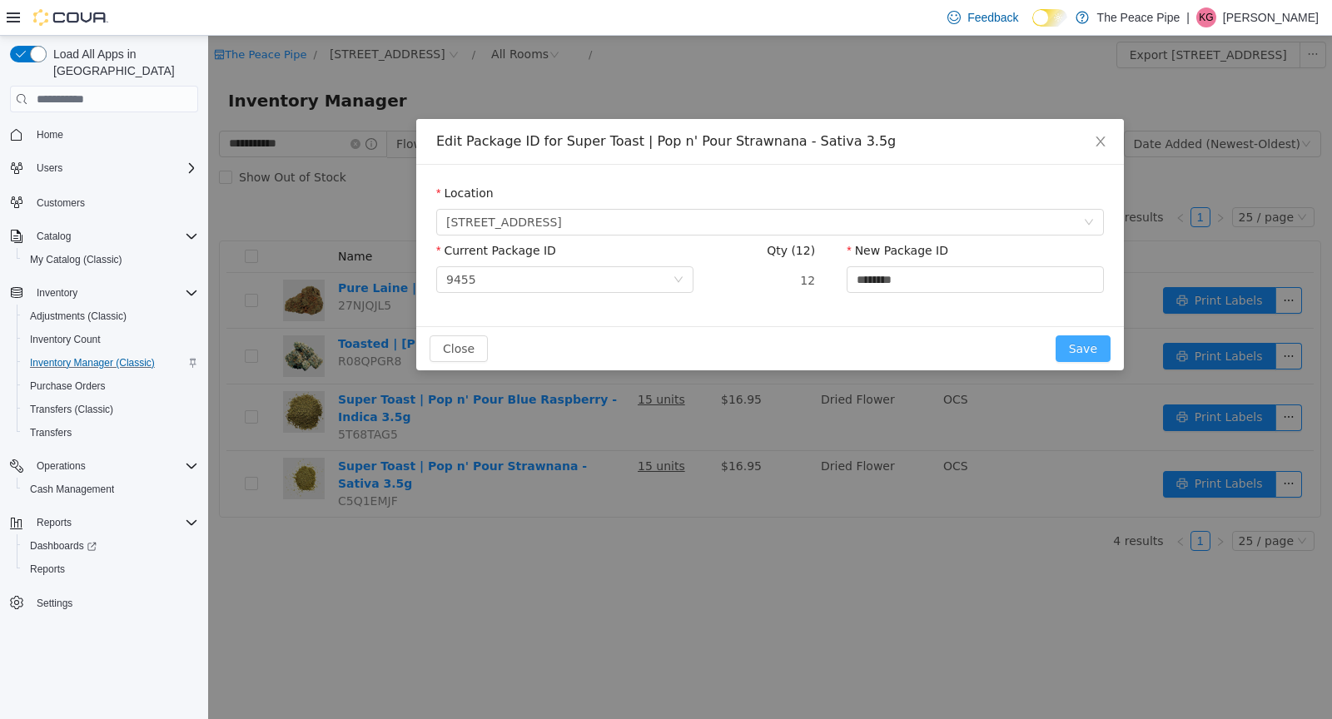
click at [1073, 346] on button "Save" at bounding box center [1083, 349] width 55 height 27
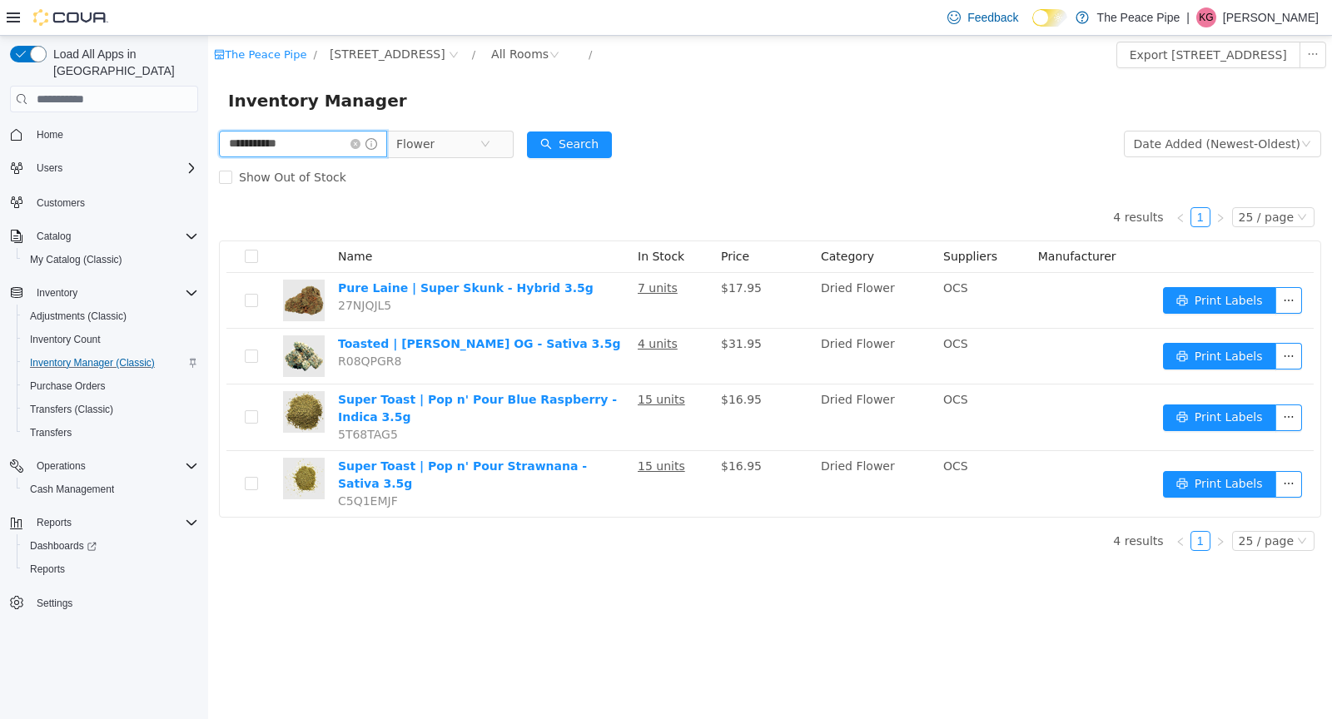
click at [334, 144] on input "**********" at bounding box center [303, 144] width 168 height 27
type input "*"
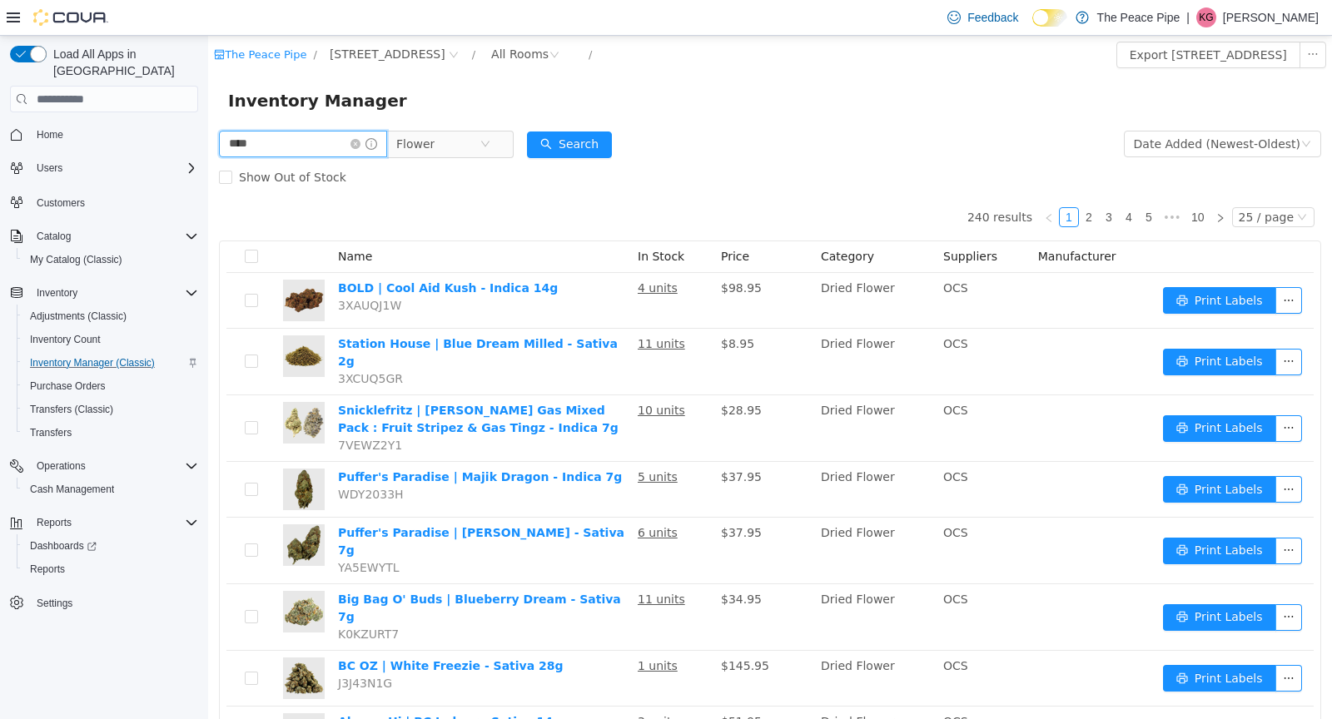
type input "*******"
click at [595, 152] on button "Search" at bounding box center [569, 145] width 85 height 27
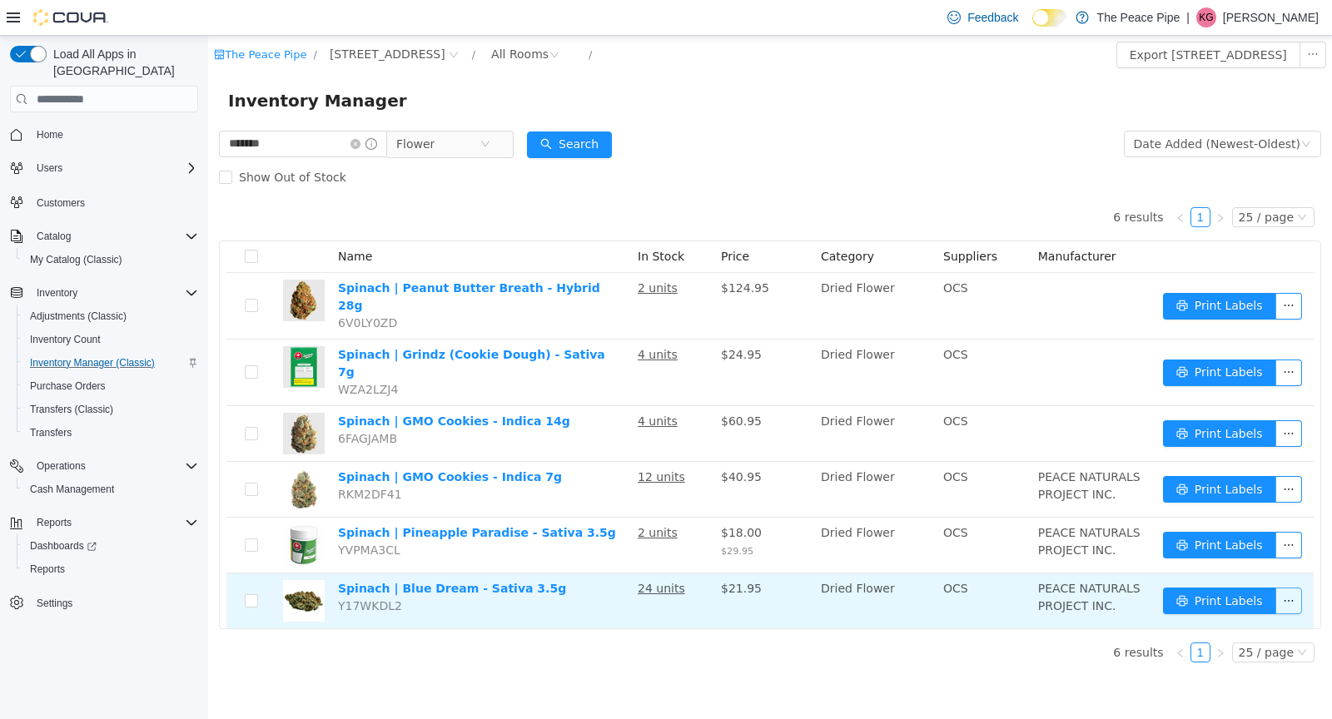
click at [1295, 588] on button "button" at bounding box center [1289, 601] width 27 height 27
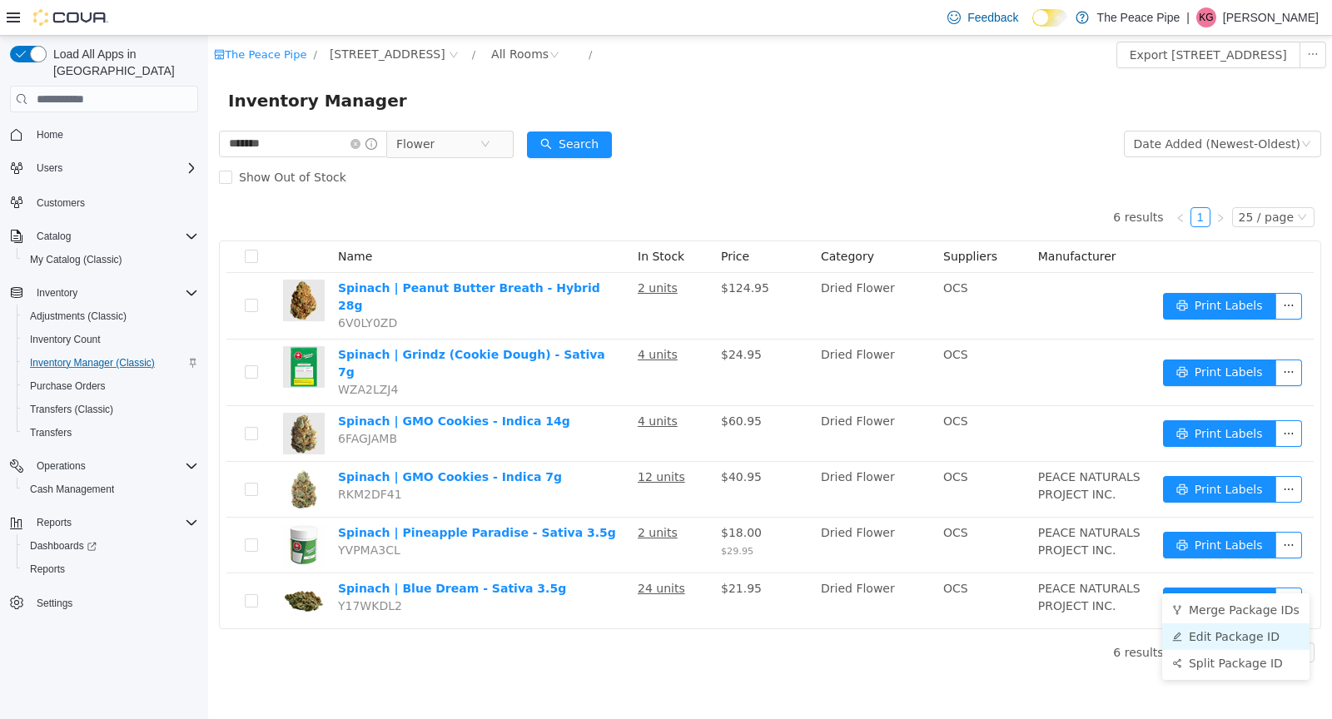
click at [1234, 635] on li "Edit Package ID" at bounding box center [1235, 637] width 147 height 27
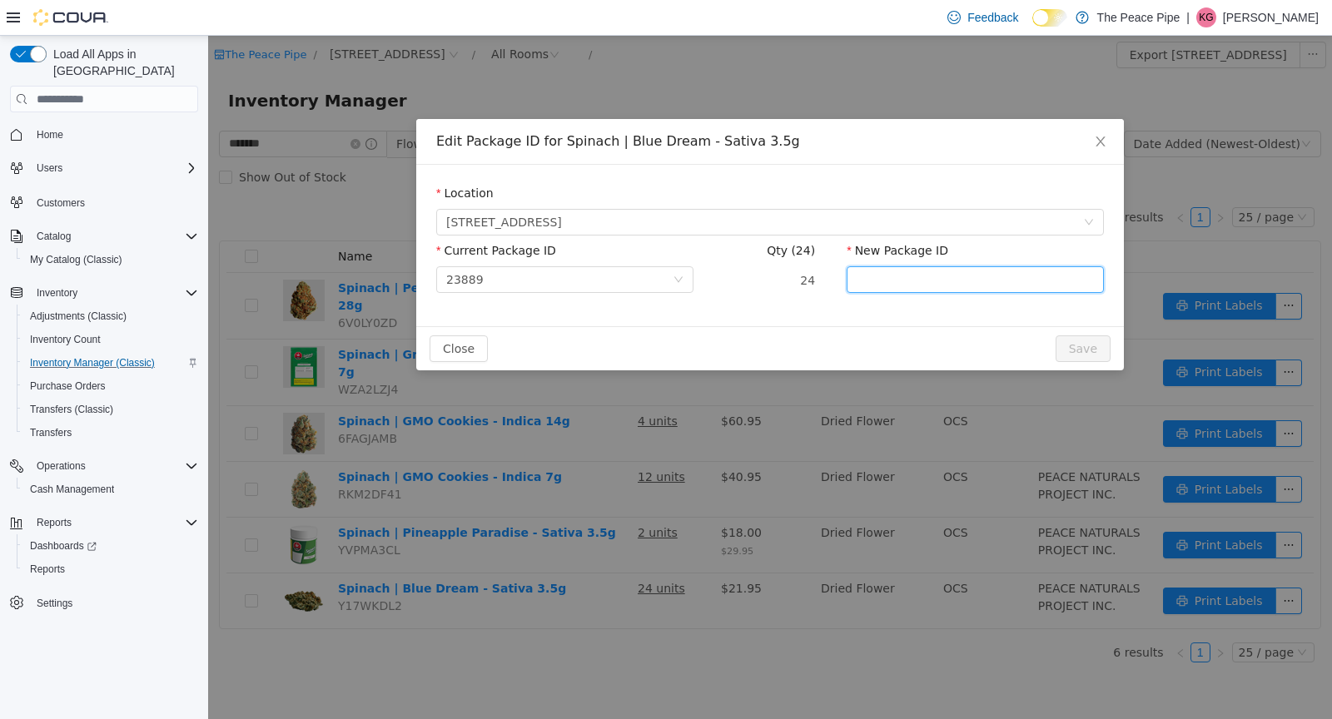
click at [919, 278] on input "New Package ID" at bounding box center [975, 279] width 257 height 27
type input "******"
click at [1101, 346] on button "Save" at bounding box center [1083, 349] width 55 height 27
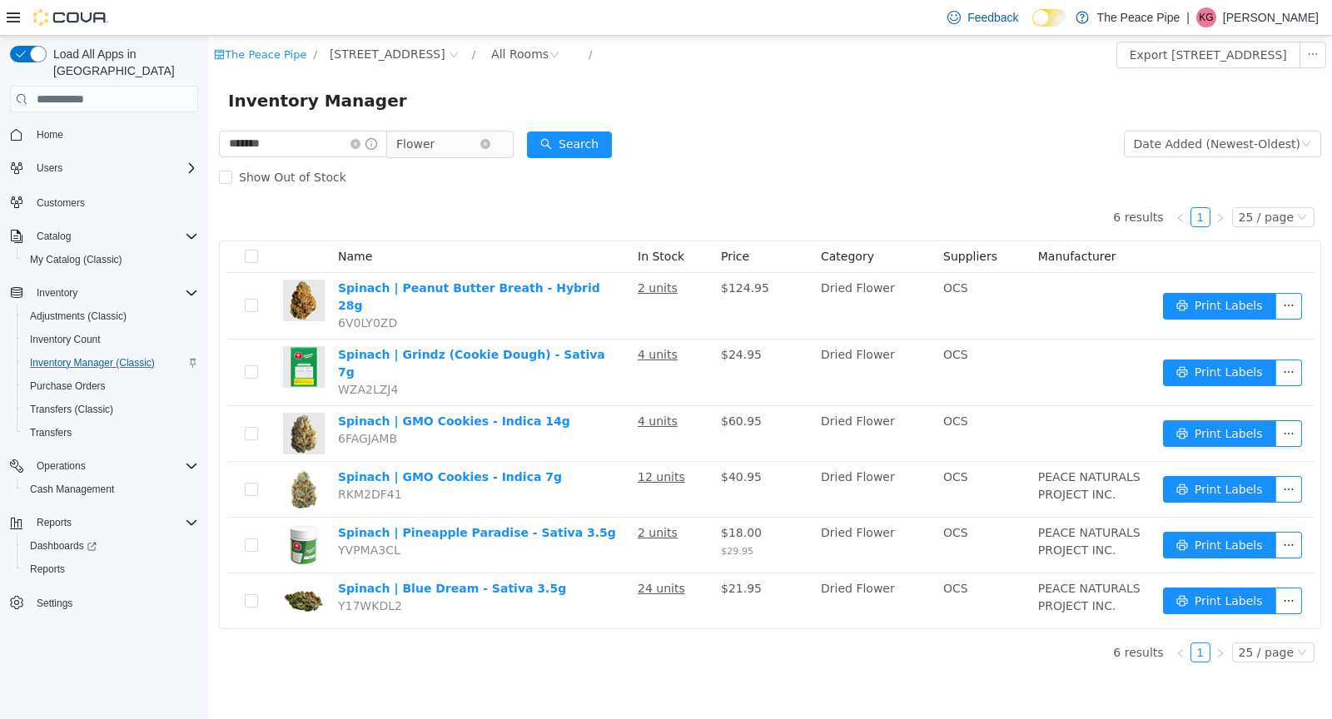
click at [465, 157] on span "Flower" at bounding box center [443, 144] width 114 height 27
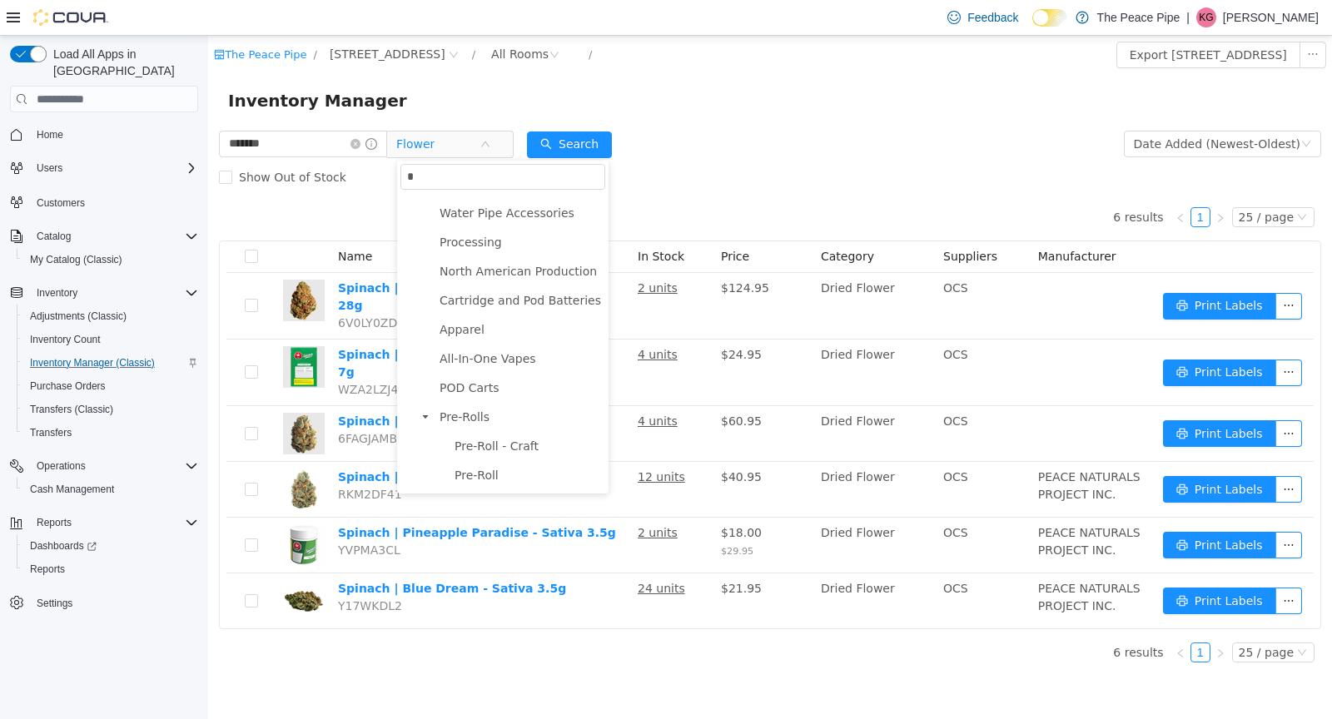
scroll to position [313, 0]
type input "*"
click at [471, 429] on li "Pre-Rolls Pre-Roll - Craft Pre-Roll" at bounding box center [510, 448] width 190 height 81
click at [470, 415] on span "Pre-Rolls" at bounding box center [465, 418] width 50 height 13
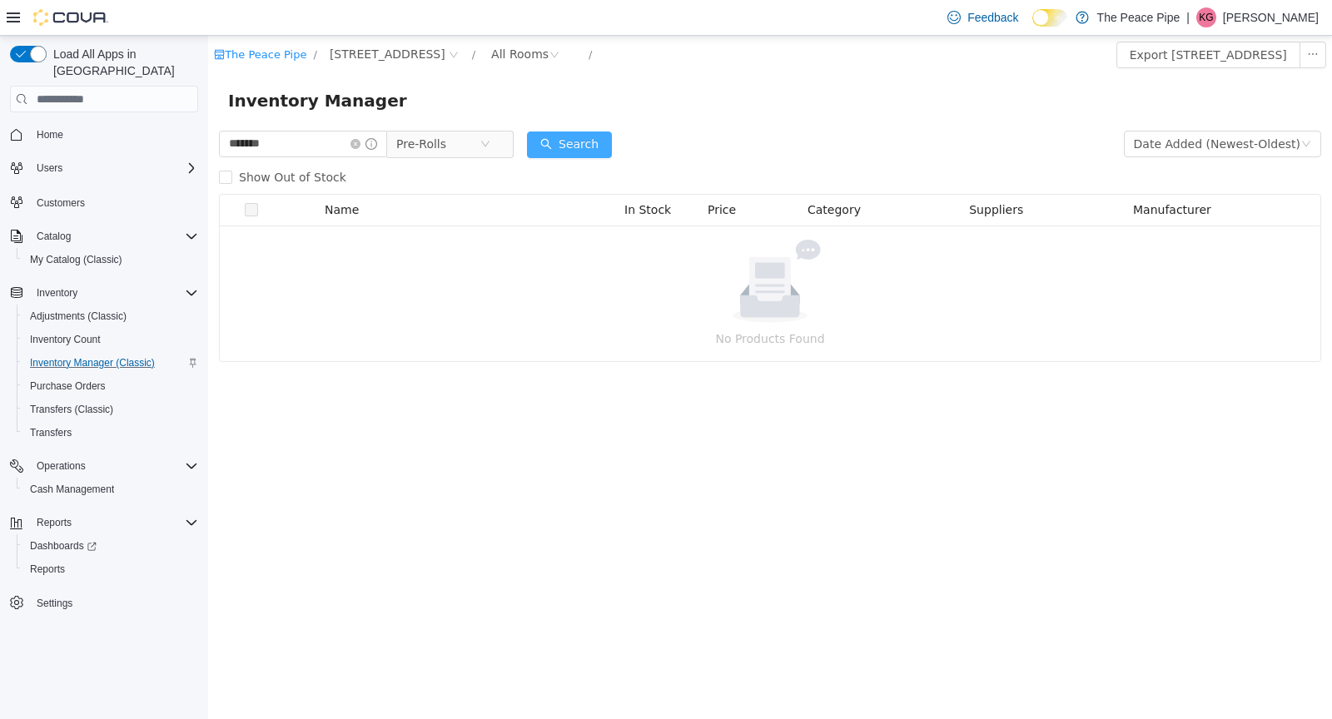
click at [593, 143] on button "Search" at bounding box center [569, 145] width 85 height 27
click at [302, 155] on input "*******" at bounding box center [303, 144] width 168 height 27
type input "*"
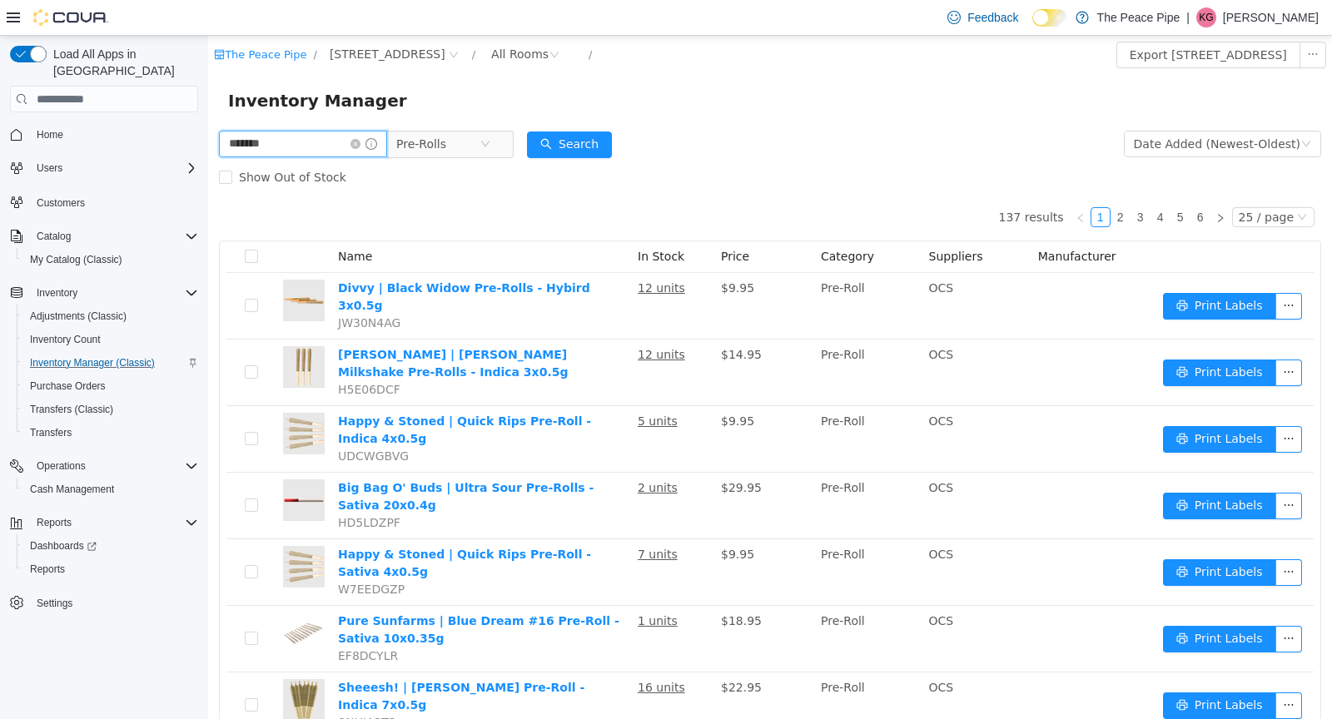
type input "*******"
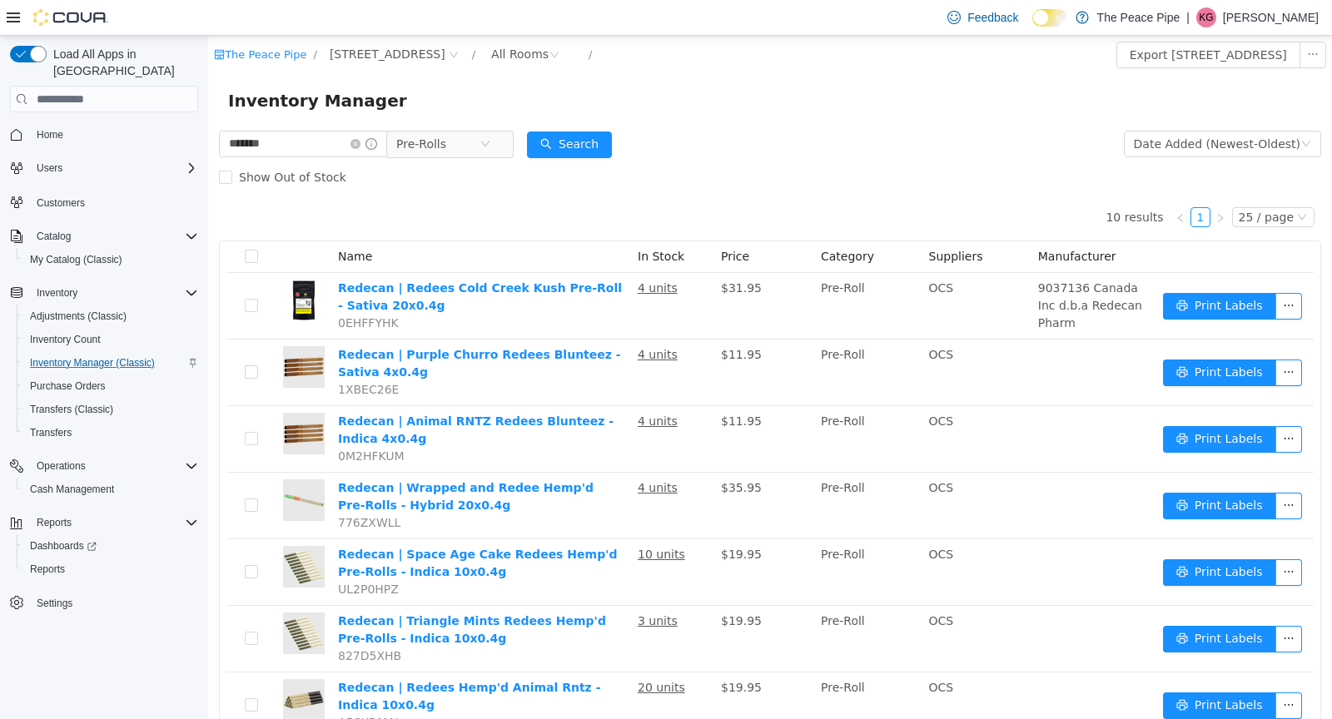
click at [799, 121] on div "Inventory Manager" at bounding box center [770, 100] width 1124 height 53
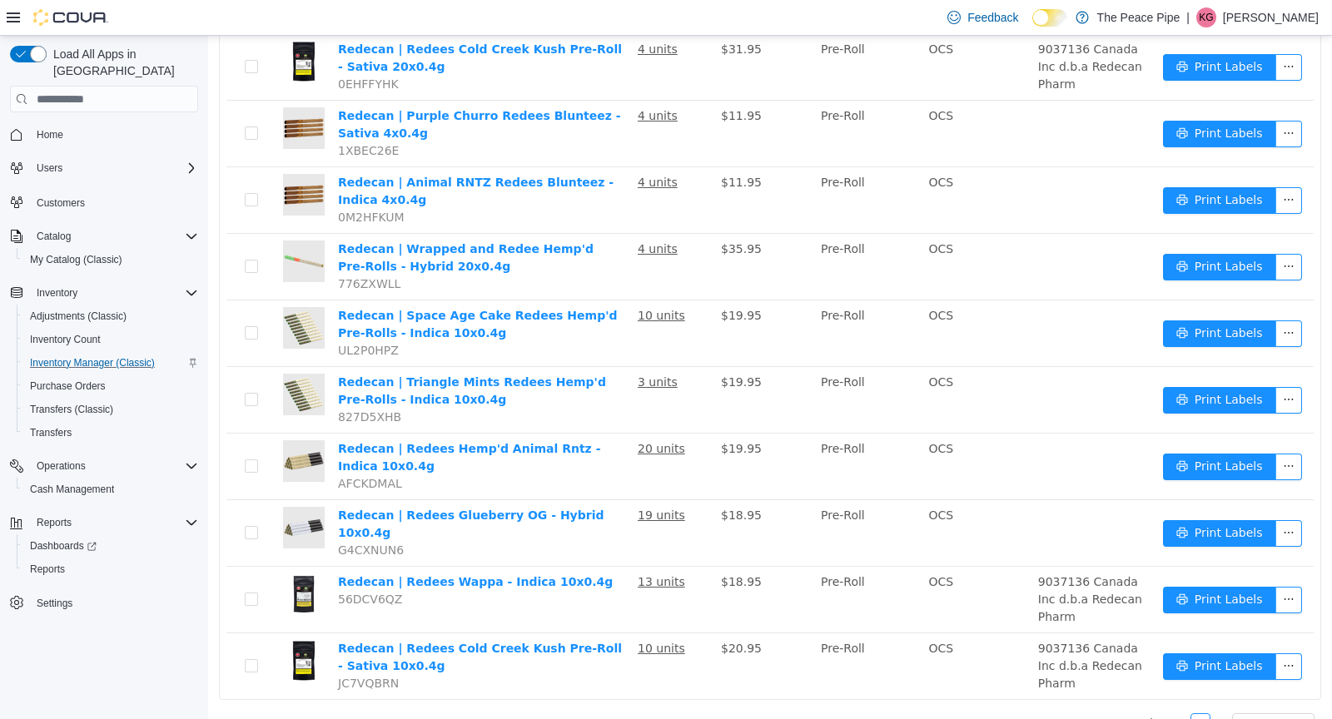
scroll to position [251, 0]
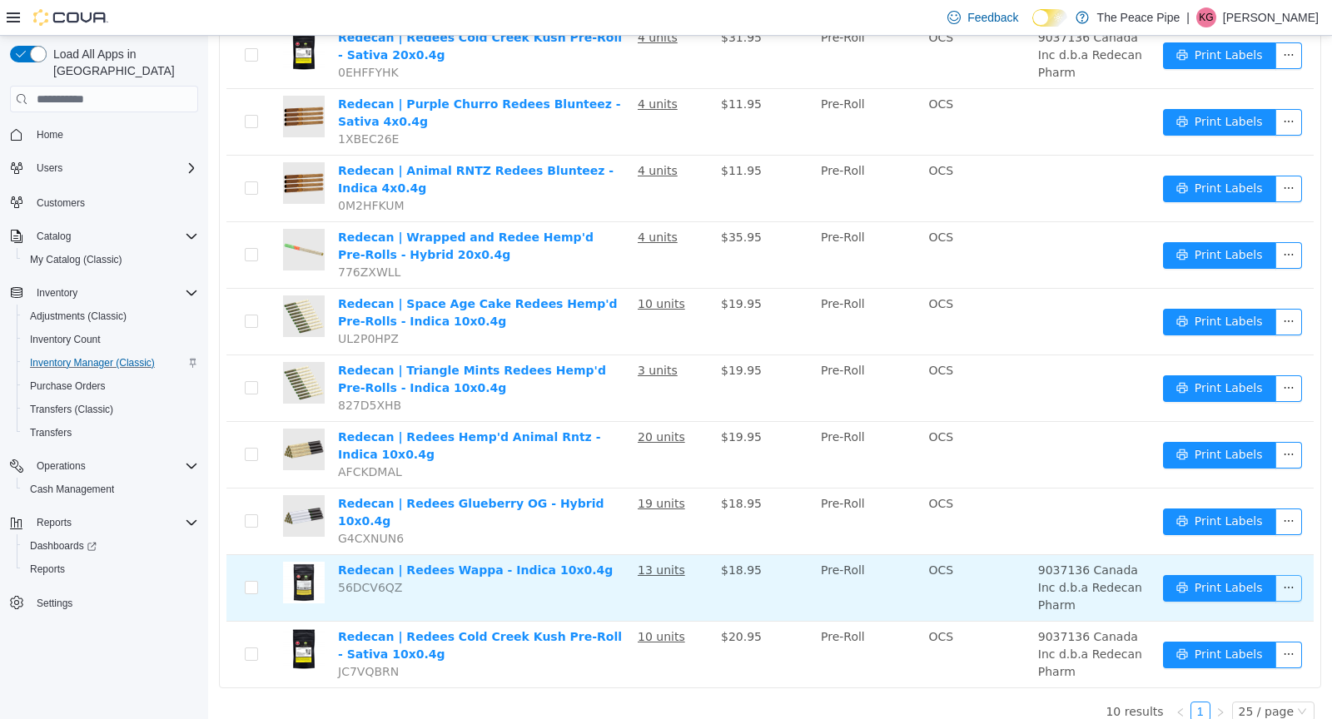
click at [1284, 577] on button "button" at bounding box center [1289, 588] width 27 height 27
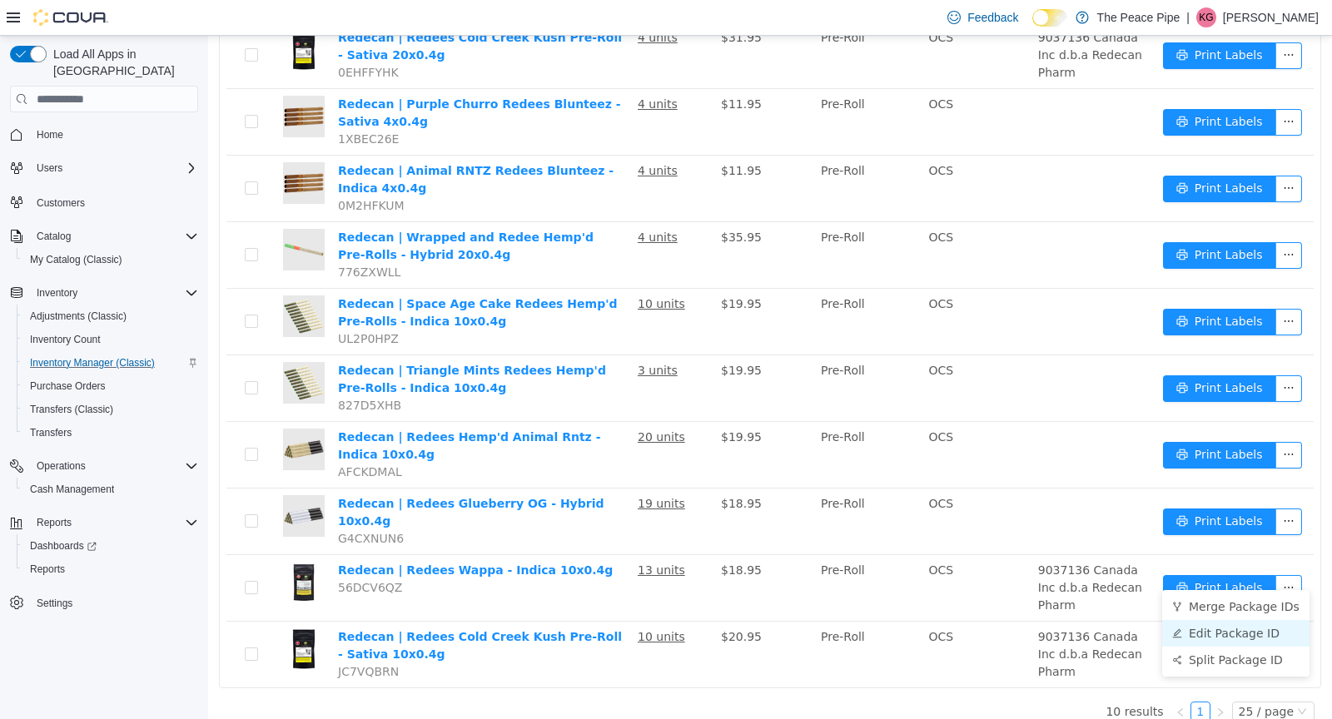
click at [1224, 636] on li "Edit Package ID" at bounding box center [1235, 633] width 147 height 27
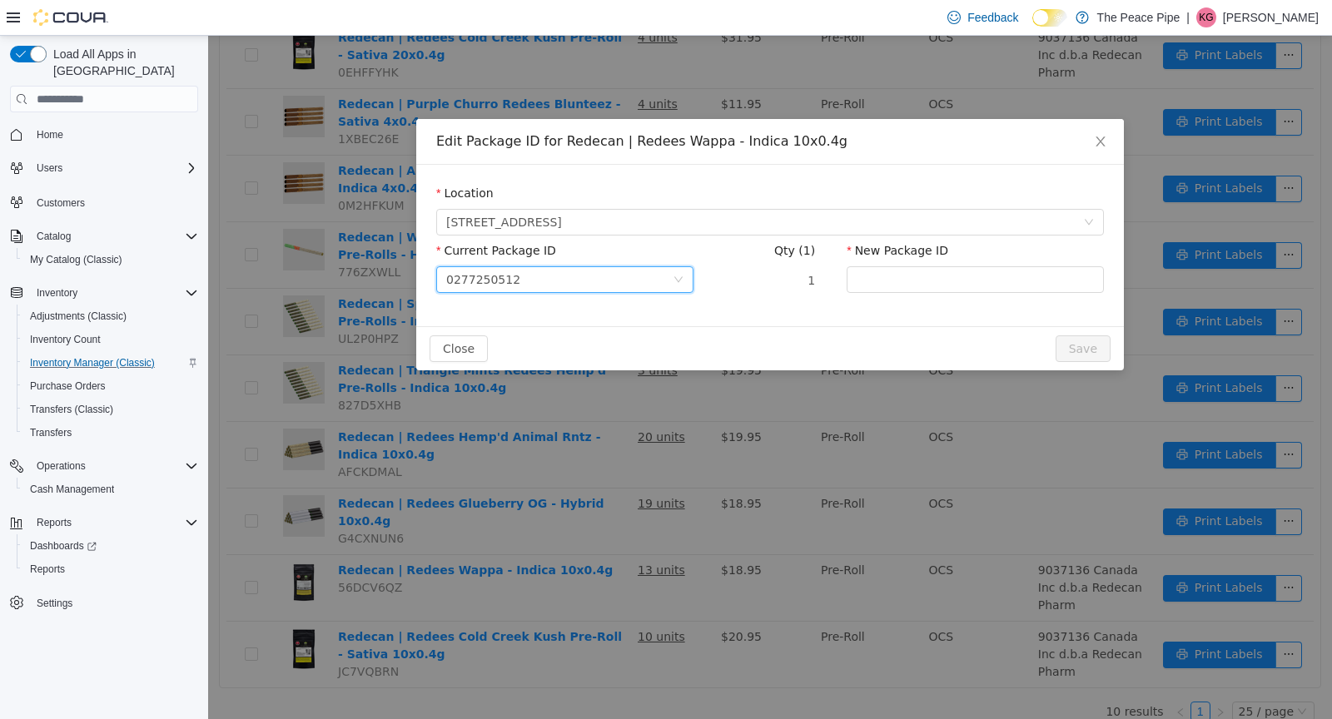
click at [566, 281] on div "0277250512" at bounding box center [559, 279] width 226 height 25
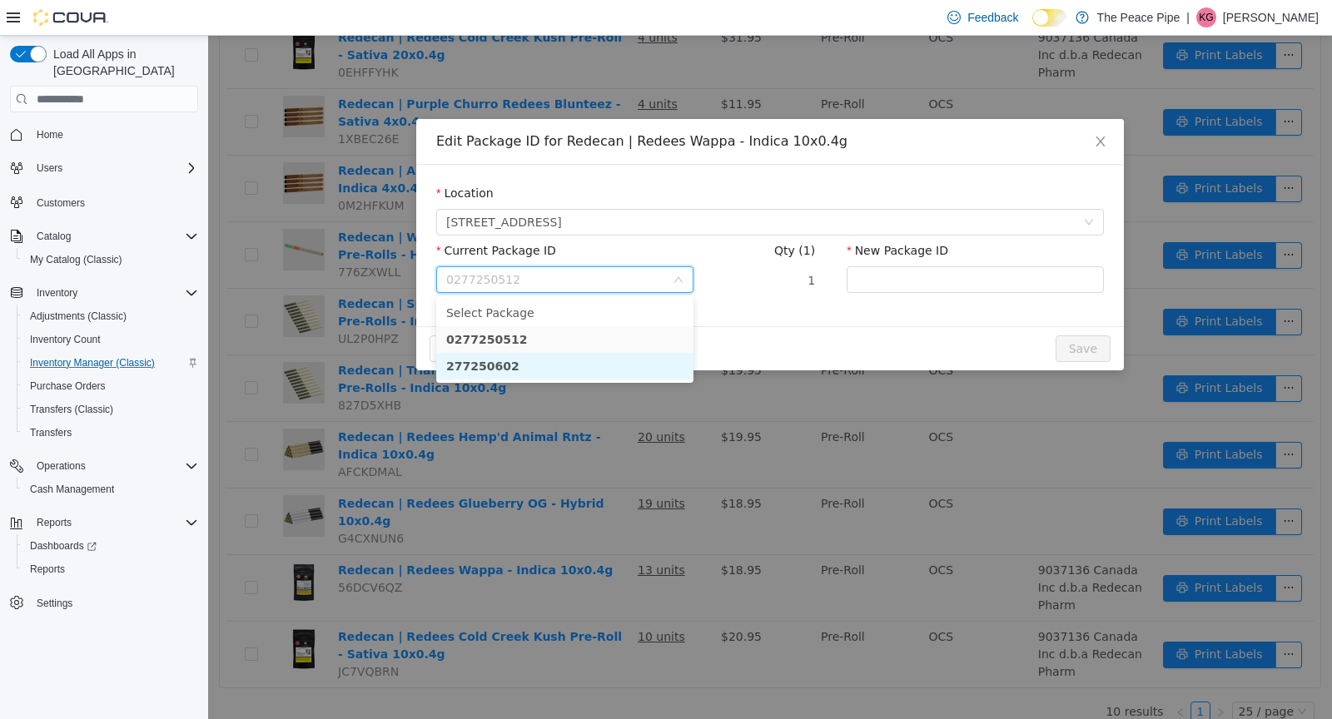
click at [505, 360] on strong "277250602" at bounding box center [482, 366] width 73 height 13
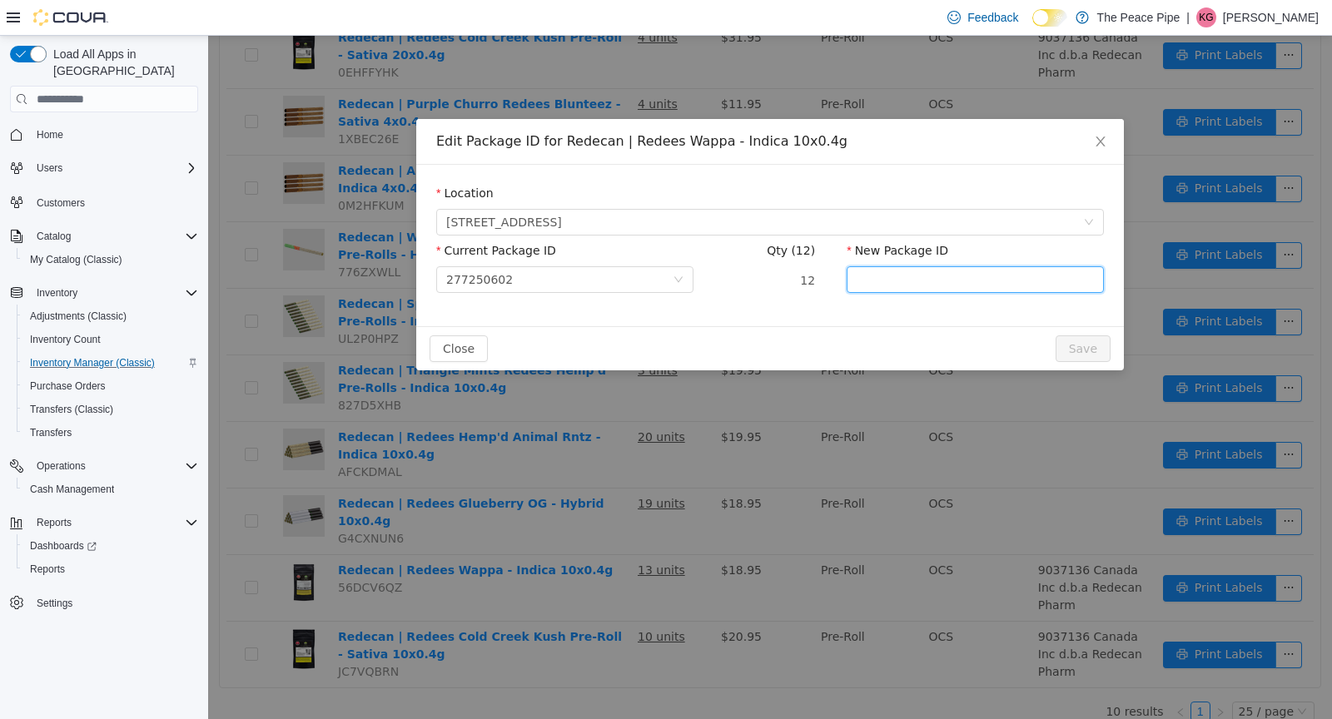
click at [897, 277] on input "New Package ID" at bounding box center [975, 279] width 257 height 27
type input "**********"
click at [1080, 341] on button "Save" at bounding box center [1083, 349] width 55 height 27
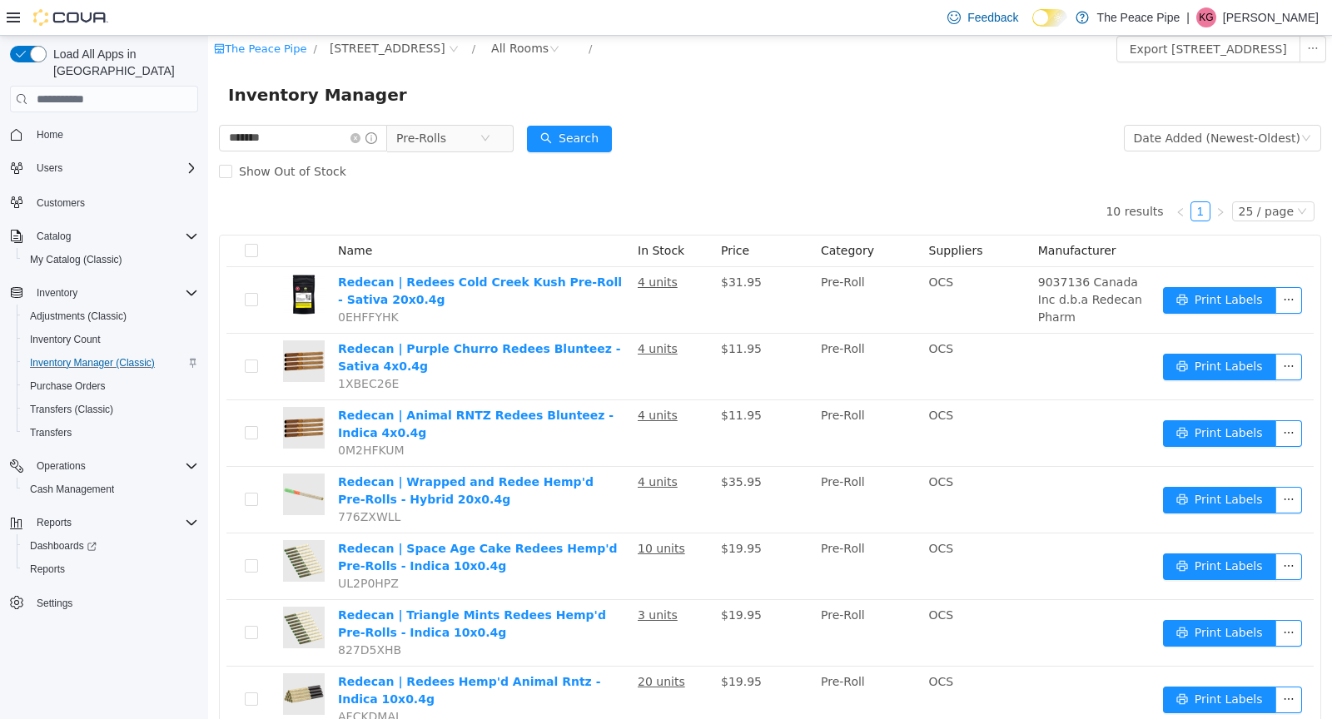
scroll to position [0, 0]
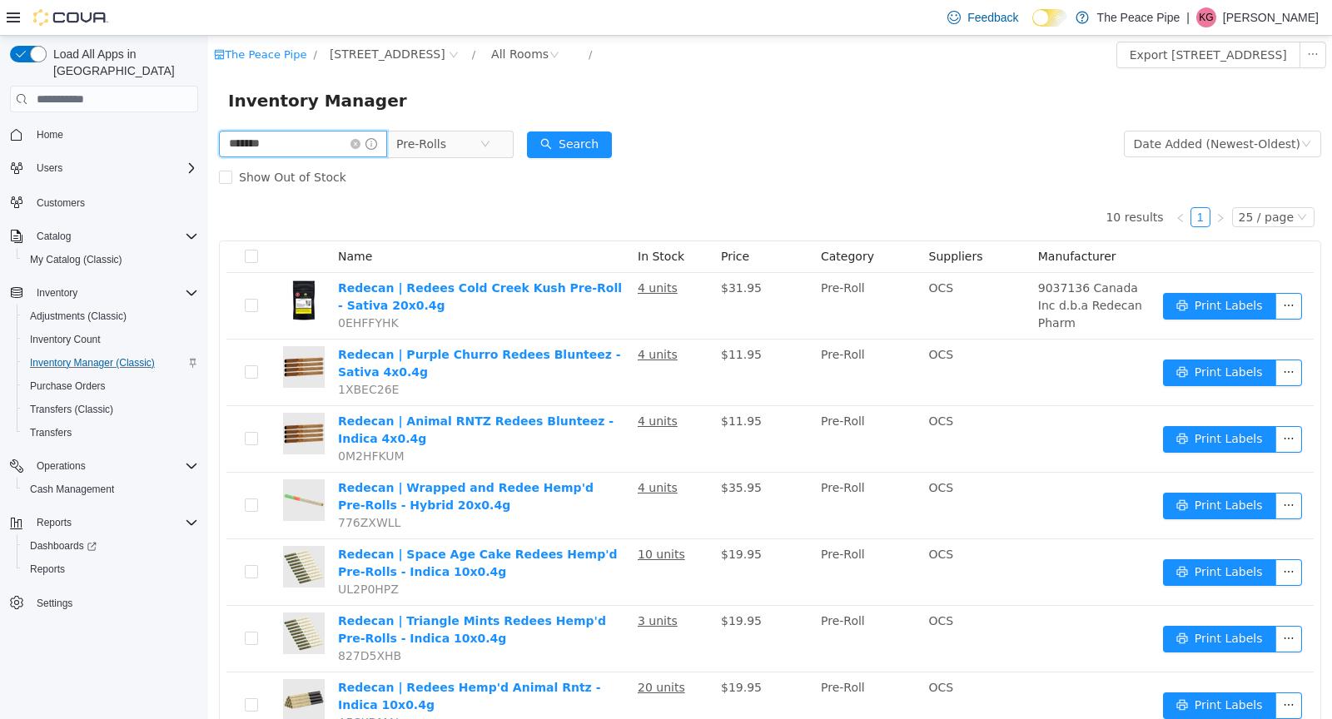
click at [292, 150] on input "*******" at bounding box center [303, 144] width 168 height 27
type input "*"
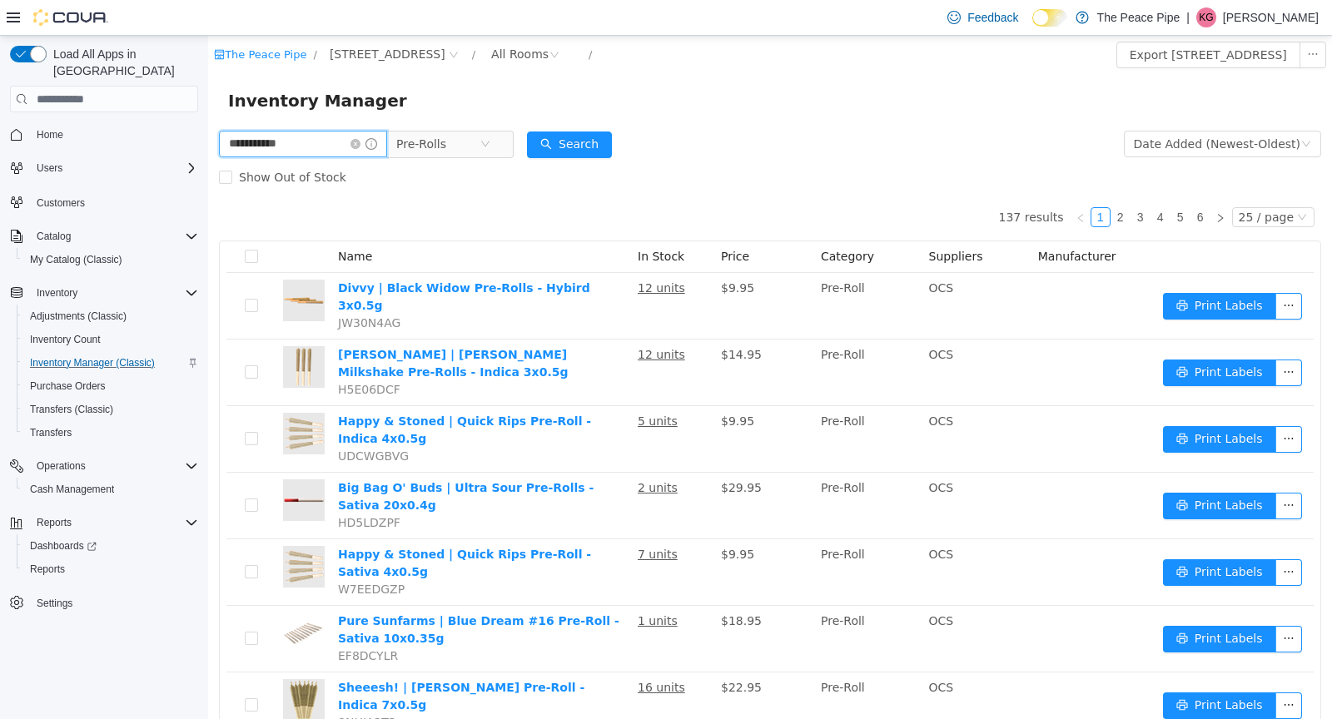
type input "**********"
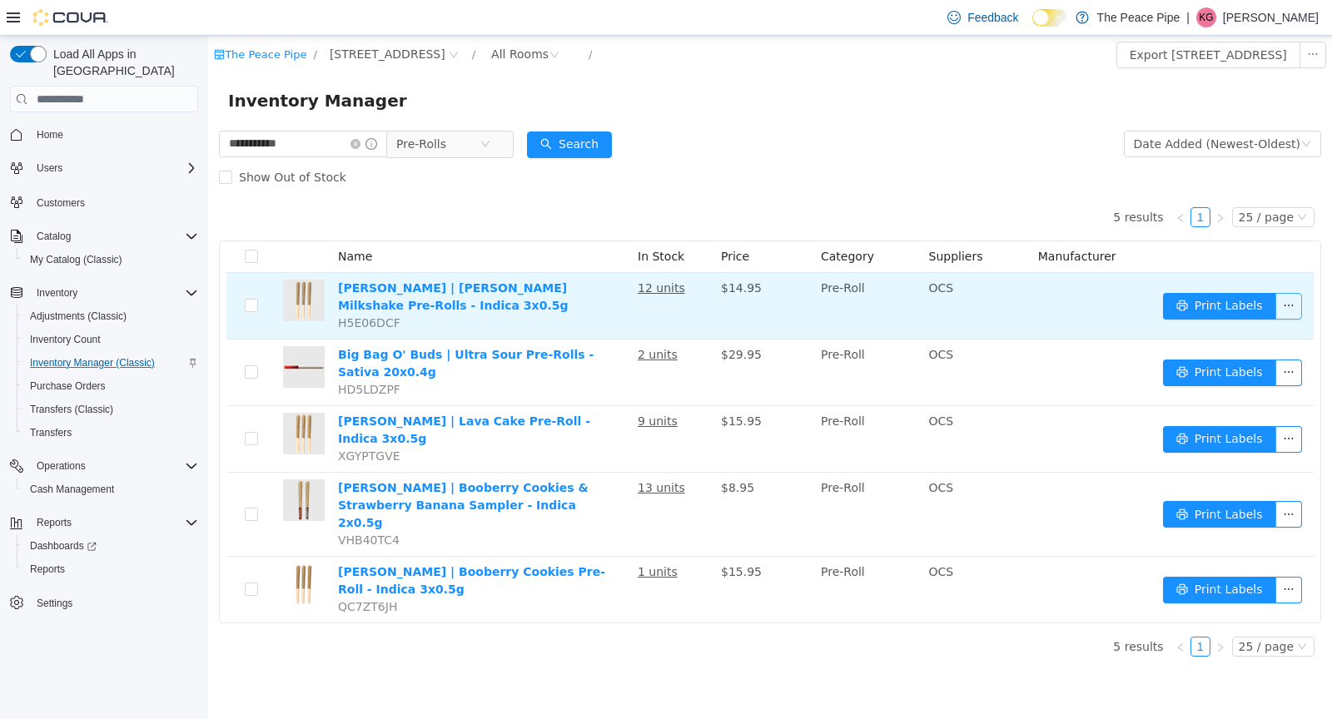
click at [1289, 301] on button "button" at bounding box center [1289, 306] width 27 height 27
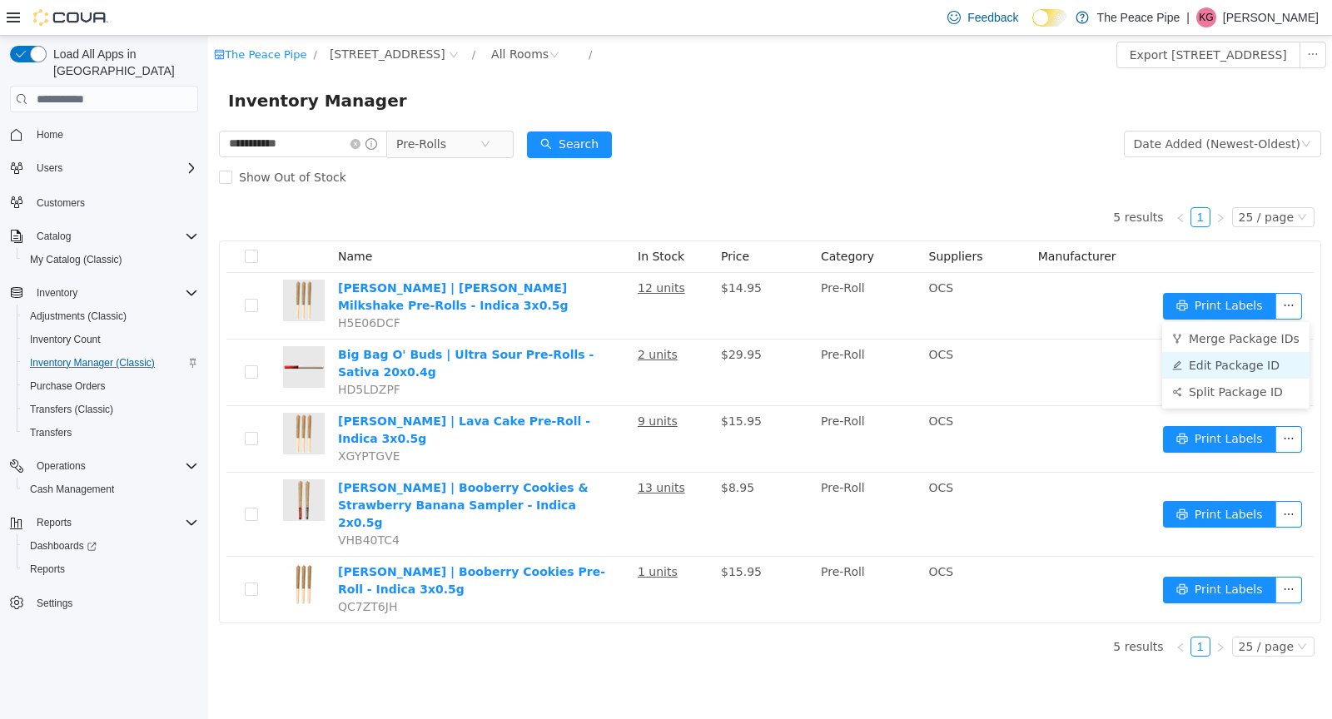
click at [1219, 364] on li "Edit Package ID" at bounding box center [1235, 365] width 147 height 27
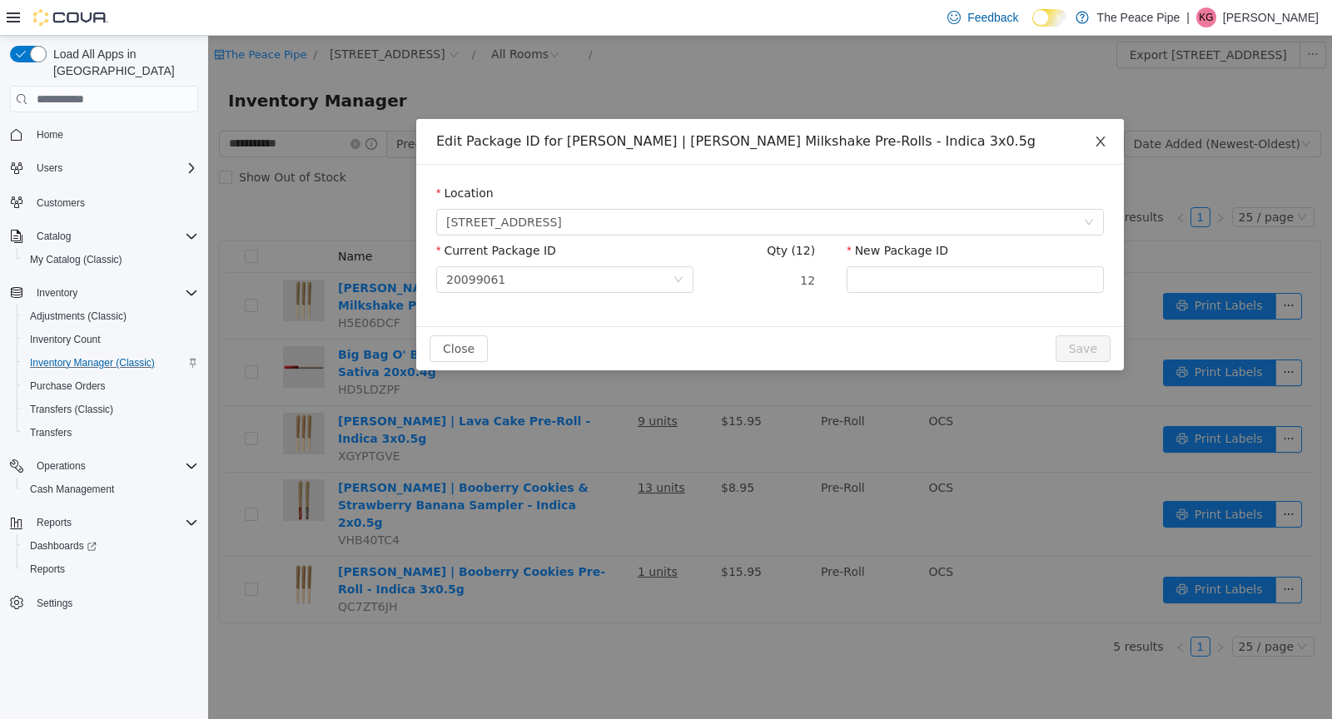
click at [1094, 147] on icon "icon: close" at bounding box center [1100, 141] width 13 height 13
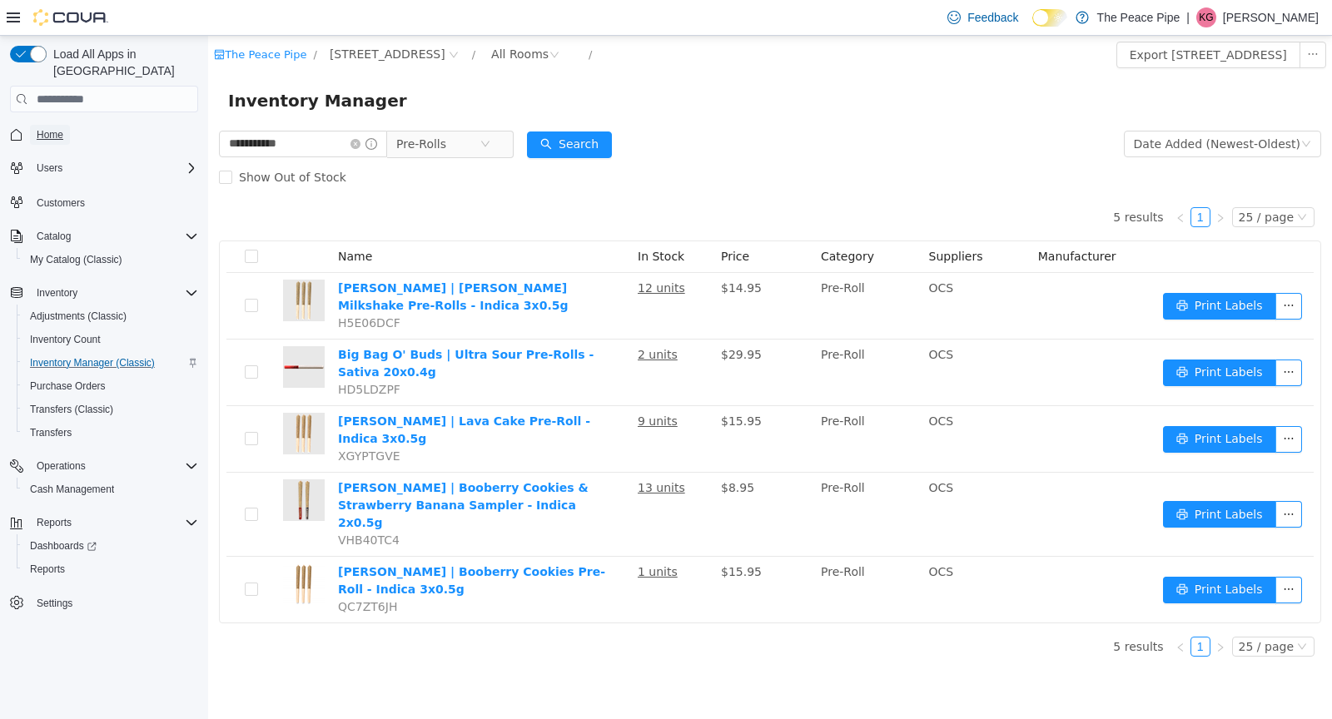
click at [66, 125] on link "Home" at bounding box center [50, 135] width 40 height 20
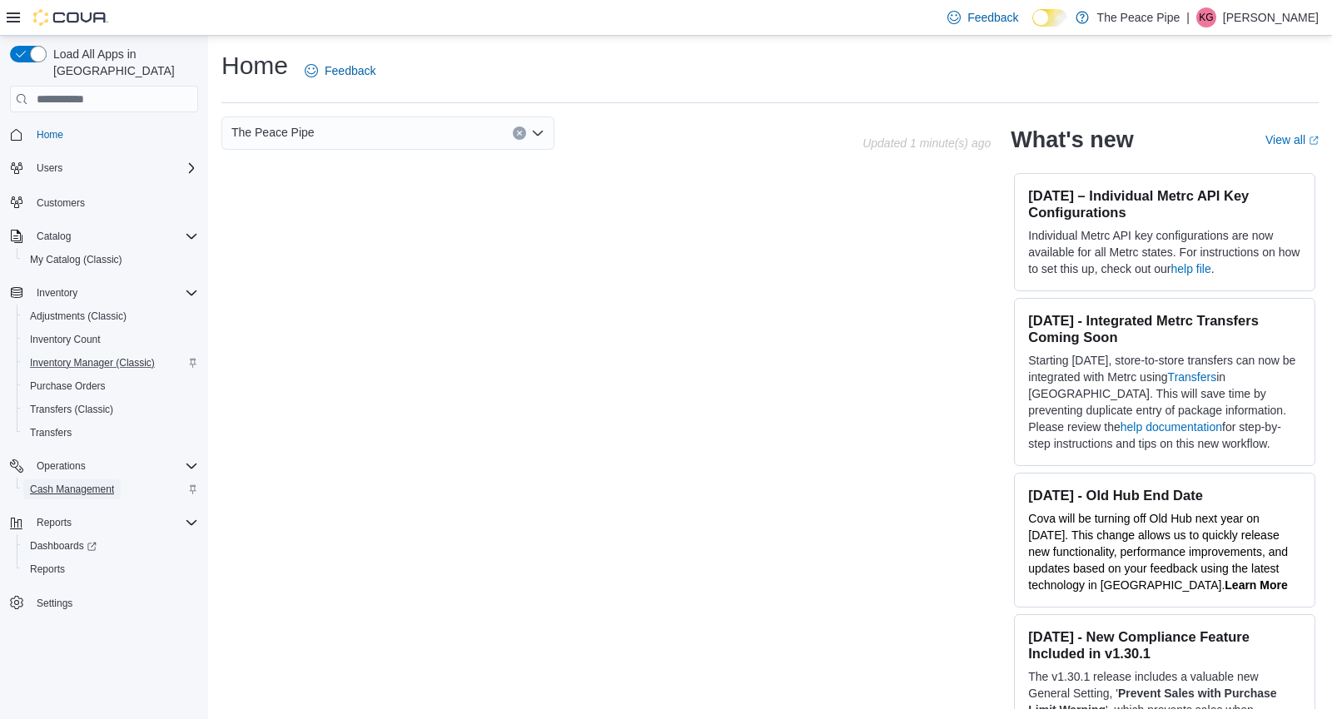
click at [75, 483] on span "Cash Management" at bounding box center [72, 489] width 84 height 13
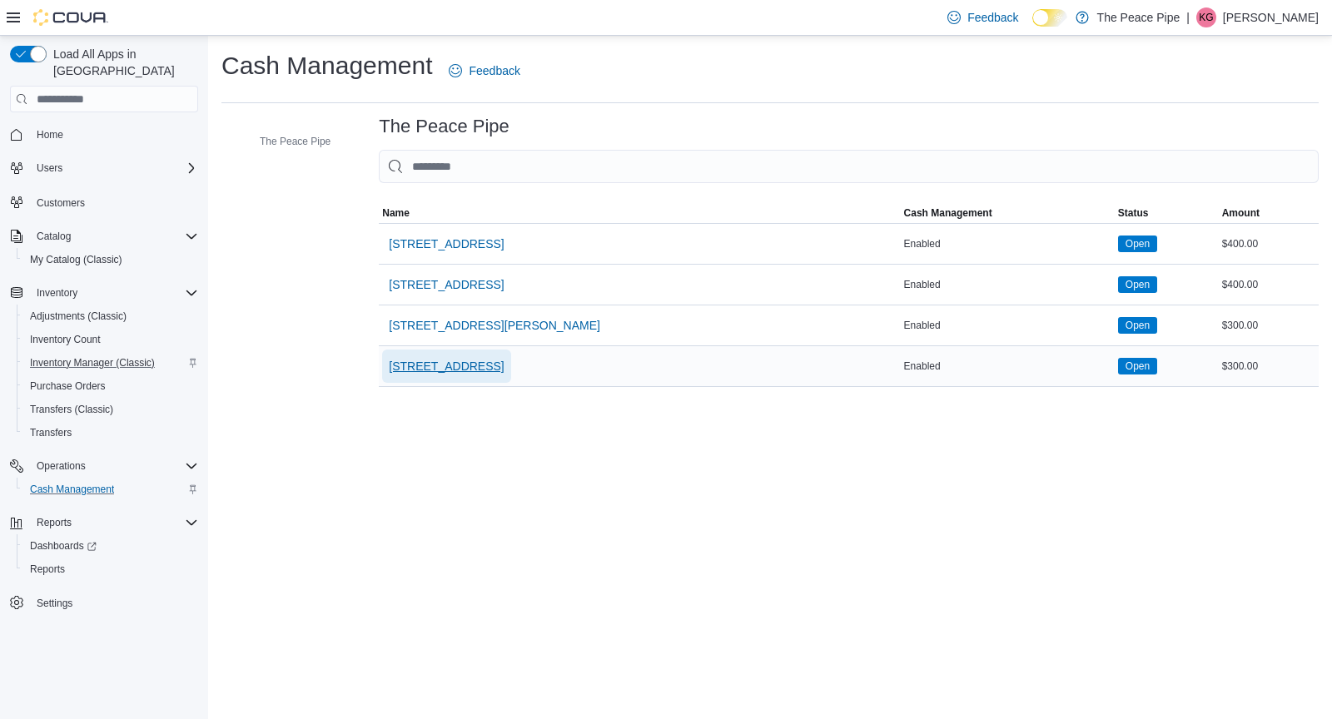
click at [446, 356] on span "[STREET_ADDRESS]" at bounding box center [446, 366] width 115 height 33
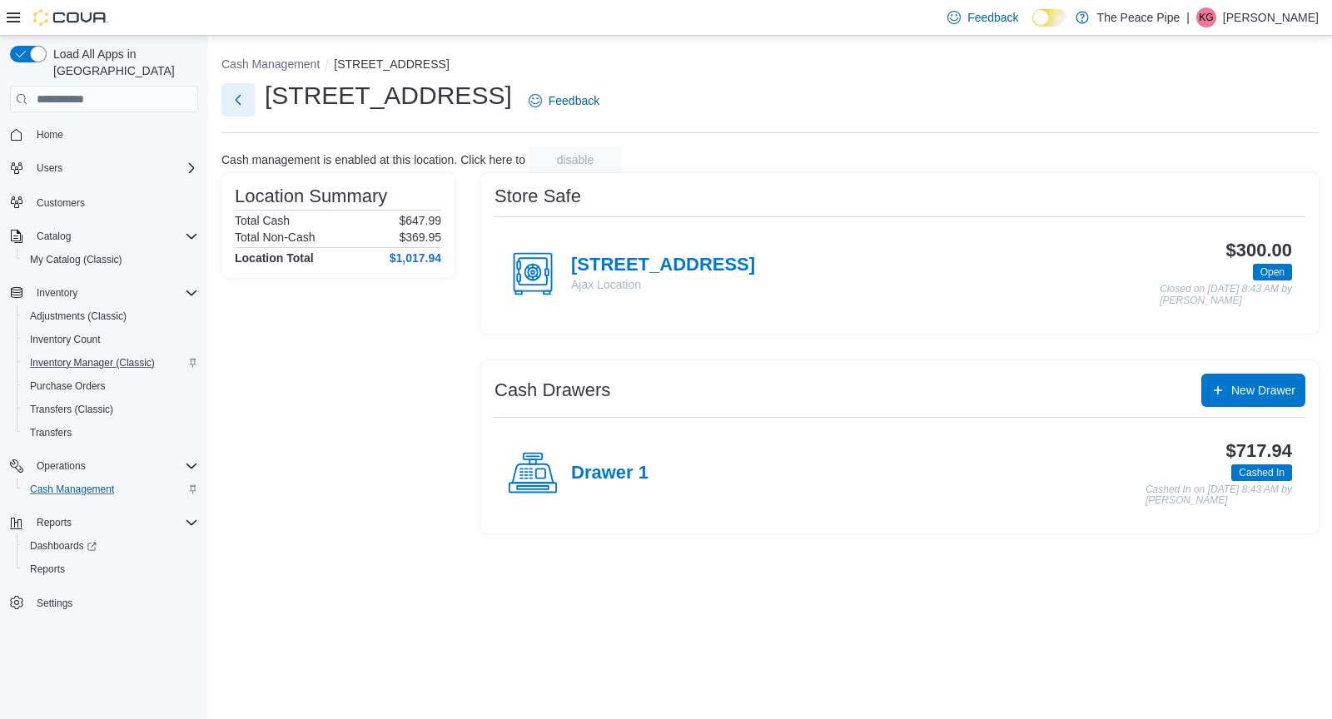
click at [237, 109] on button "Next" at bounding box center [237, 99] width 33 height 33
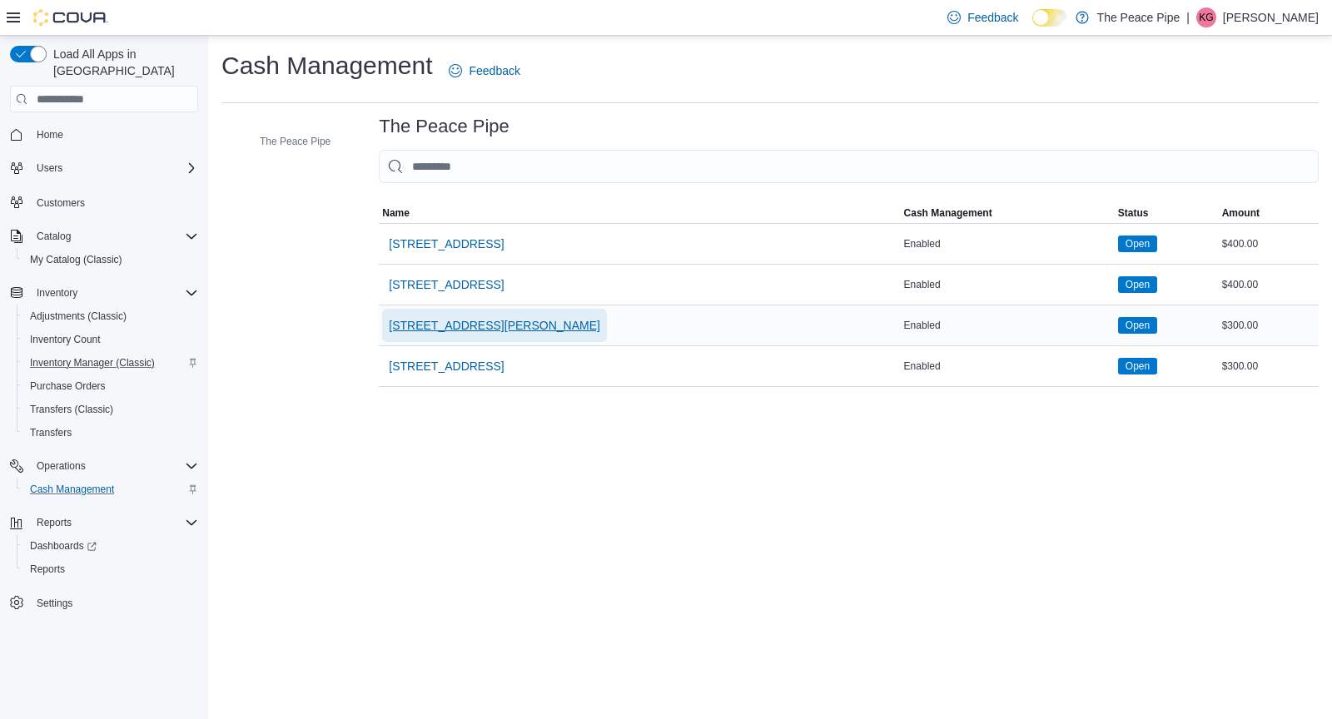
click at [430, 330] on span "[STREET_ADDRESS][PERSON_NAME]" at bounding box center [494, 325] width 211 height 17
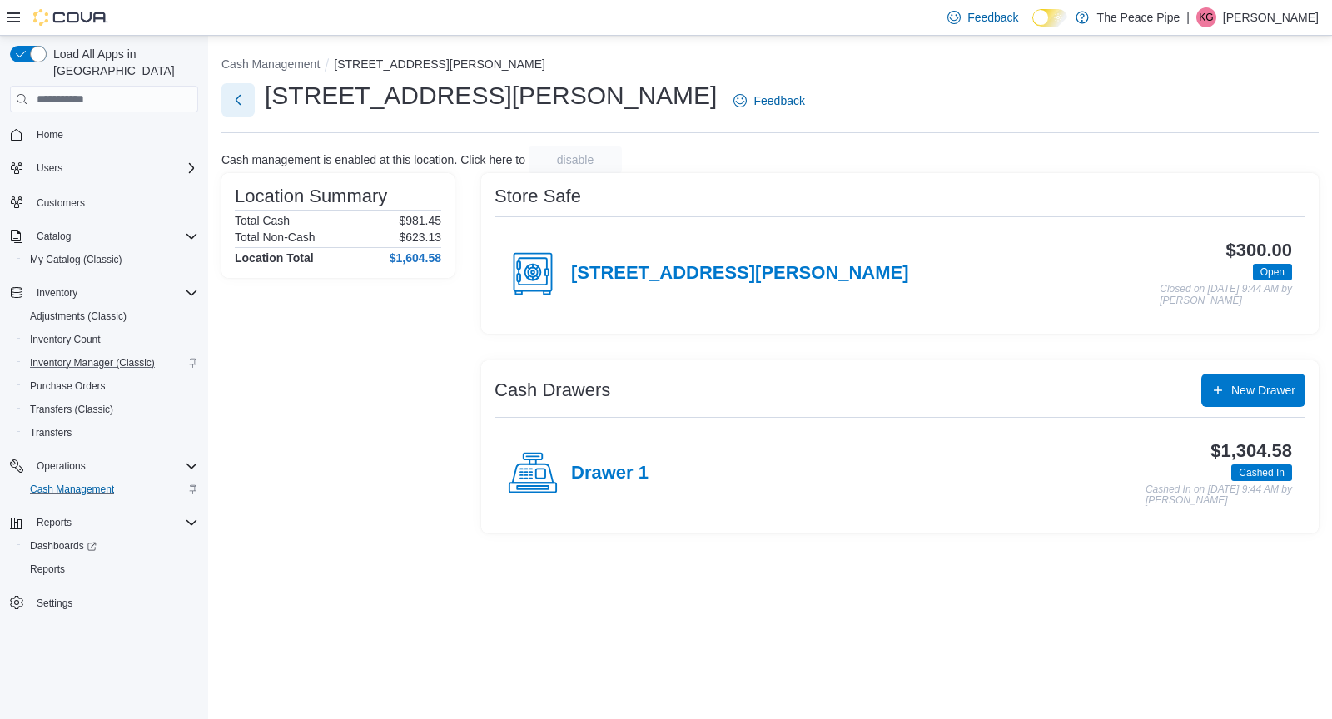
click at [242, 109] on button "Next" at bounding box center [237, 99] width 33 height 33
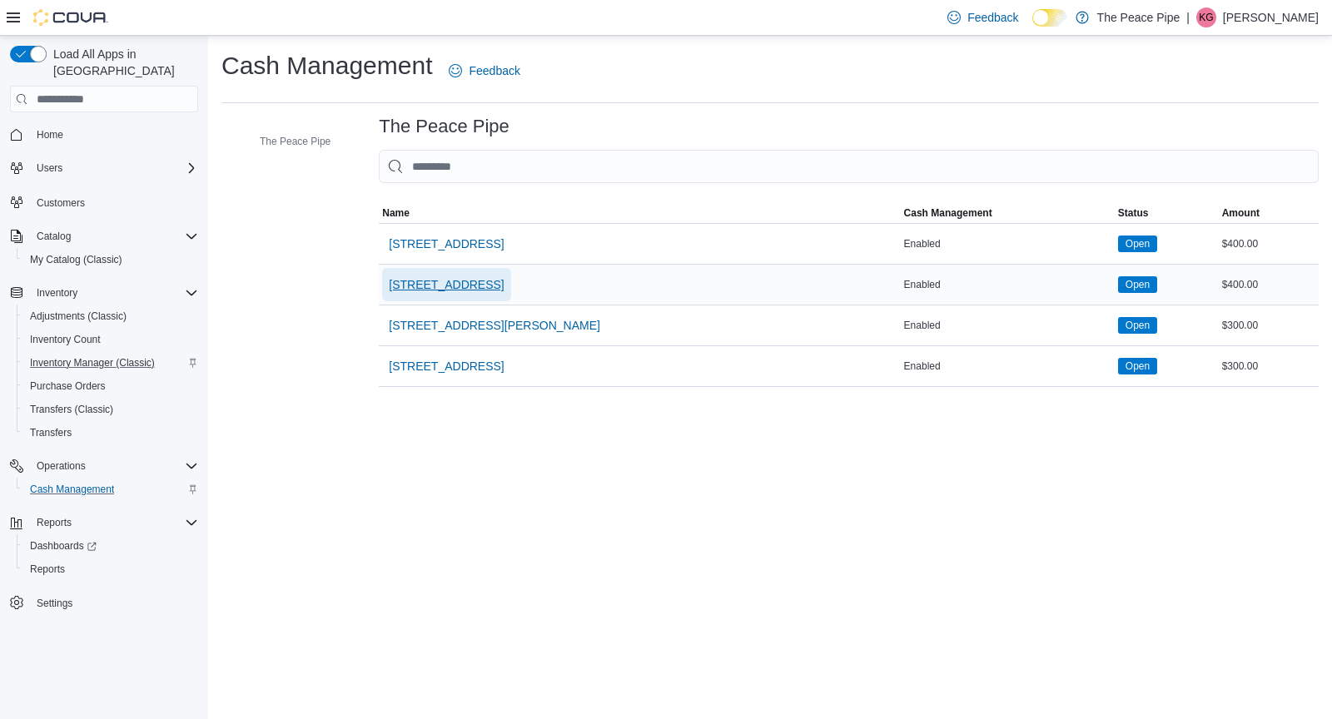
click at [422, 286] on span "[STREET_ADDRESS]" at bounding box center [446, 284] width 115 height 17
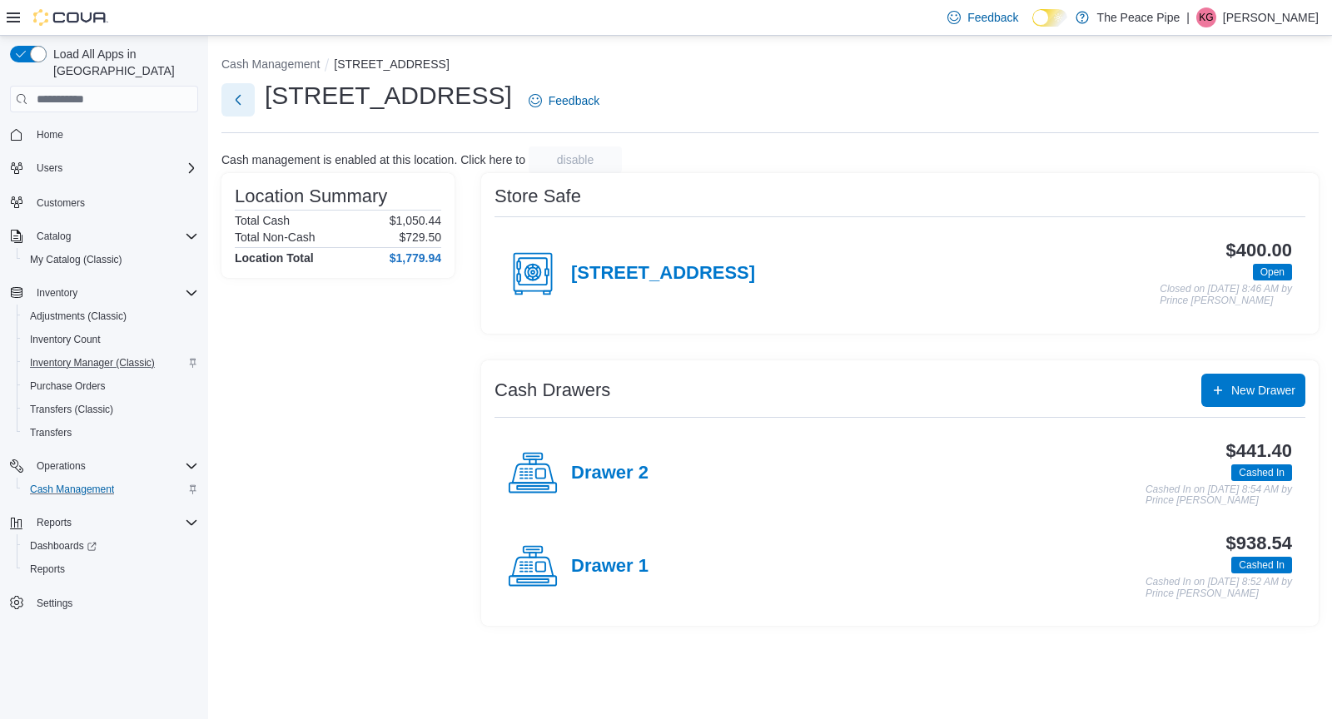
click at [235, 95] on button "Next" at bounding box center [237, 99] width 33 height 33
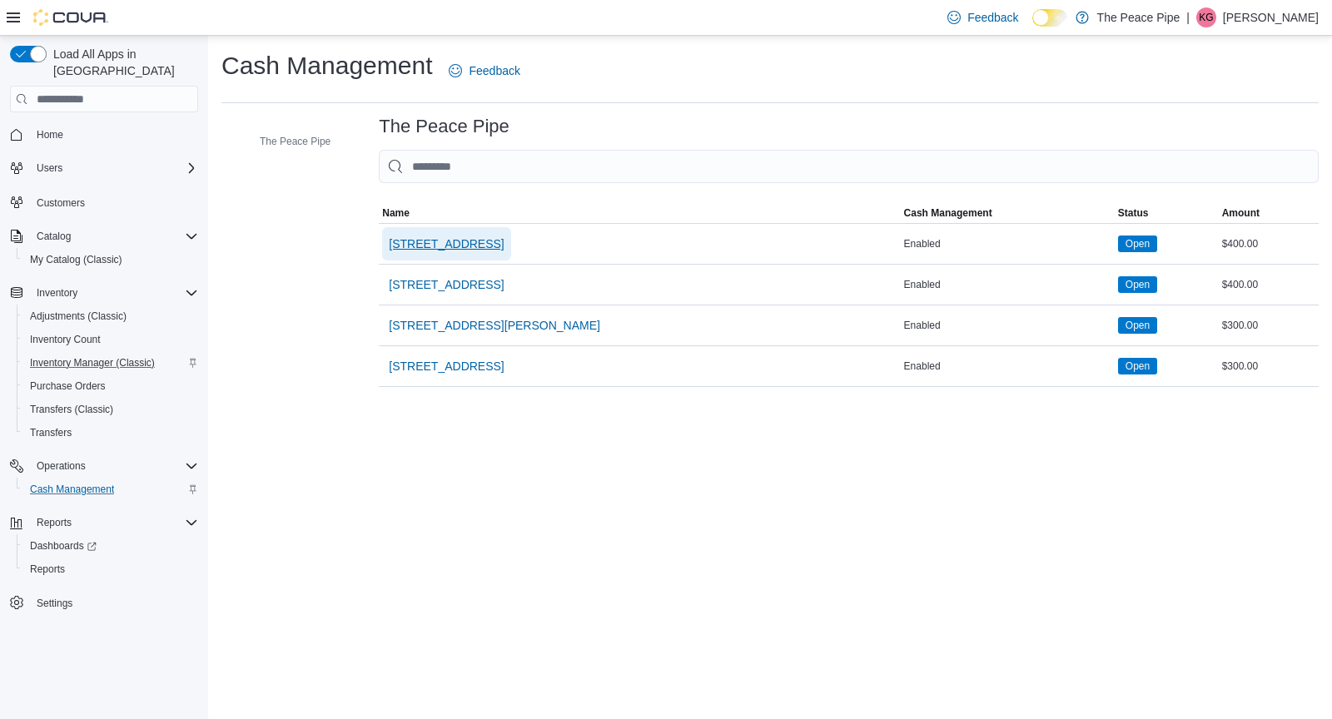
click at [430, 246] on span "[STREET_ADDRESS]" at bounding box center [446, 244] width 115 height 17
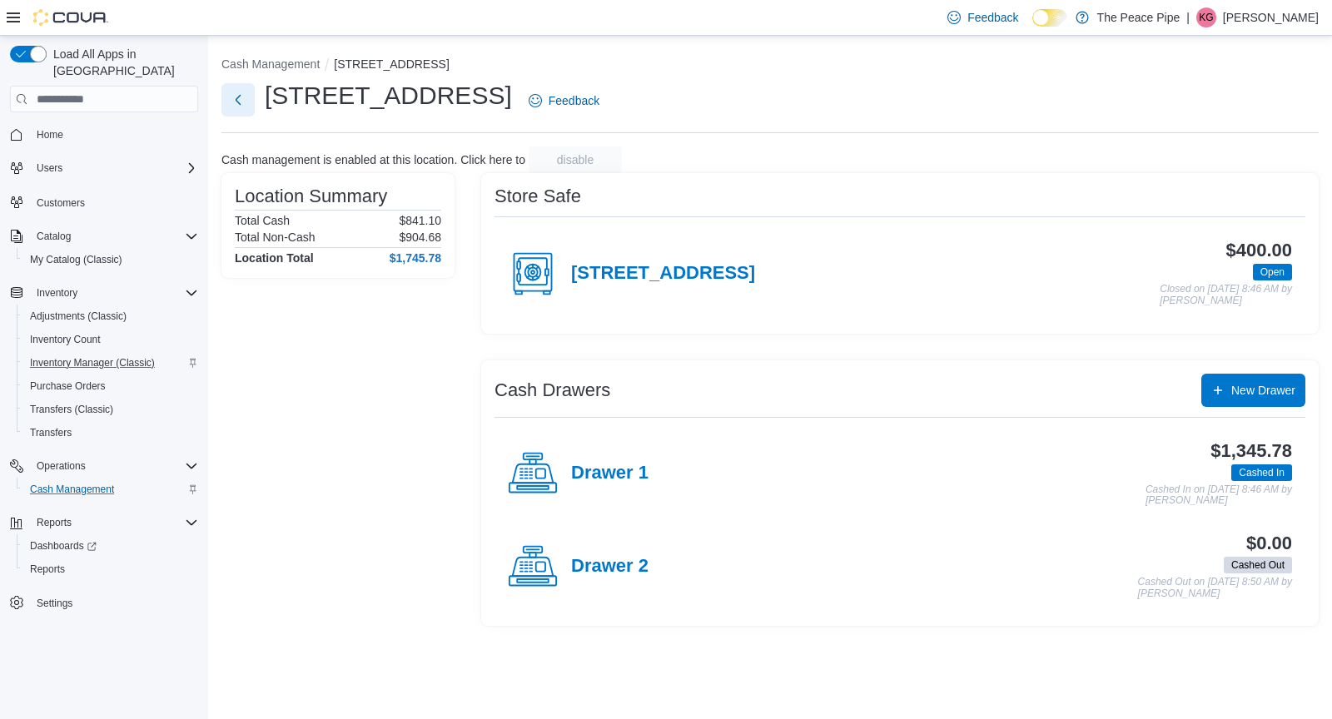
click at [243, 105] on button "Next" at bounding box center [237, 99] width 33 height 33
